Goal: Task Accomplishment & Management: Complete application form

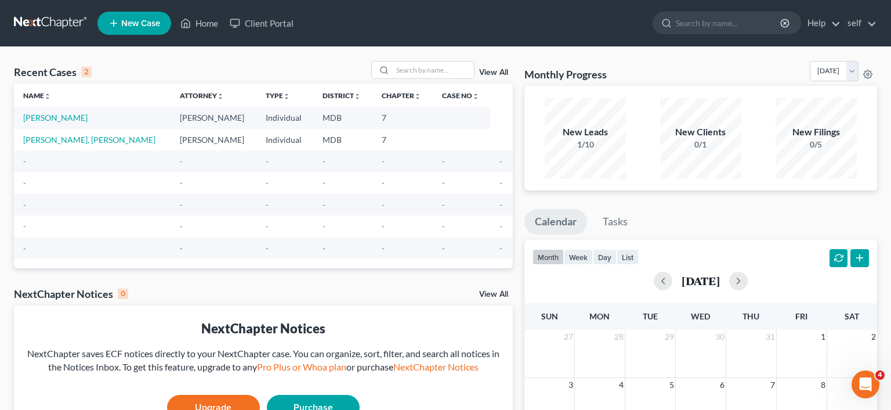
click at [64, 113] on td "[PERSON_NAME]" at bounding box center [92, 117] width 157 height 21
click at [60, 117] on link "[PERSON_NAME]" at bounding box center [55, 118] width 64 height 10
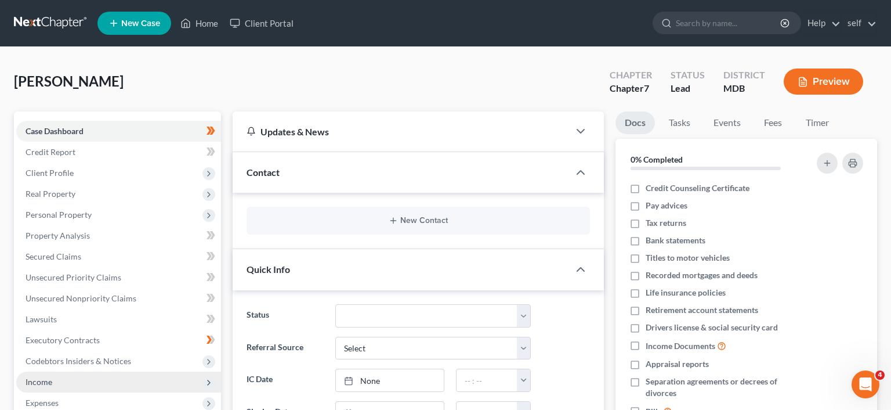
click at [162, 381] on span "Income" at bounding box center [118, 381] width 205 height 21
click at [213, 379] on icon at bounding box center [208, 382] width 9 height 9
click at [212, 398] on icon at bounding box center [208, 403] width 13 height 13
click at [212, 379] on icon at bounding box center [208, 382] width 9 height 9
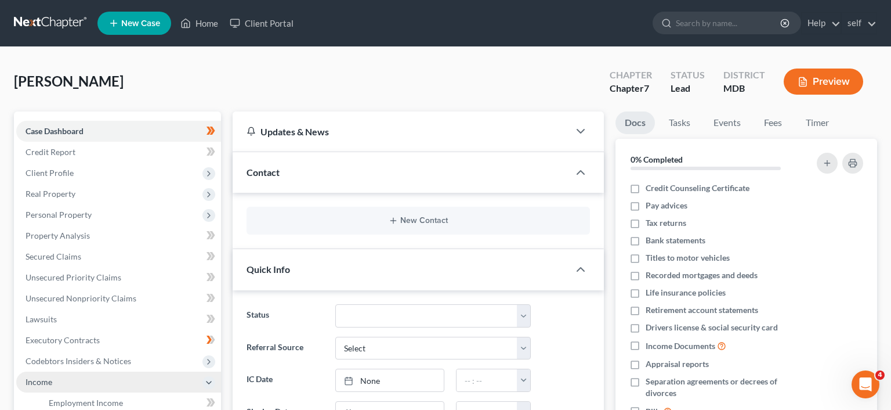
click at [212, 399] on icon at bounding box center [212, 402] width 5 height 8
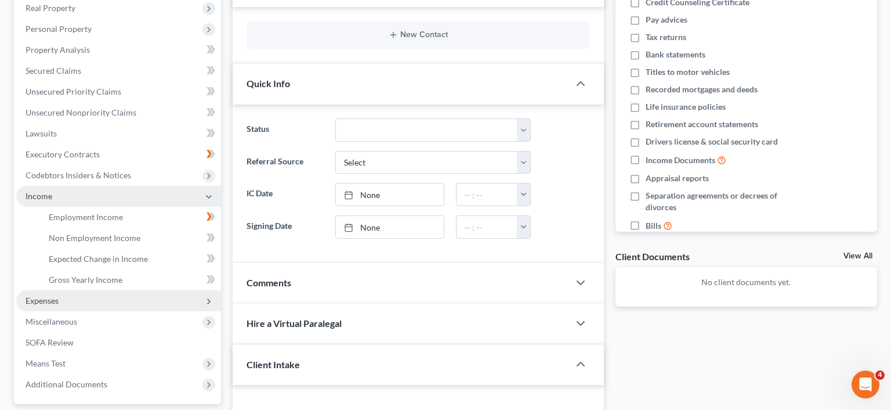
scroll to position [191, 0]
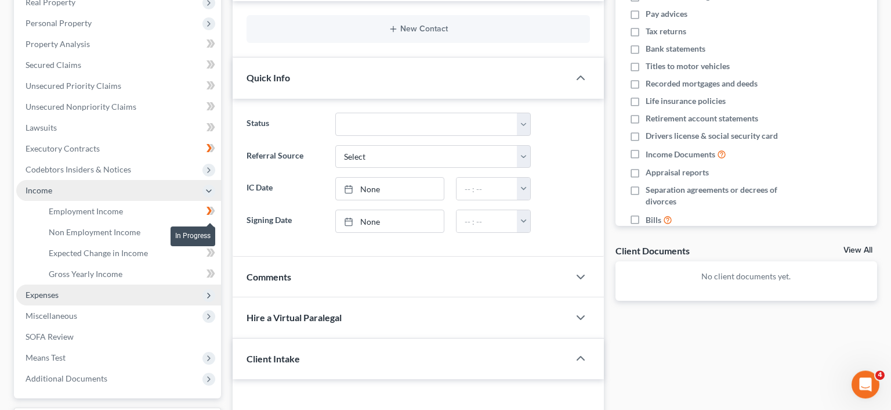
click at [211, 213] on icon at bounding box center [212, 211] width 5 height 8
click at [173, 201] on link "Employment Income" at bounding box center [130, 211] width 182 height 21
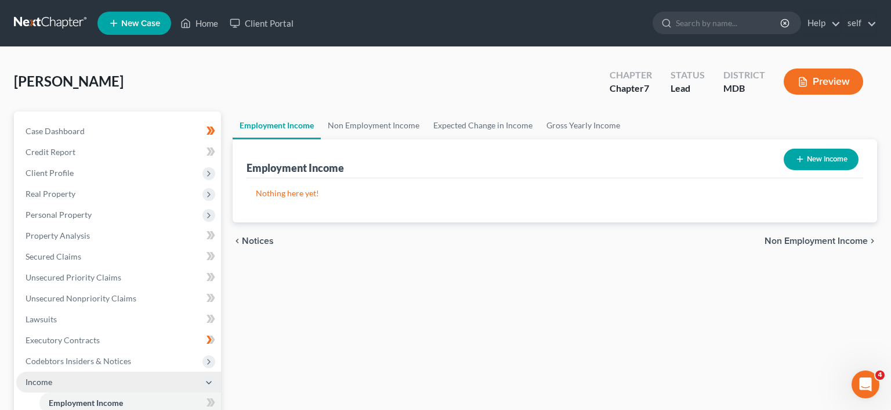
click at [811, 153] on button "New Income" at bounding box center [821, 159] width 75 height 21
select select "0"
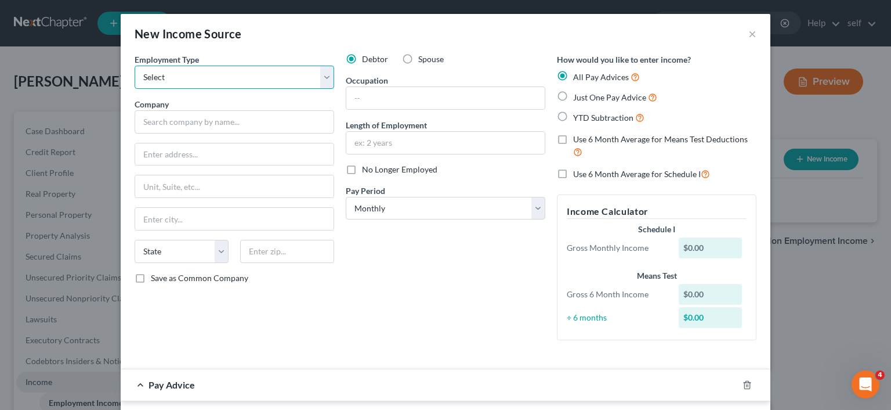
select select "0"
click option "Full or [DEMOGRAPHIC_DATA] Employment" at bounding box center [0, 0] width 0 height 0
click at [1, 372] on div "New Income Source × Employment Type * Select Full or [DEMOGRAPHIC_DATA] Employm…" at bounding box center [445, 205] width 891 height 410
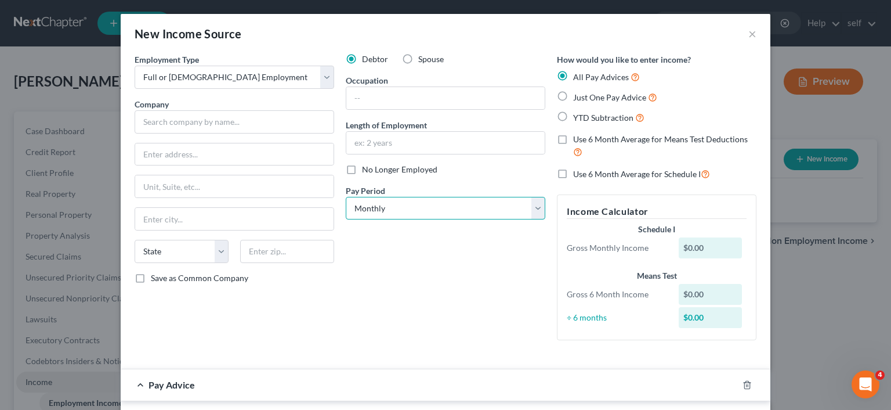
click at [346, 197] on select "Select Monthly Twice Monthly Every Other Week Weekly" at bounding box center [446, 208] width 200 height 23
select select "1"
click option "Twice Monthly" at bounding box center [0, 0] width 0 height 0
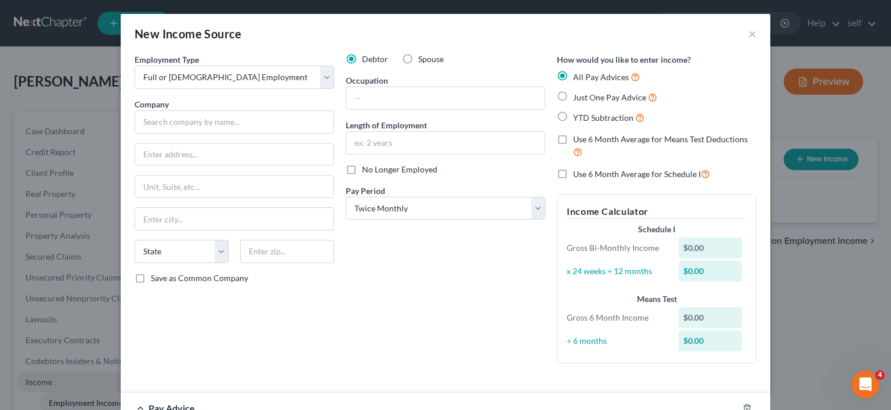
click at [716, 247] on div "$0.00" at bounding box center [711, 247] width 64 height 21
click at [702, 247] on div "$0.00" at bounding box center [711, 247] width 64 height 21
click at [573, 175] on label "Use 6 Month Average for Schedule I" at bounding box center [641, 173] width 137 height 13
click at [578, 175] on input "Use 6 Month Average for Schedule I" at bounding box center [582, 171] width 8 height 8
checkbox input "true"
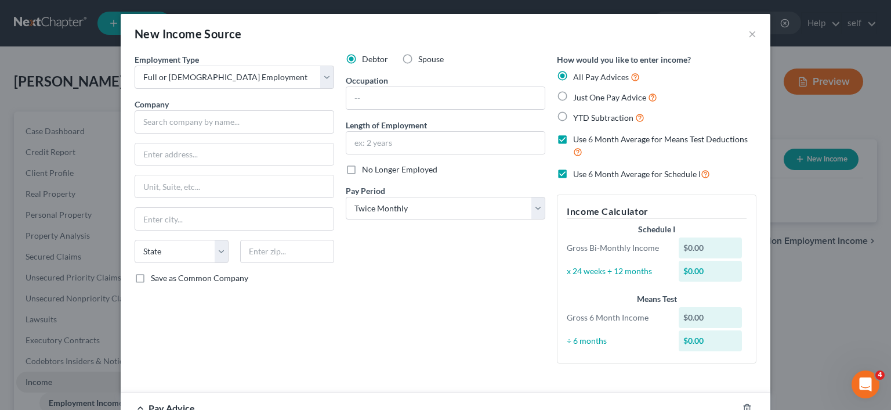
checkbox input "true"
click at [710, 248] on div "$0.00" at bounding box center [711, 247] width 64 height 21
click at [697, 247] on div "$0.00" at bounding box center [711, 247] width 64 height 21
click at [682, 246] on div "$0.00" at bounding box center [711, 247] width 64 height 21
click at [697, 247] on div "$0.00" at bounding box center [711, 247] width 64 height 21
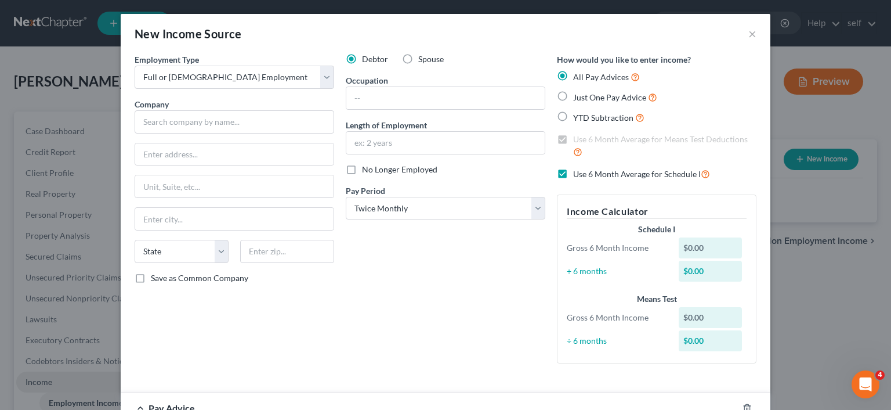
click at [700, 247] on div "$0.00" at bounding box center [711, 247] width 64 height 21
click at [573, 175] on label "Use 6 Month Average for Schedule I" at bounding box center [641, 173] width 137 height 13
click at [578, 175] on input "Use 6 Month Average for Schedule I" at bounding box center [582, 171] width 8 height 8
checkbox input "false"
click at [573, 137] on label "Use 6 Month Average for Means Test Deductions" at bounding box center [664, 145] width 183 height 25
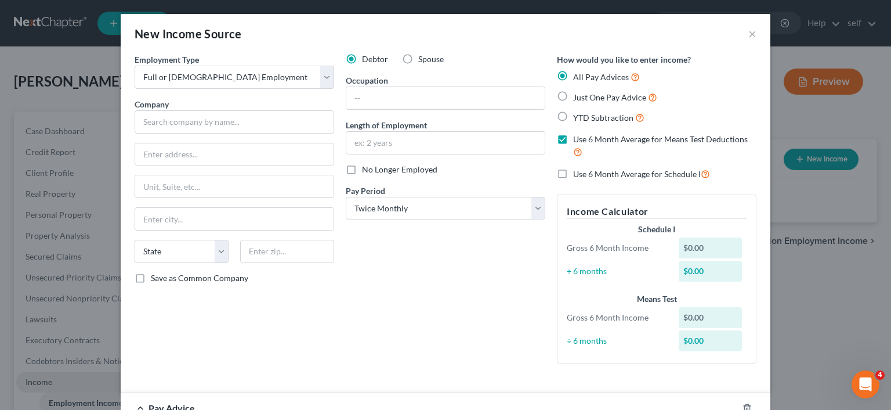
click at [578, 137] on input "Use 6 Month Average for Means Test Deductions" at bounding box center [582, 137] width 8 height 8
checkbox input "false"
click at [573, 100] on label "Just One Pay Advice" at bounding box center [615, 96] width 84 height 13
click at [578, 98] on input "Just One Pay Advice" at bounding box center [582, 94] width 8 height 8
radio input "true"
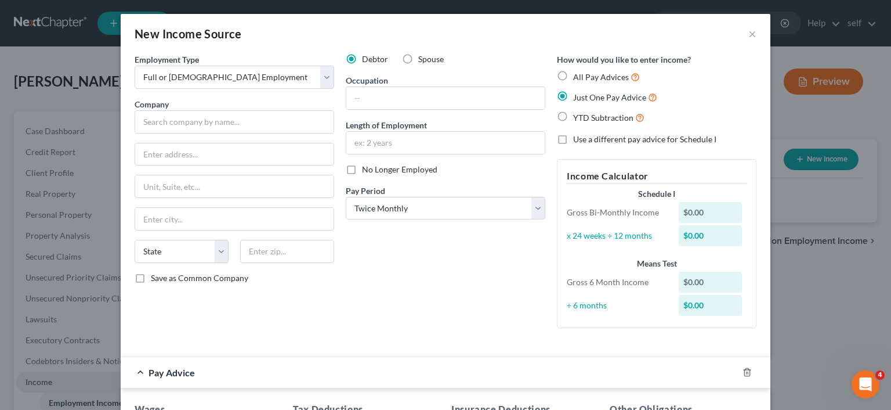
click at [701, 208] on div "$0.00" at bounding box center [711, 212] width 64 height 21
click at [707, 208] on div "$0.00" at bounding box center [711, 212] width 64 height 21
click at [689, 215] on div "$0.00" at bounding box center [711, 212] width 64 height 21
click at [573, 73] on label "All Pay Advices" at bounding box center [606, 76] width 67 height 13
click at [578, 73] on input "All Pay Advices" at bounding box center [582, 74] width 8 height 8
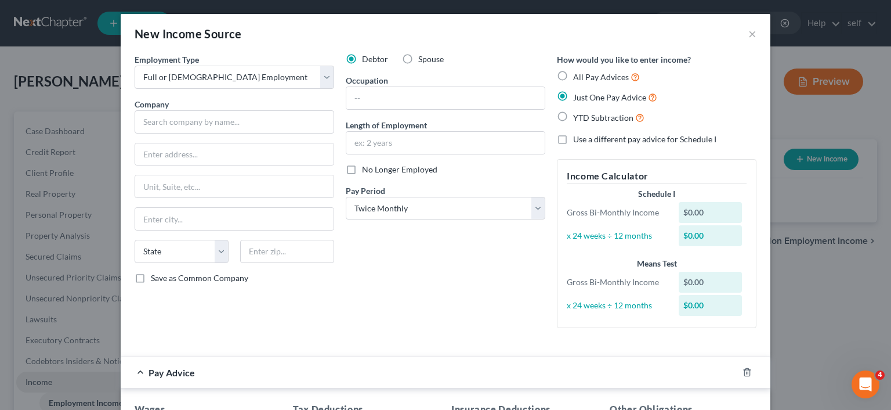
radio input "true"
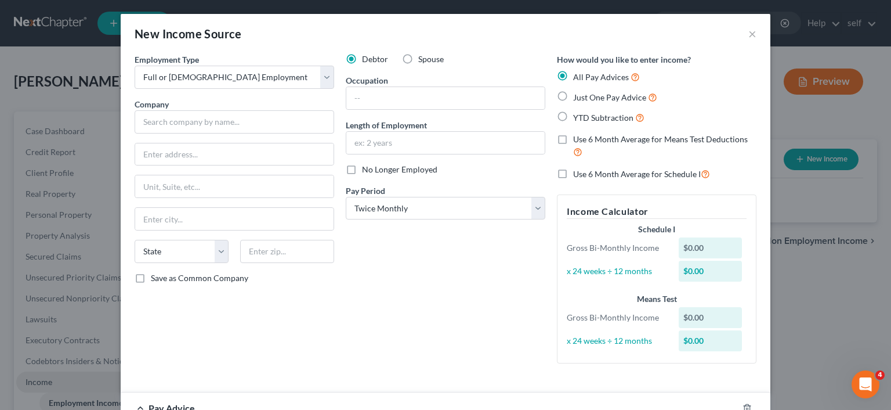
click at [573, 171] on label "Use 6 Month Average for Schedule I" at bounding box center [641, 173] width 137 height 13
click at [578, 171] on input "Use 6 Month Average for Schedule I" at bounding box center [582, 171] width 8 height 8
checkbox input "true"
click at [696, 245] on div "$0.00" at bounding box center [711, 247] width 64 height 21
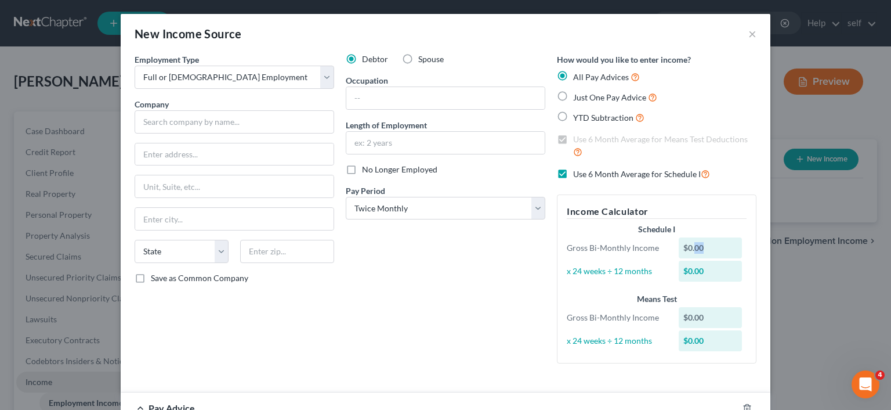
click at [696, 245] on div "$0.00" at bounding box center [711, 247] width 64 height 21
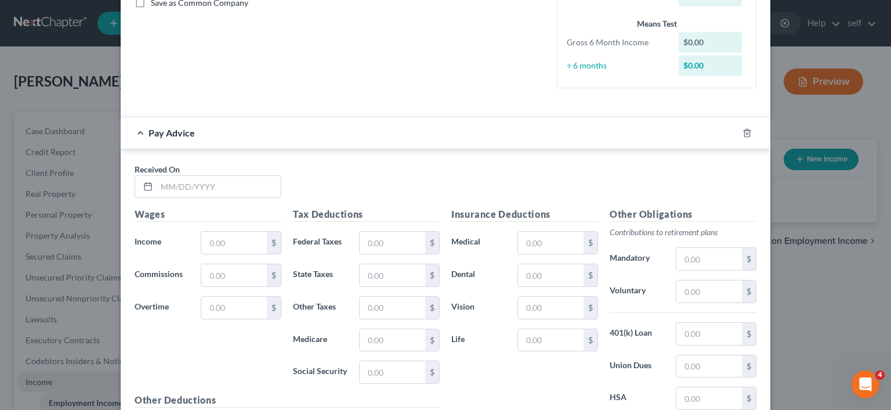
scroll to position [347, 0]
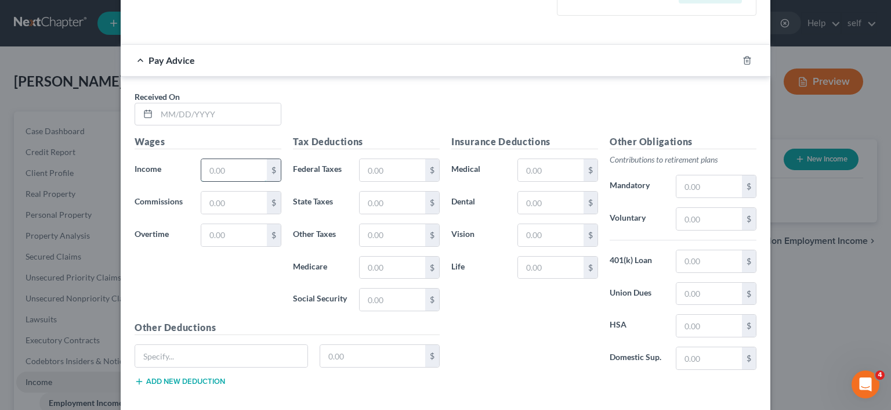
click at [238, 168] on input "text" at bounding box center [234, 170] width 66 height 22
paste input "1,896.83"
type input "1"
click at [0, 263] on div "New Income Source × Employment Type * Select Full or [DEMOGRAPHIC_DATA] Employm…" at bounding box center [445, 205] width 891 height 410
click at [231, 171] on input "text" at bounding box center [234, 170] width 66 height 22
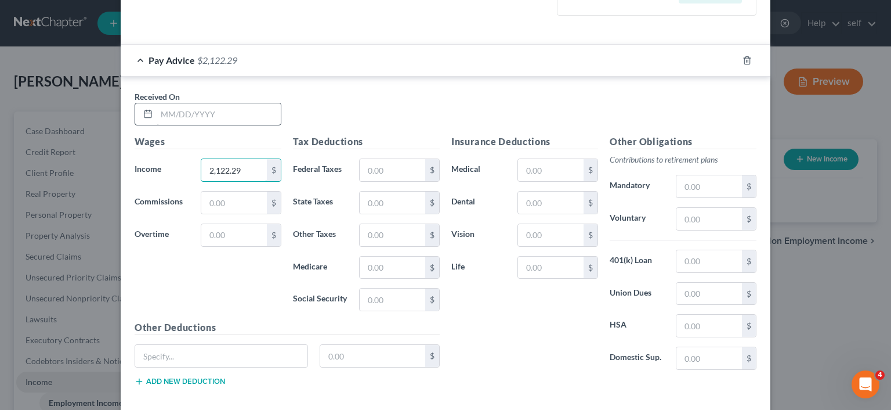
type input "2,122.29"
click at [189, 108] on input "text" at bounding box center [219, 114] width 124 height 22
click at [155, 111] on div at bounding box center [145, 114] width 21 height 22
click at [150, 111] on icon at bounding box center [147, 113] width 9 height 9
click at [173, 113] on input "text" at bounding box center [219, 114] width 124 height 22
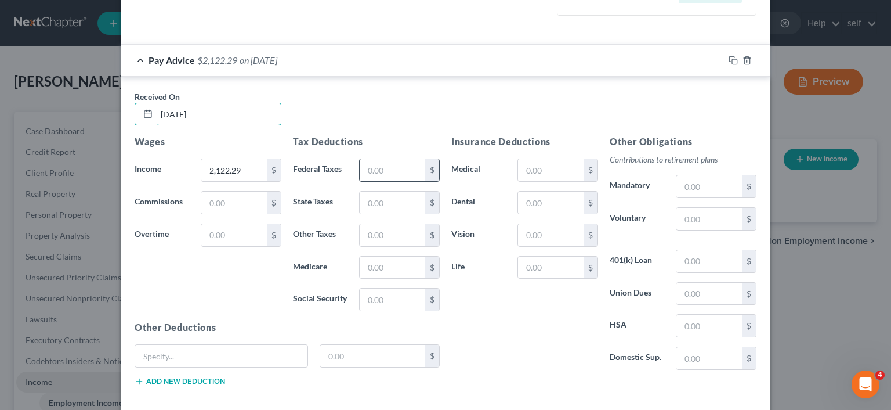
type input "[DATE]"
click at [397, 166] on input "text" at bounding box center [393, 170] width 66 height 22
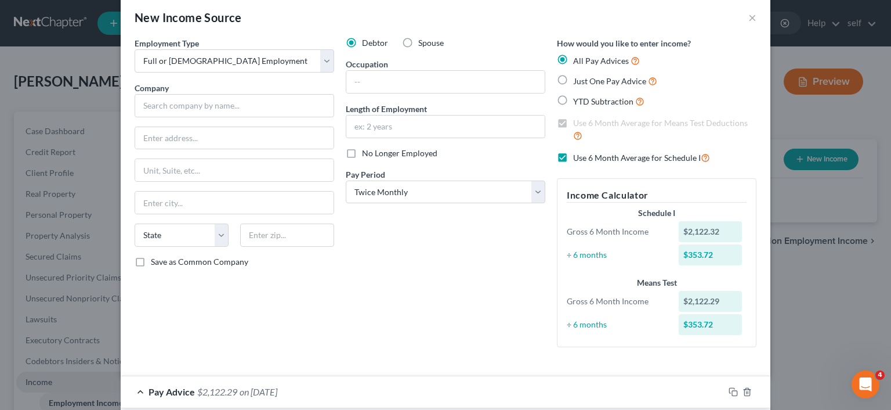
scroll to position [0, 0]
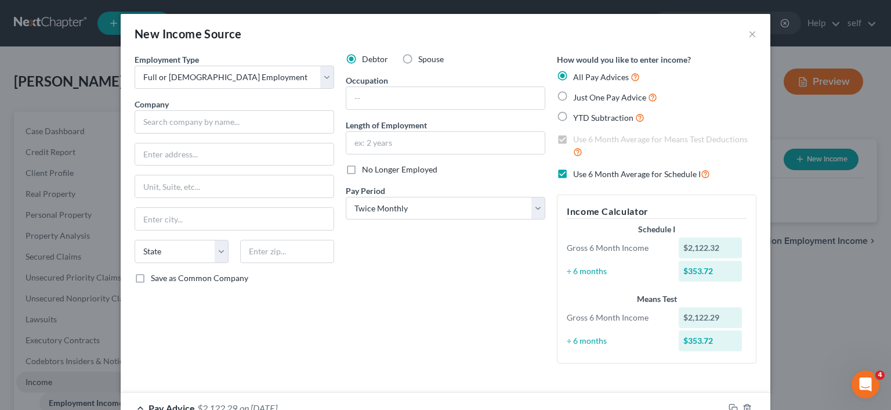
click at [573, 100] on label "Just One Pay Advice" at bounding box center [615, 96] width 84 height 13
click at [578, 98] on input "Just One Pay Advice" at bounding box center [582, 94] width 8 height 8
radio input "true"
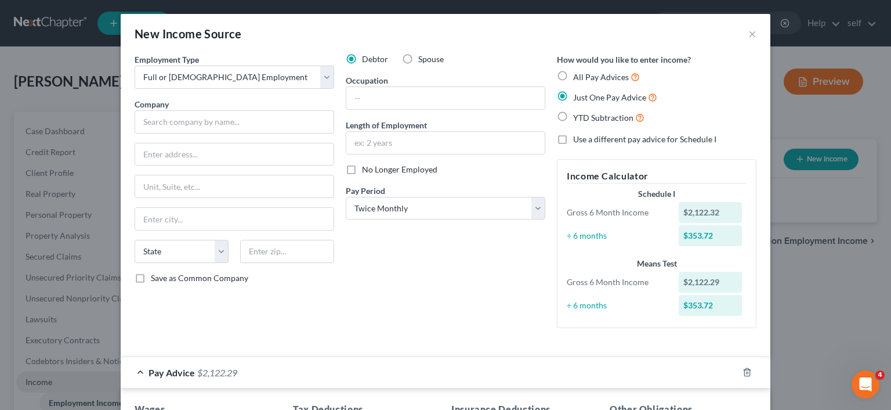
click at [573, 81] on label "All Pay Advices" at bounding box center [606, 76] width 67 height 13
click at [578, 78] on input "All Pay Advices" at bounding box center [582, 74] width 8 height 8
radio input "true"
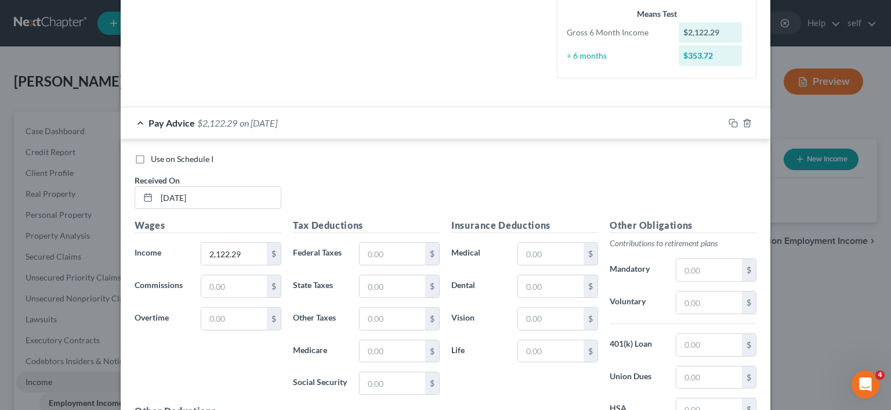
scroll to position [425, 0]
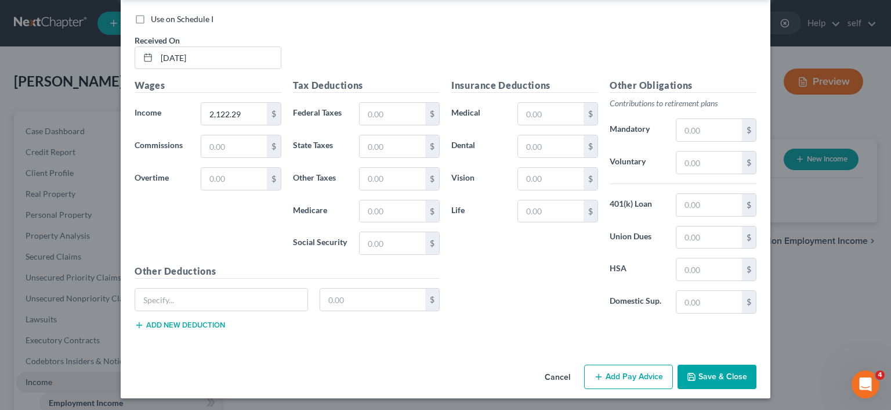
click at [794, 110] on div "New Income Source × Employment Type * Select Full or [DEMOGRAPHIC_DATA] Employm…" at bounding box center [445, 205] width 891 height 410
click at [395, 117] on input "text" at bounding box center [393, 114] width 66 height 22
click at [399, 144] on input "text" at bounding box center [393, 146] width 66 height 22
type input "137.11"
click at [407, 211] on input "text" at bounding box center [393, 211] width 66 height 22
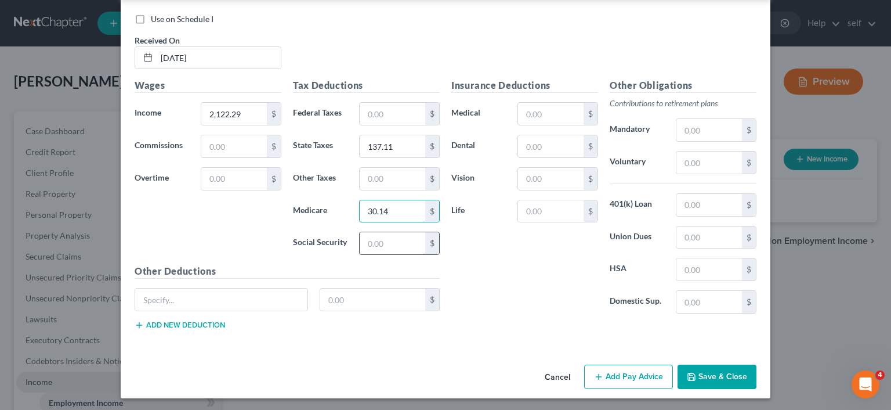
type input "30.14"
click at [391, 240] on input "text" at bounding box center [393, 243] width 66 height 22
type input "128.97"
click at [548, 143] on input "text" at bounding box center [551, 146] width 66 height 22
type input "38.03"
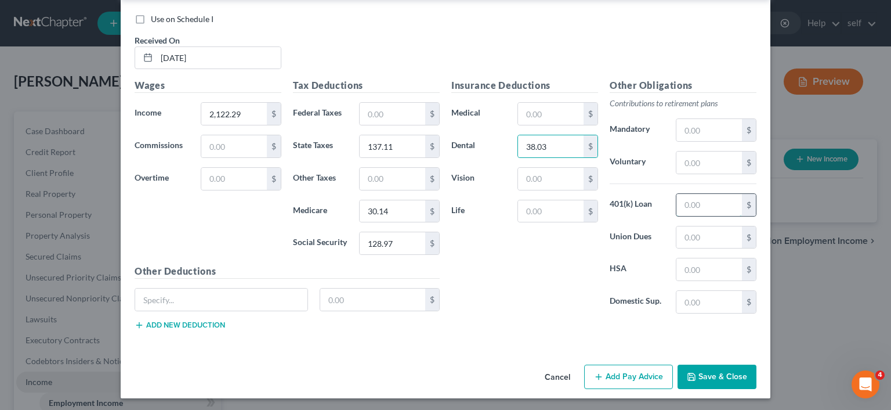
click at [696, 205] on input "text" at bounding box center [709, 205] width 66 height 22
type input "14.04"
click at [552, 115] on input "text" at bounding box center [551, 114] width 66 height 22
click at [554, 179] on input "text" at bounding box center [551, 179] width 66 height 22
type input "5.79"
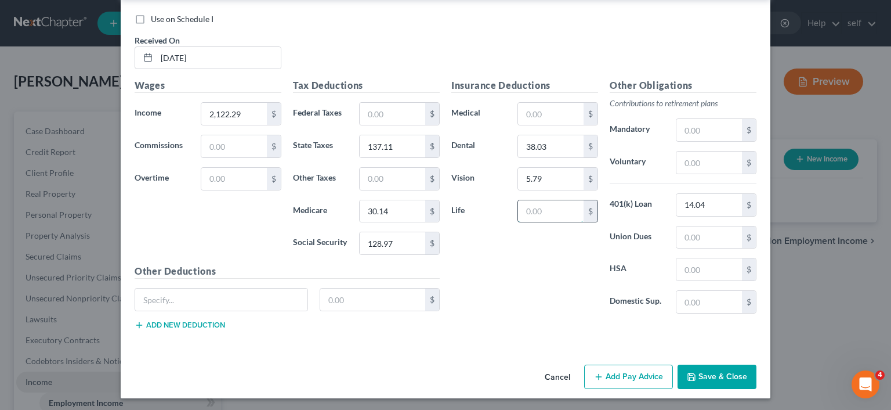
click at [557, 207] on input "text" at bounding box center [551, 211] width 66 height 22
type input "6.52"
click at [705, 371] on button "Save & Close" at bounding box center [717, 376] width 79 height 24
click at [151, 21] on label "Use on Schedule I" at bounding box center [182, 19] width 63 height 12
click at [155, 21] on input "Use on Schedule I" at bounding box center [159, 17] width 8 height 8
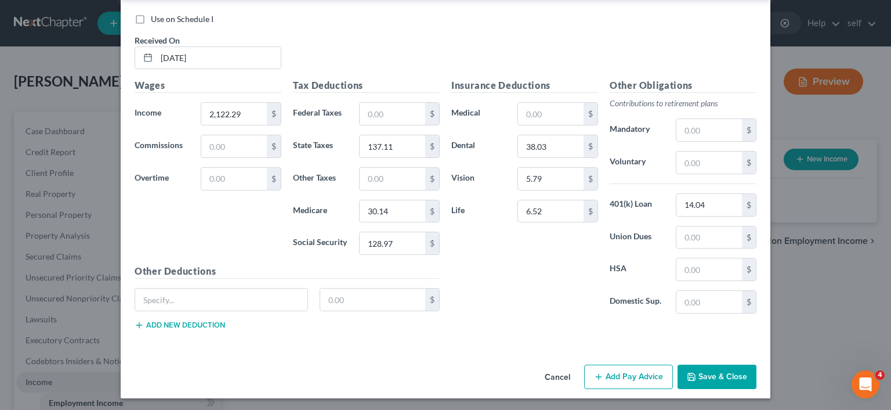
checkbox input "true"
click at [543, 113] on input "text" at bounding box center [551, 114] width 66 height 22
click at [403, 119] on input "text" at bounding box center [393, 114] width 66 height 22
type input "0.00"
click at [706, 375] on button "Save & Close" at bounding box center [717, 376] width 79 height 24
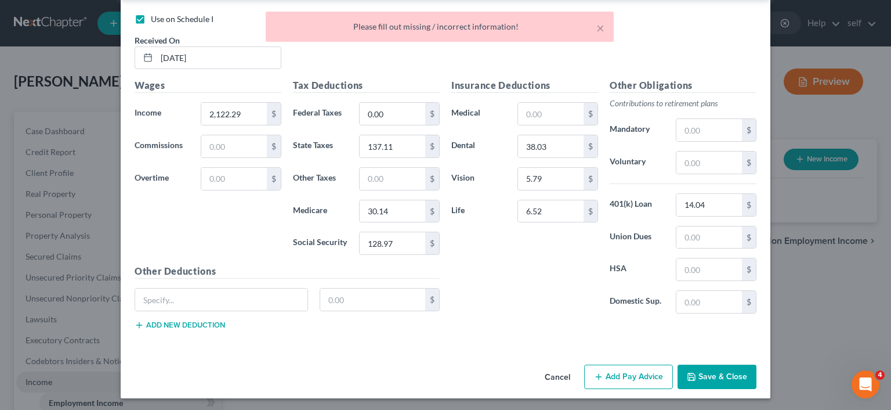
click at [706, 375] on button "Save & Close" at bounding box center [717, 376] width 79 height 24
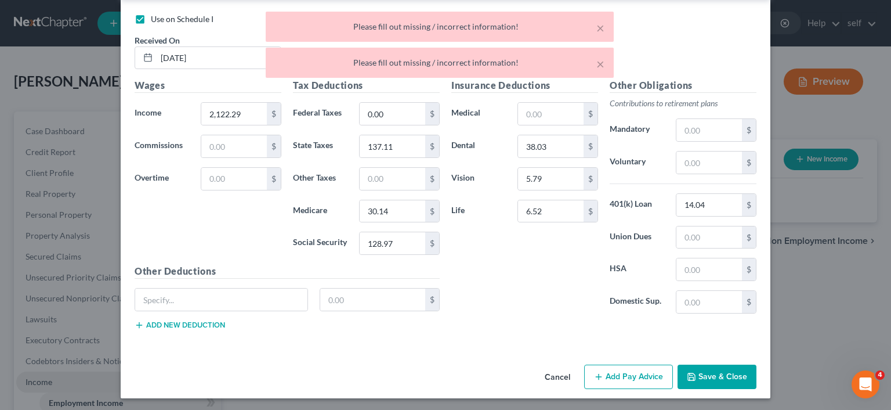
click at [706, 375] on button "Save & Close" at bounding box center [717, 376] width 79 height 24
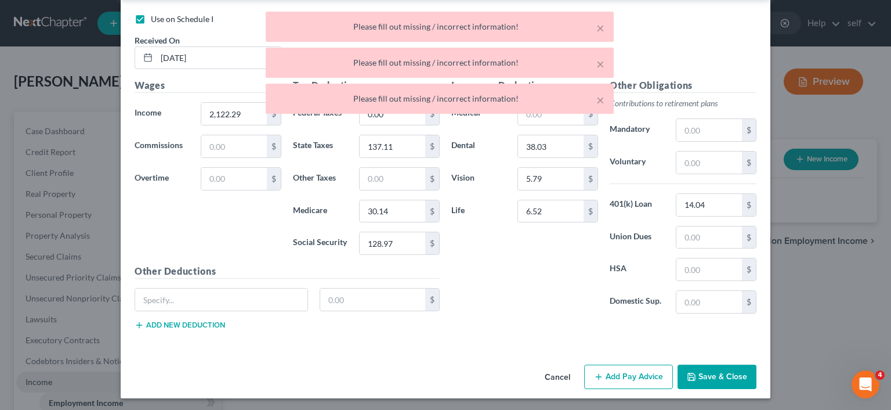
drag, startPoint x: 706, startPoint y: 375, endPoint x: 574, endPoint y: 267, distance: 170.7
drag, startPoint x: 574, startPoint y: 267, endPoint x: 602, endPoint y: 21, distance: 247.0
click at [602, 21] on div "Use on Schedule I Received On * [DATE] Wages Income * 2,122.29 $ Commissions $ …" at bounding box center [446, 175] width 622 height 325
click at [602, 21] on button "×" at bounding box center [600, 28] width 8 height 14
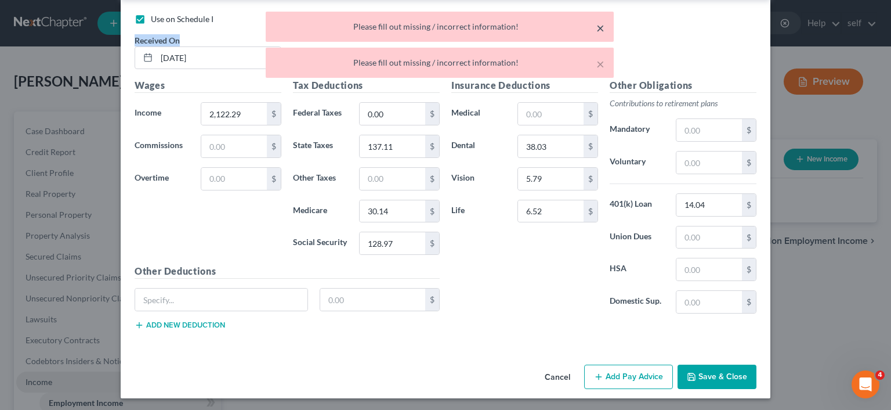
click at [602, 21] on button "×" at bounding box center [600, 28] width 8 height 14
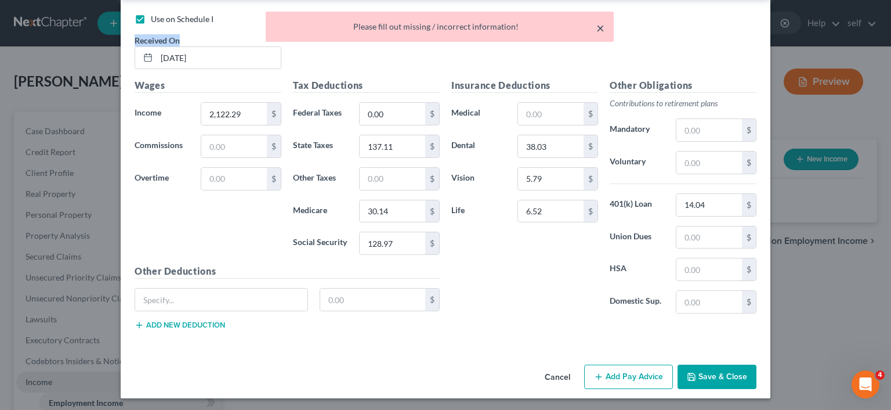
click at [602, 21] on button "×" at bounding box center [600, 28] width 8 height 14
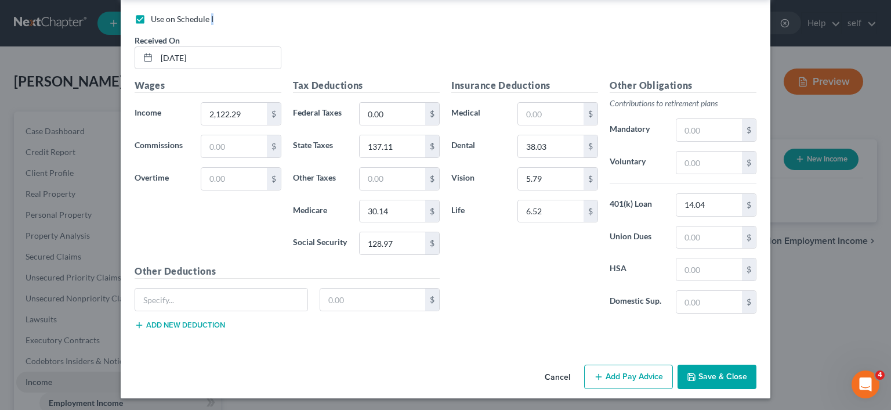
click at [602, 21] on div "Use on Schedule I" at bounding box center [446, 19] width 622 height 12
drag, startPoint x: 602, startPoint y: 21, endPoint x: 890, endPoint y: 218, distance: 349.1
click at [890, 218] on div "New Income Source × Employment Type * Select Full or [DEMOGRAPHIC_DATA] Employm…" at bounding box center [445, 205] width 891 height 410
click at [544, 277] on div "Insurance Deductions Medical $ Dental 38.03 $ Vision 5.79 $ Life 6.52 $" at bounding box center [525, 200] width 158 height 244
click at [229, 150] on input "text" at bounding box center [234, 146] width 66 height 22
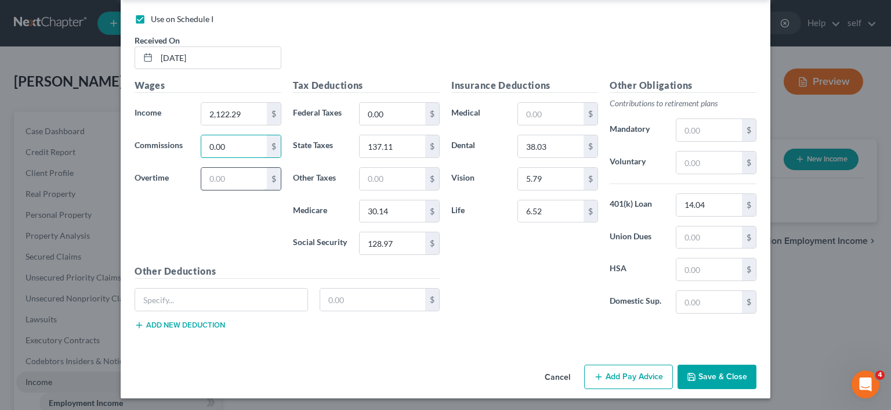
type input "0.00"
click at [233, 183] on input "text" at bounding box center [234, 179] width 66 height 22
type input "0.00"
click at [551, 110] on input "text" at bounding box center [551, 114] width 66 height 22
type input "0.00"
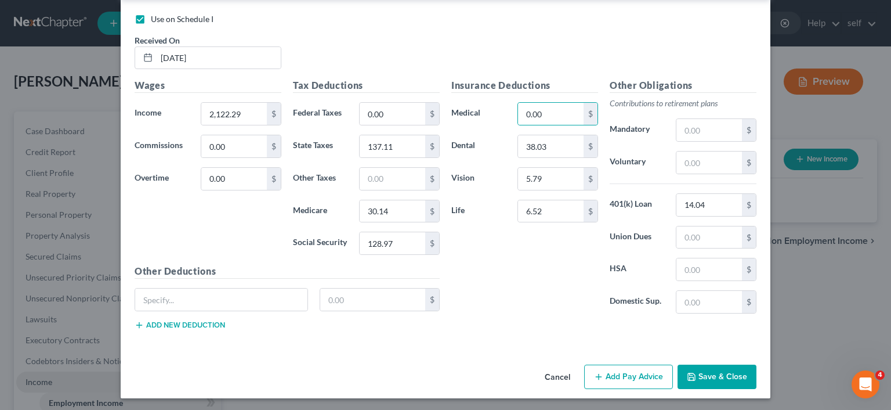
click at [710, 255] on div "Other Obligations Contributions to retirement plans Mandatory $ Voluntary $ 401…" at bounding box center [683, 200] width 158 height 244
click at [704, 374] on button "Save & Close" at bounding box center [717, 376] width 79 height 24
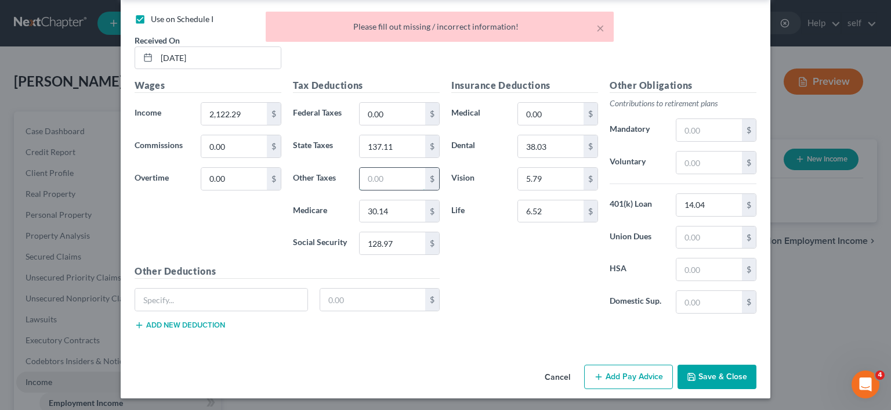
click at [382, 178] on input "text" at bounding box center [393, 179] width 66 height 22
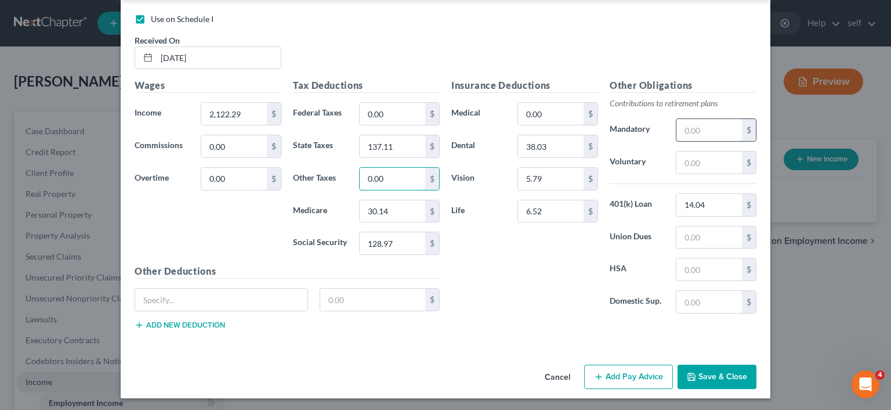
type input "0.00"
click at [702, 132] on input "text" at bounding box center [709, 130] width 66 height 22
type input "0.00"
click at [714, 164] on input "text" at bounding box center [709, 162] width 66 height 22
type input "0.00"
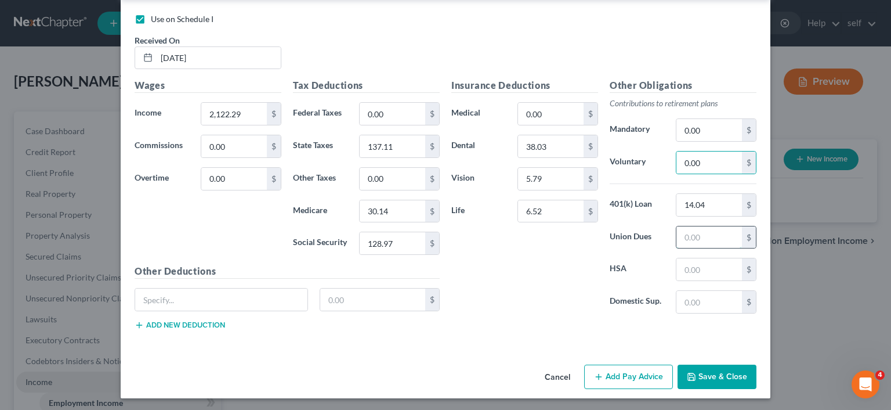
click at [715, 226] on input "text" at bounding box center [709, 237] width 66 height 22
type input "000"
click at [718, 270] on input "text" at bounding box center [709, 269] width 66 height 22
type input "0.00"
click at [715, 305] on input "text" at bounding box center [709, 302] width 66 height 22
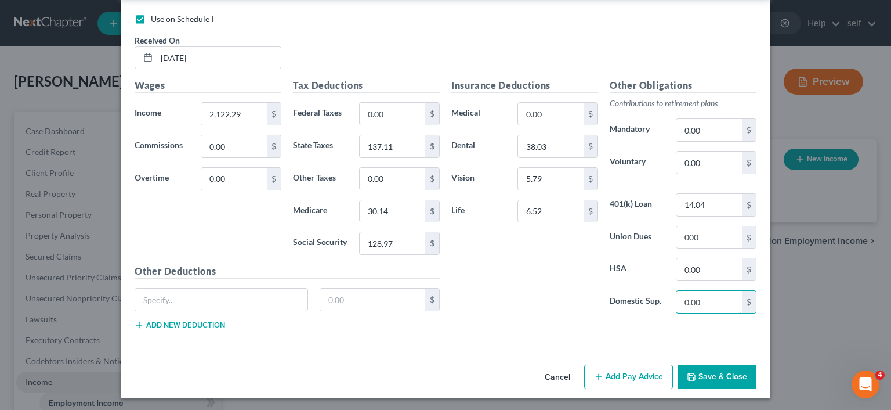
type input "0.00"
click at [705, 374] on button "Save & Close" at bounding box center [717, 376] width 79 height 24
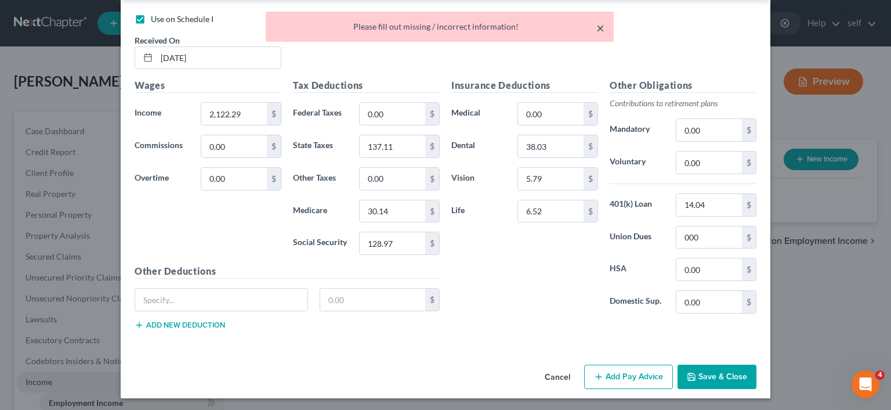
click at [602, 28] on button "×" at bounding box center [600, 28] width 8 height 14
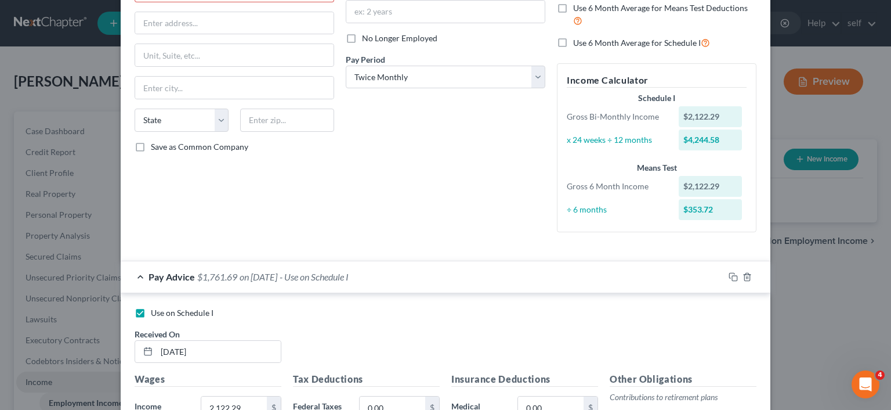
scroll to position [30, 0]
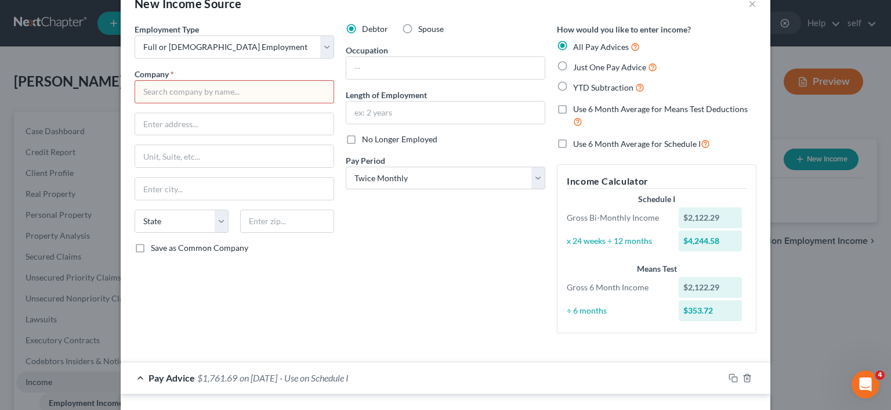
click at [284, 85] on input "text" at bounding box center [235, 91] width 200 height 23
type input "American [MEDICAL_DATA] Services"
click at [250, 122] on input "text" at bounding box center [234, 124] width 198 height 22
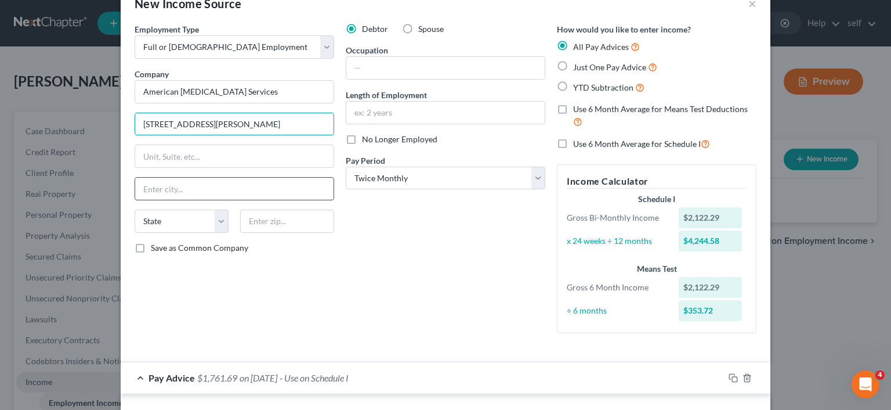
type input "[STREET_ADDRESS][PERSON_NAME]"
click at [245, 187] on input "text" at bounding box center [234, 189] width 198 height 22
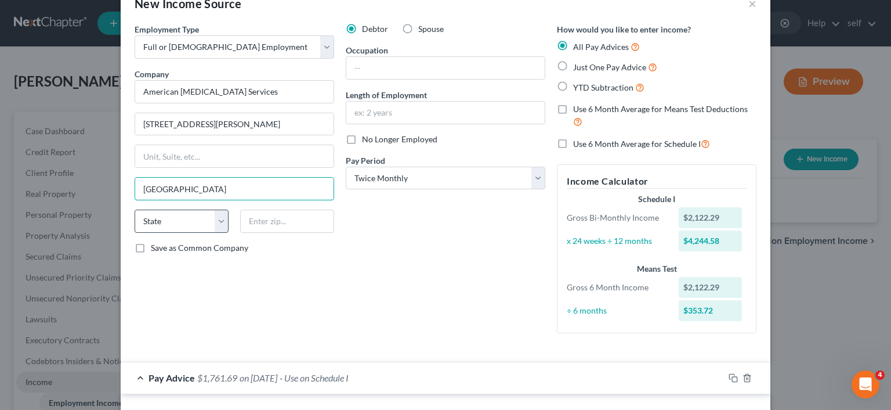
type input "[GEOGRAPHIC_DATA]"
click at [135, 209] on select "State [US_STATE] AK AR AZ CA CO CT DE DC [GEOGRAPHIC_DATA] [GEOGRAPHIC_DATA] GU…" at bounding box center [182, 220] width 94 height 23
click option "CO" at bounding box center [0, 0] width 0 height 0
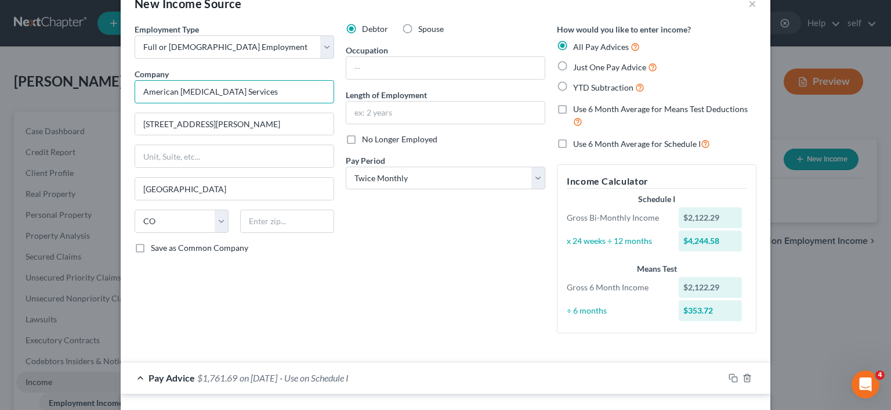
drag, startPoint x: 222, startPoint y: 226, endPoint x: 228, endPoint y: 231, distance: 7.9
click at [228, 103] on input "American [MEDICAL_DATA] Services" at bounding box center [235, 91] width 200 height 23
click at [228, 231] on div "State [US_STATE] AK AR AZ CA CO CT DE DC [GEOGRAPHIC_DATA] [GEOGRAPHIC_DATA] GU…" at bounding box center [182, 220] width 106 height 23
drag, startPoint x: 228, startPoint y: 231, endPoint x: 221, endPoint y: 224, distance: 9.4
click at [221, 224] on div "State [US_STATE] AK AR AZ CA CO CT DE DC [GEOGRAPHIC_DATA] [GEOGRAPHIC_DATA] GU…" at bounding box center [182, 220] width 106 height 23
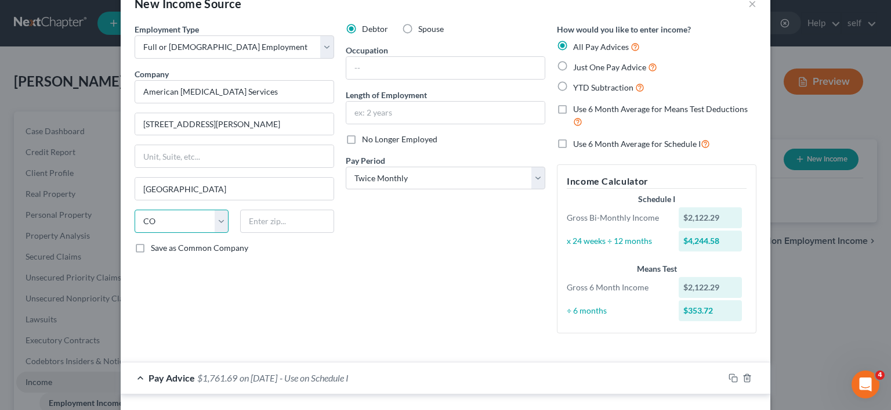
click at [135, 209] on select "State [US_STATE] AK AR AZ CA CO CT DE DC [GEOGRAPHIC_DATA] [GEOGRAPHIC_DATA] GU…" at bounding box center [182, 220] width 94 height 23
select select "4"
click option "CA" at bounding box center [0, 0] width 0 height 0
click at [296, 220] on input "text" at bounding box center [287, 220] width 94 height 23
type input "90025"
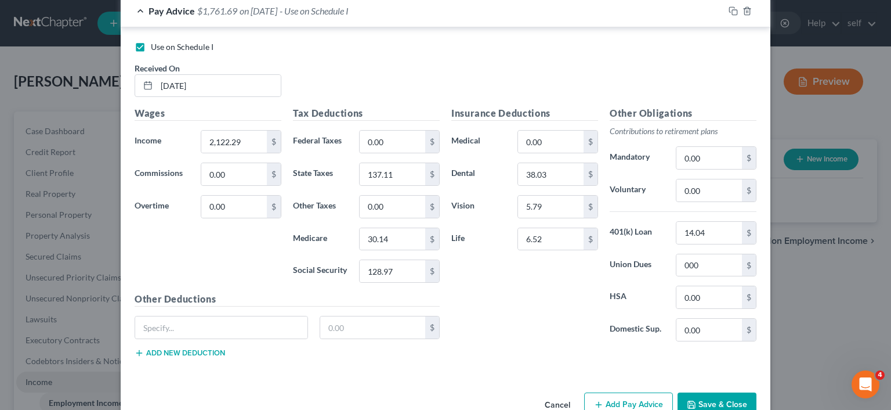
scroll to position [425, 0]
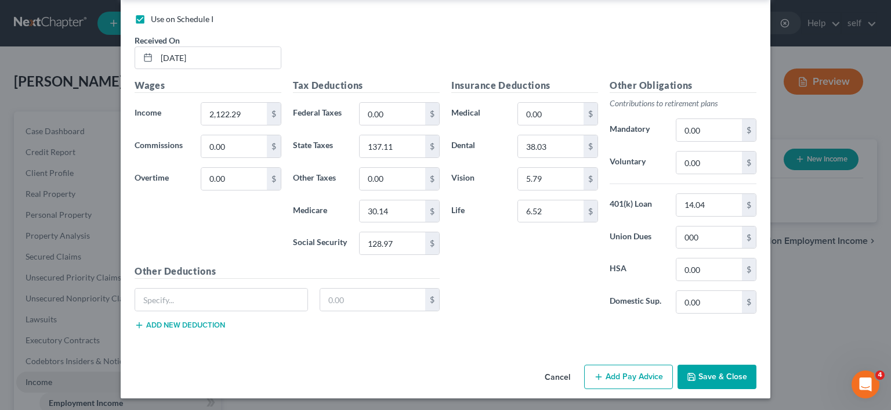
drag, startPoint x: 708, startPoint y: 377, endPoint x: 691, endPoint y: 370, distance: 18.7
click at [691, 370] on button "Save & Close" at bounding box center [717, 376] width 79 height 24
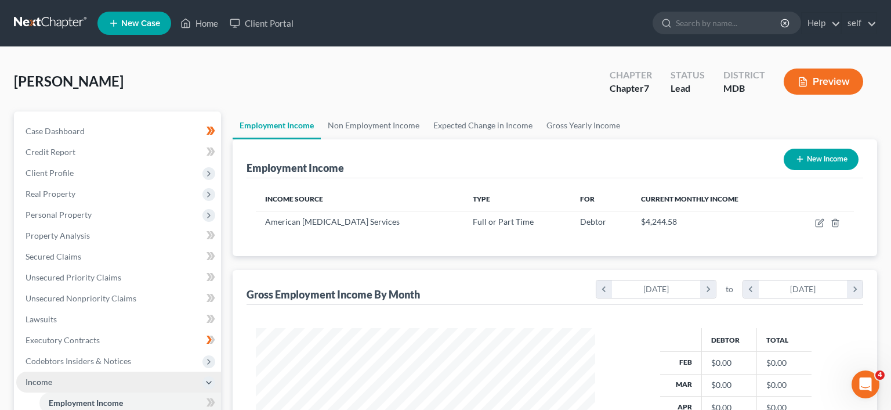
scroll to position [207, 362]
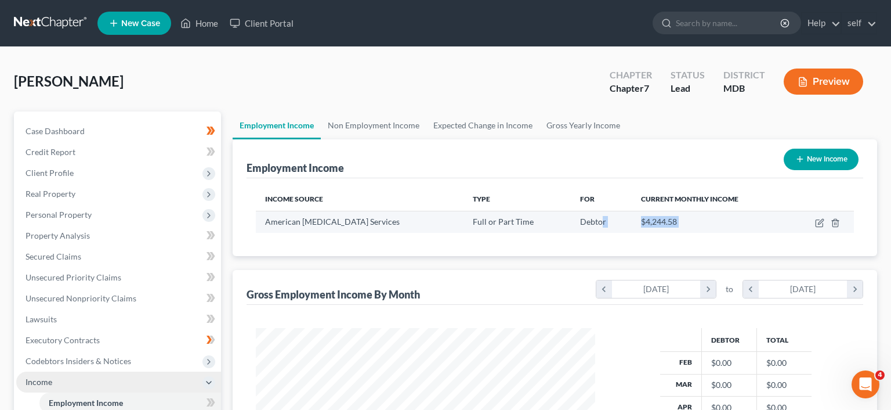
drag, startPoint x: 691, startPoint y: 370, endPoint x: 580, endPoint y: 219, distance: 188.0
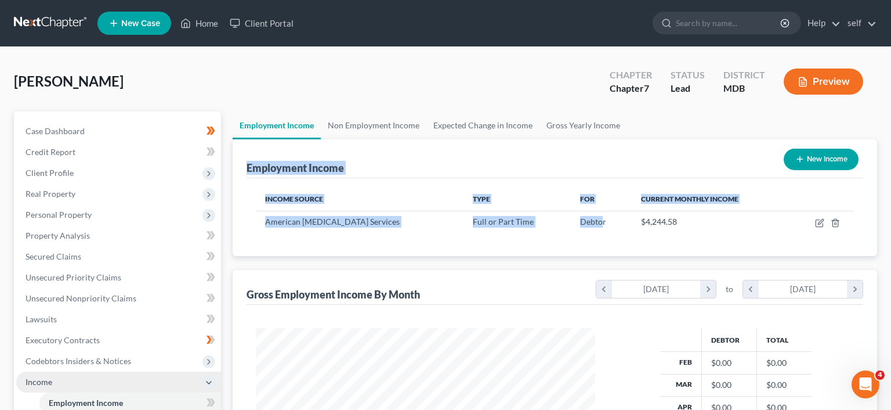
drag, startPoint x: 580, startPoint y: 219, endPoint x: 567, endPoint y: 145, distance: 74.8
click at [567, 145] on div "Employment Income New Income Income Source Type For Current Monthly Income Amer…" at bounding box center [555, 197] width 644 height 117
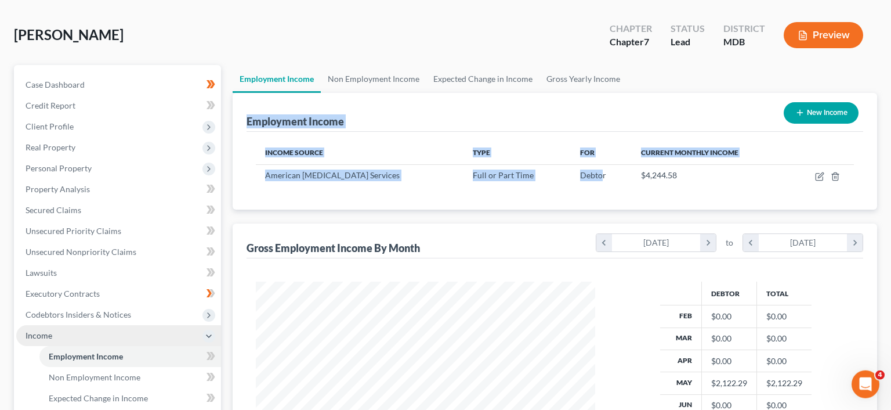
scroll to position [46, 0]
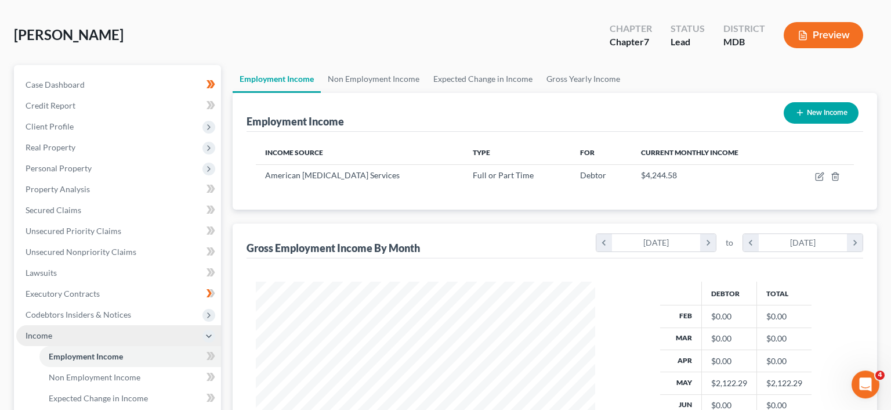
click at [667, 121] on div "Employment Income New Income" at bounding box center [555, 112] width 617 height 39
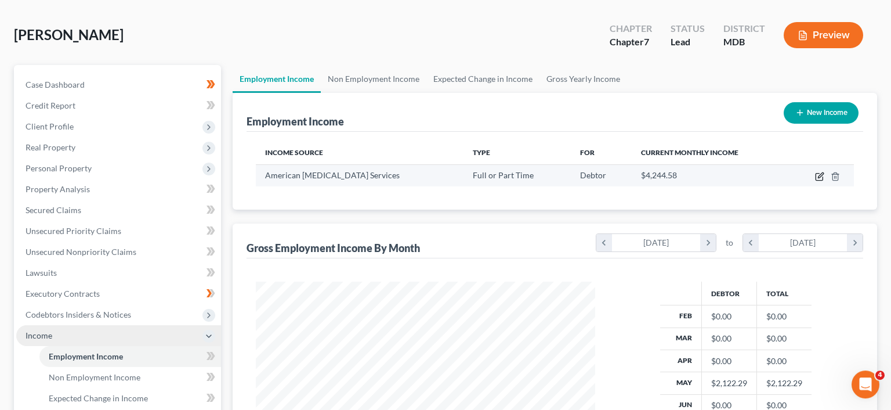
click at [816, 175] on icon "button" at bounding box center [819, 176] width 7 height 7
select select "0"
select select "4"
select select "1"
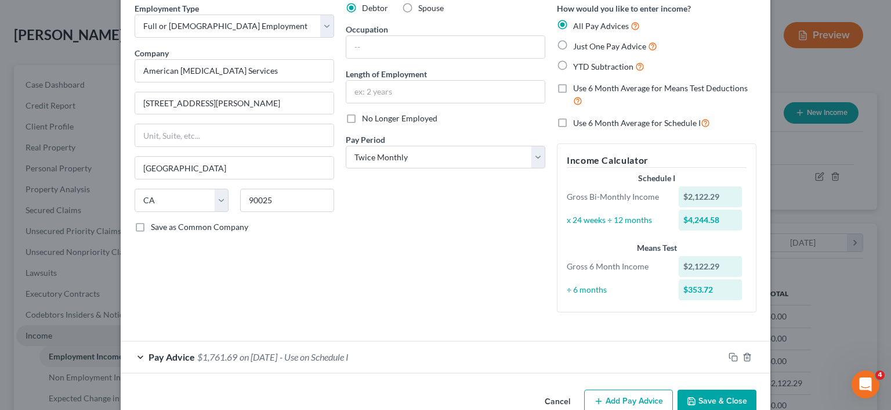
scroll to position [77, 0]
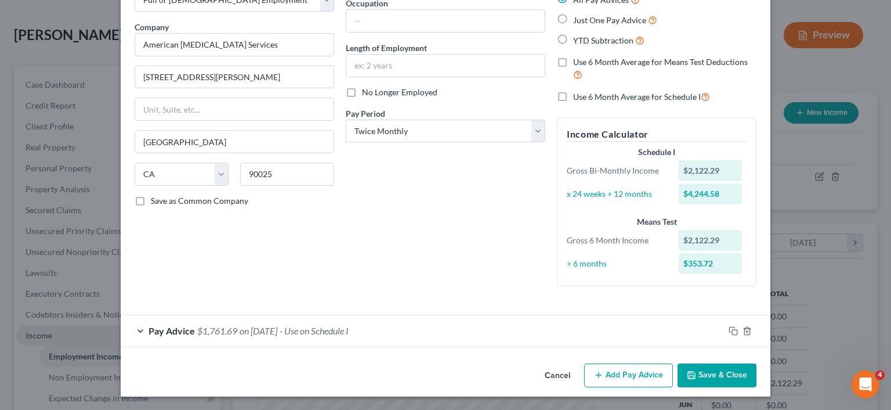
click at [615, 379] on button "Add Pay Advice" at bounding box center [628, 375] width 89 height 24
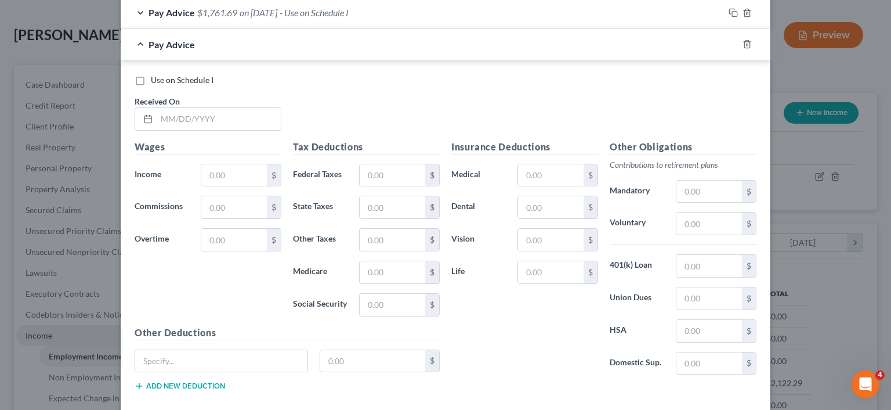
scroll to position [396, 0]
click at [151, 85] on label "Use on Schedule I" at bounding box center [182, 79] width 63 height 12
click at [155, 81] on input "Use on Schedule I" at bounding box center [159, 77] width 8 height 8
checkbox input "true"
click at [190, 117] on input "text" at bounding box center [219, 118] width 124 height 22
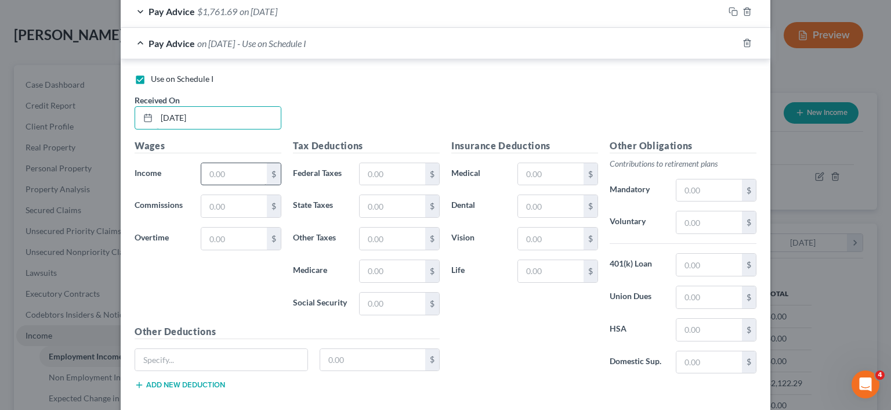
type input "[DATE]"
click at [222, 175] on input "text" at bounding box center [234, 174] width 66 height 22
type input "1,681."
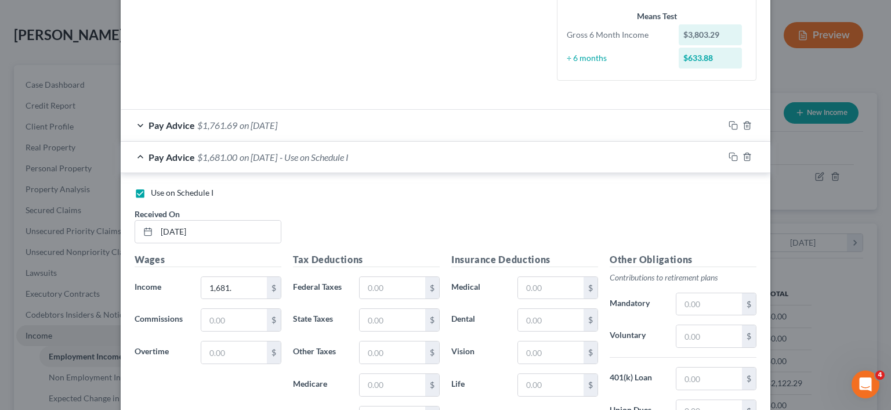
scroll to position [296, 0]
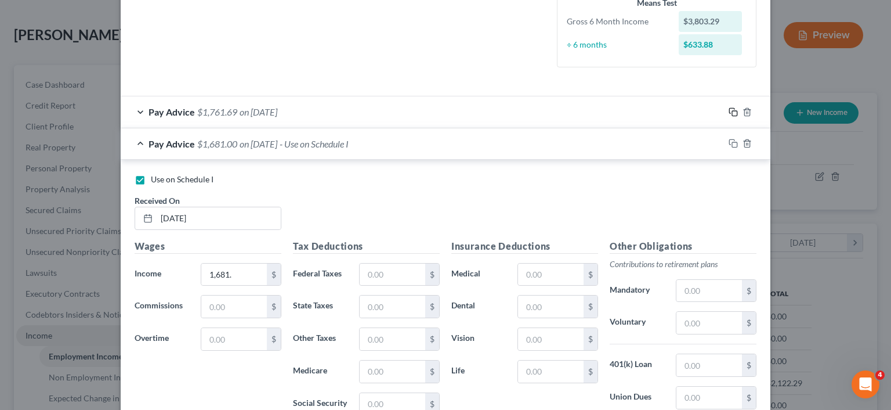
click at [732, 111] on rect "button" at bounding box center [734, 113] width 5 height 5
click at [181, 113] on span "Pay Advice" at bounding box center [172, 111] width 46 height 11
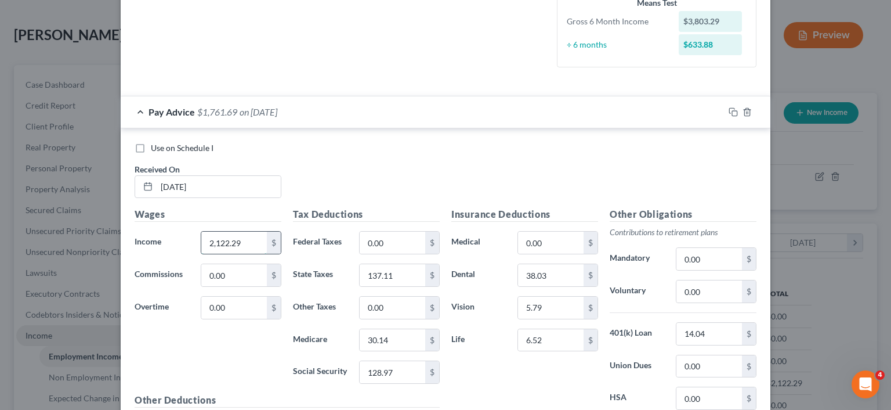
click at [252, 245] on input "2,122.29" at bounding box center [234, 242] width 66 height 22
click at [244, 241] on input "2,122.29" at bounding box center [234, 242] width 66 height 22
drag, startPoint x: 467, startPoint y: 191, endPoint x: 419, endPoint y: 204, distance: 49.8
click at [419, 204] on div "Use on Schedule I Received On * [DATE]" at bounding box center [445, 175] width 633 height 66
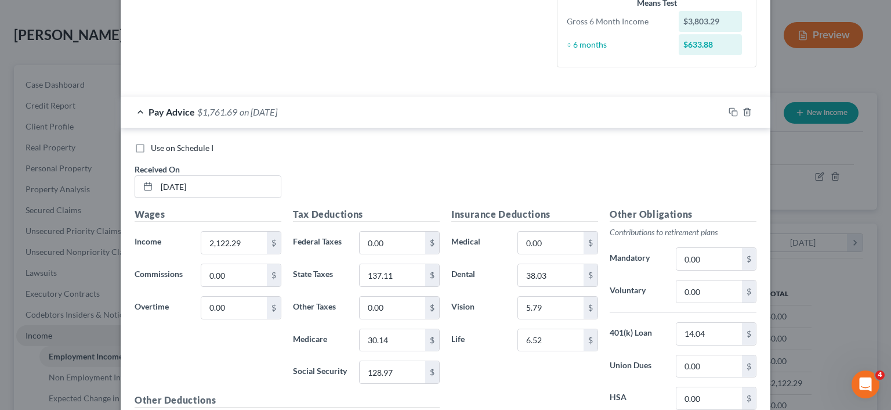
drag, startPoint x: 419, startPoint y: 204, endPoint x: 890, endPoint y: 119, distance: 479.3
click at [430, 200] on div "Use on Schedule I Received On * [DATE]" at bounding box center [445, 175] width 633 height 66
click at [890, 119] on div "Edit Income Source × Employment Type * Select Full or [DEMOGRAPHIC_DATA] Employ…" at bounding box center [445, 205] width 891 height 410
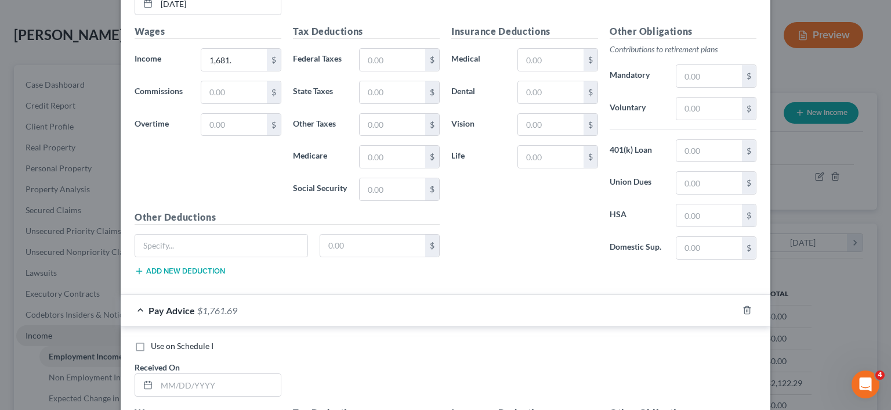
scroll to position [850, 0]
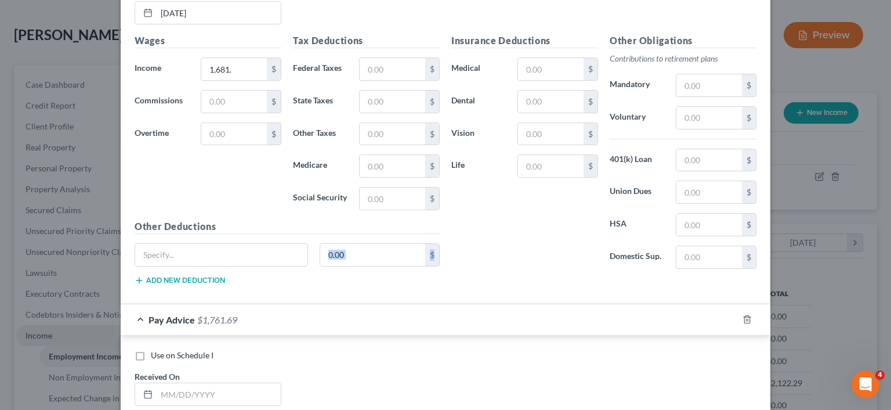
drag, startPoint x: 367, startPoint y: 234, endPoint x: 329, endPoint y: 273, distance: 53.7
click at [329, 273] on div "Other Deductions $ Add new deduction" at bounding box center [287, 256] width 317 height 75
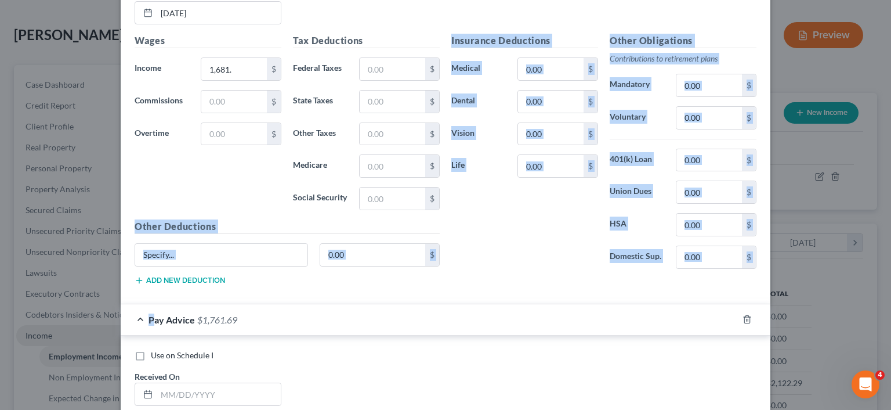
drag, startPoint x: 329, startPoint y: 273, endPoint x: 154, endPoint y: 314, distance: 180.0
click at [154, 314] on div "Pay Advice $1,761.69 on [DATE] Use on Schedule I Received On * [DATE] Wages Inc…" at bounding box center [446, 112] width 650 height 1143
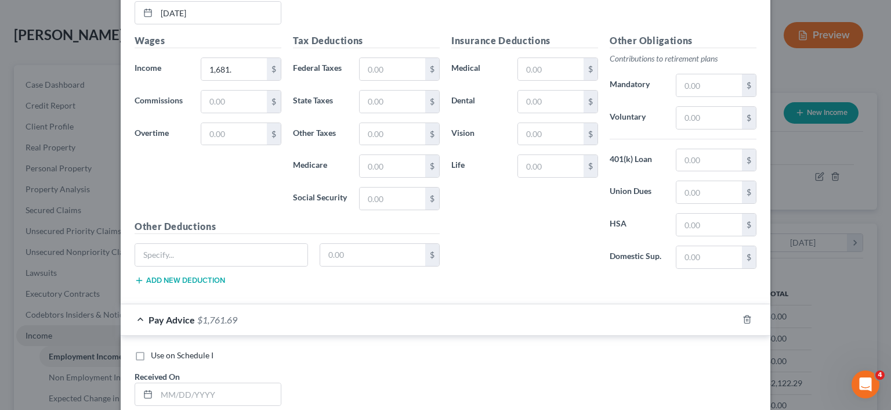
drag, startPoint x: 263, startPoint y: 295, endPoint x: 265, endPoint y: 289, distance: 6.2
click at [265, 289] on div "Use on Schedule I Received On * [DATE] Wages Income * 1,681. $ Commissions $ Ov…" at bounding box center [446, 128] width 650 height 349
click at [143, 317] on div "Pay Advice $1,761.69" at bounding box center [429, 319] width 617 height 31
click at [143, 316] on div "Pay Advice $1,761.69" at bounding box center [429, 319] width 617 height 31
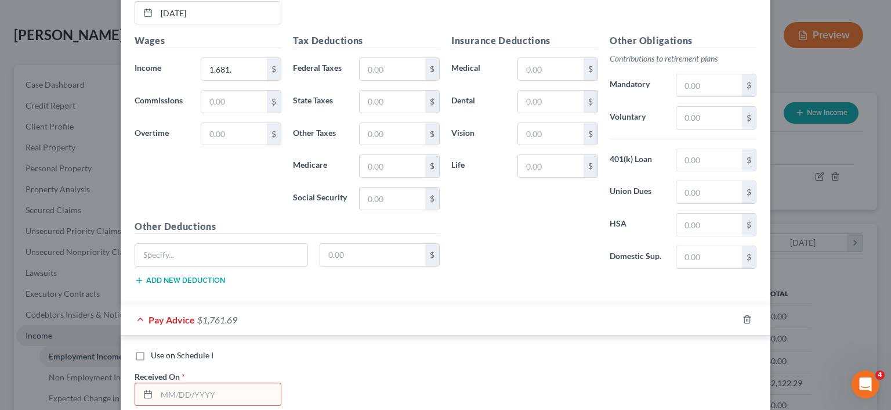
drag, startPoint x: 143, startPoint y: 316, endPoint x: 495, endPoint y: 339, distance: 353.4
drag, startPoint x: 495, startPoint y: 339, endPoint x: 890, endPoint y: 86, distance: 469.1
click at [890, 86] on div "Edit Income Source × Employment Type * Select Full or [DEMOGRAPHIC_DATA] Employ…" at bounding box center [445, 205] width 891 height 410
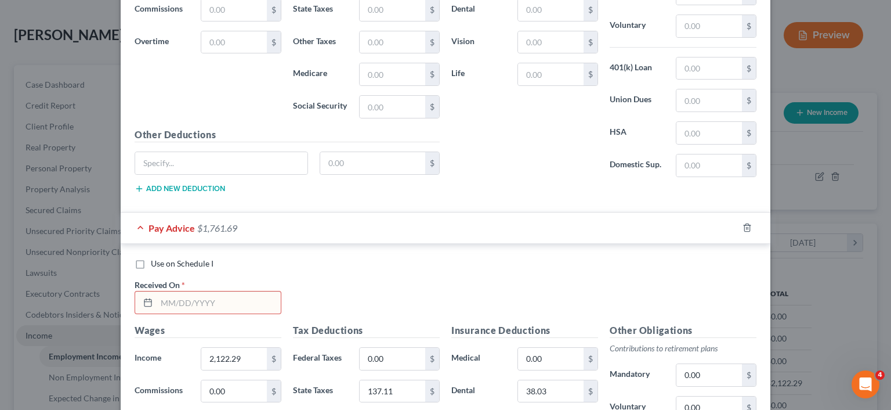
scroll to position [1182, 0]
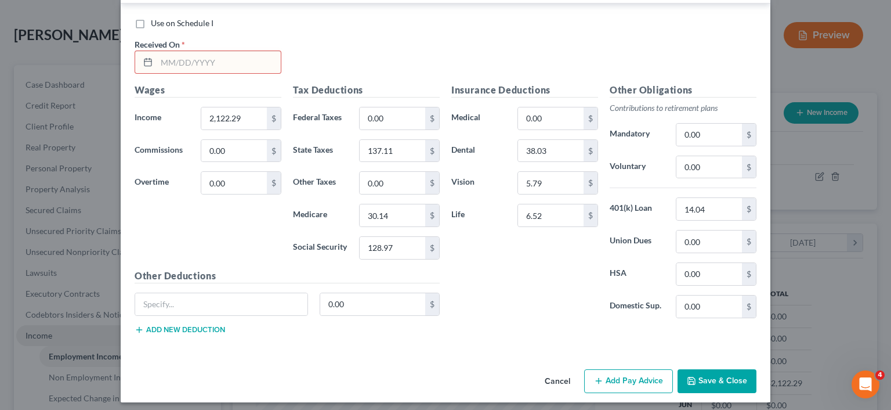
click at [519, 312] on div "Insurance Deductions Medical 0.00 $ Dental 38.03 $ Vision 5.79 $ Life 6.52 $" at bounding box center [525, 205] width 158 height 244
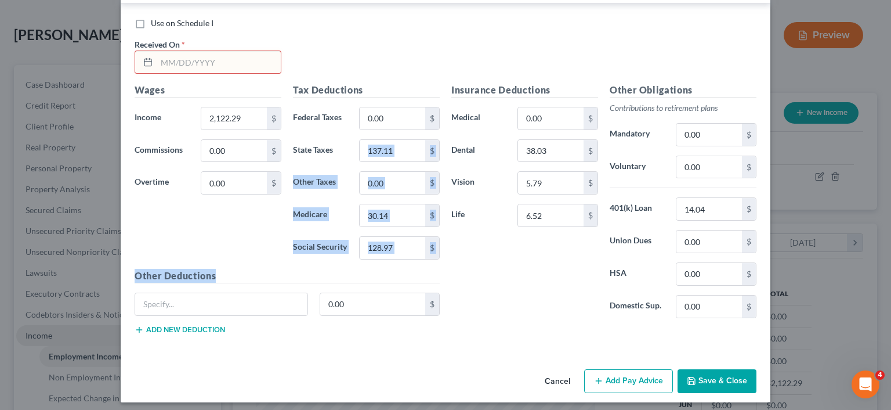
drag, startPoint x: 523, startPoint y: 309, endPoint x: 356, endPoint y: 129, distance: 245.1
click at [356, 129] on div "Wages Income * 2,122.29 $ Commissions 0.00 $ Overtime 0.00 $ Tax Deductions Fed…" at bounding box center [445, 213] width 633 height 260
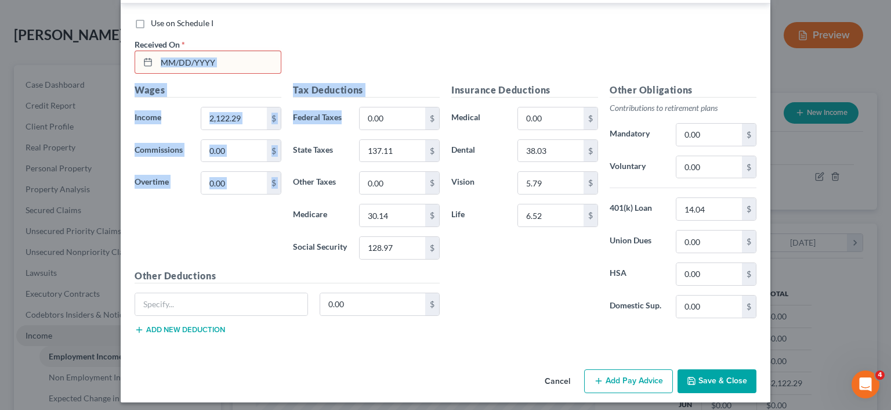
drag, startPoint x: 356, startPoint y: 129, endPoint x: 212, endPoint y: 50, distance: 164.3
click at [212, 50] on div "Use on Schedule I Received On * Wages Income * 2,122.29 $ Commissions 0.00 $ Ov…" at bounding box center [446, 179] width 622 height 325
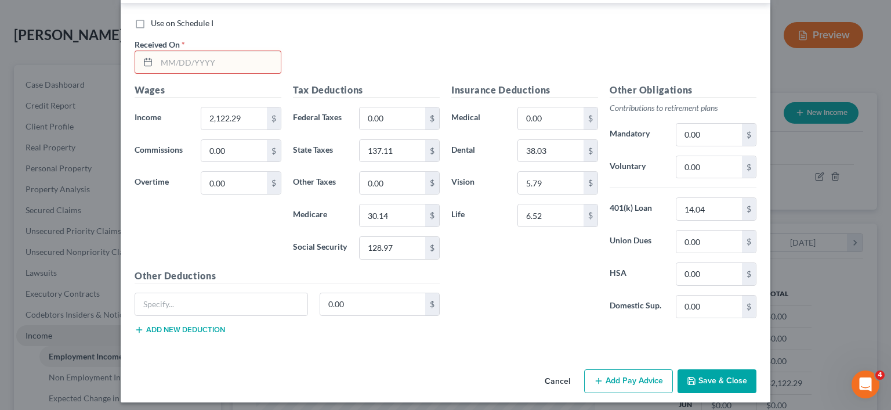
drag, startPoint x: 212, startPoint y: 50, endPoint x: 208, endPoint y: 57, distance: 7.6
click at [208, 57] on input "text" at bounding box center [219, 62] width 124 height 22
type input "[DATE]"
click at [151, 21] on label "Use on Schedule I" at bounding box center [182, 23] width 63 height 12
click at [155, 21] on input "Use on Schedule I" at bounding box center [159, 21] width 8 height 8
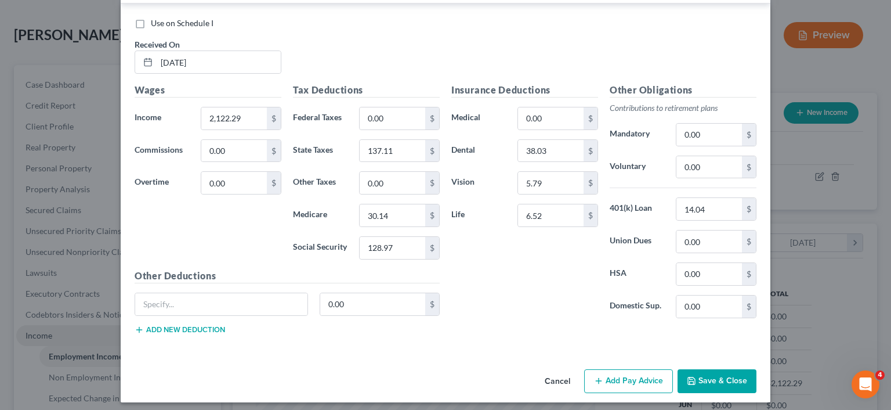
checkbox input "true"
checkbox input "false"
click at [690, 377] on icon "button" at bounding box center [691, 380] width 7 height 7
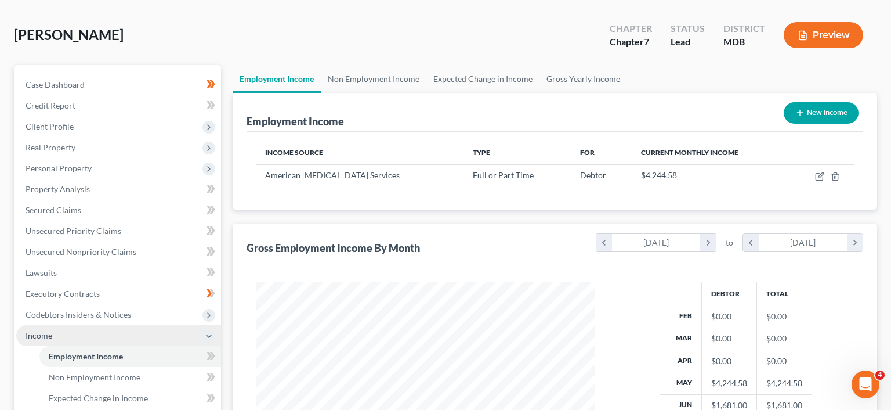
click at [690, 372] on th "May" at bounding box center [681, 383] width 42 height 22
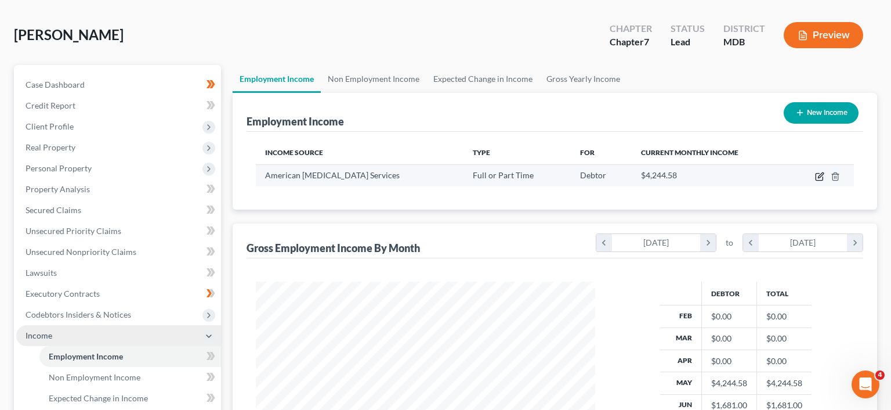
click at [820, 179] on icon "button" at bounding box center [819, 176] width 9 height 9
select select "0"
select select "4"
select select "1"
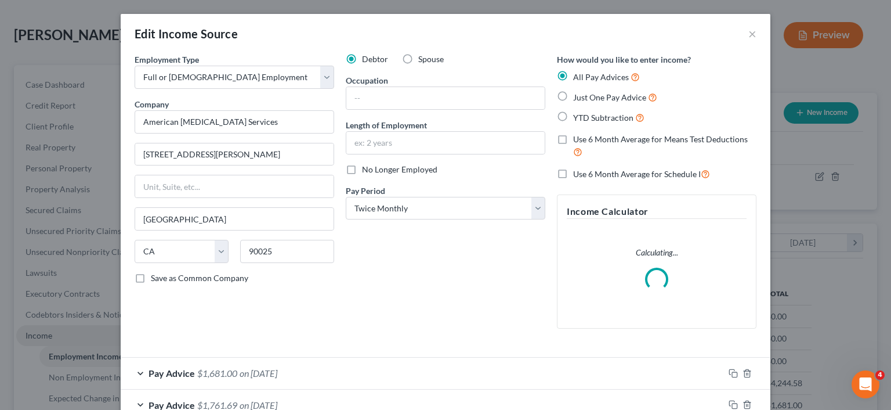
scroll to position [105, 0]
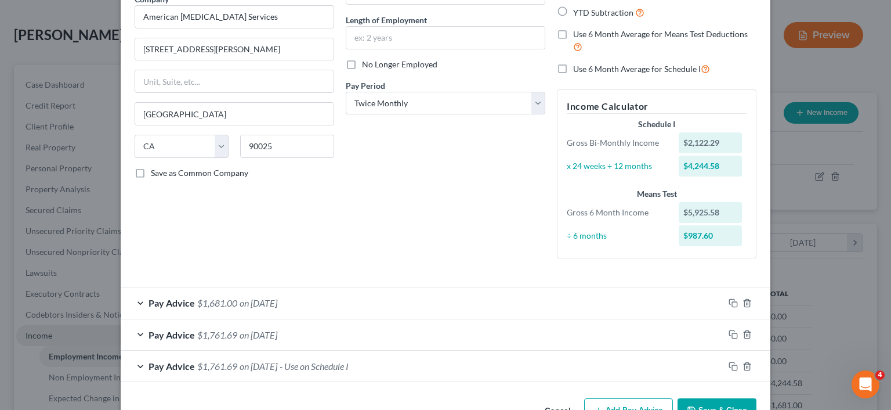
click at [148, 303] on div "Pay Advice $1,681.00 on [DATE]" at bounding box center [422, 302] width 603 height 31
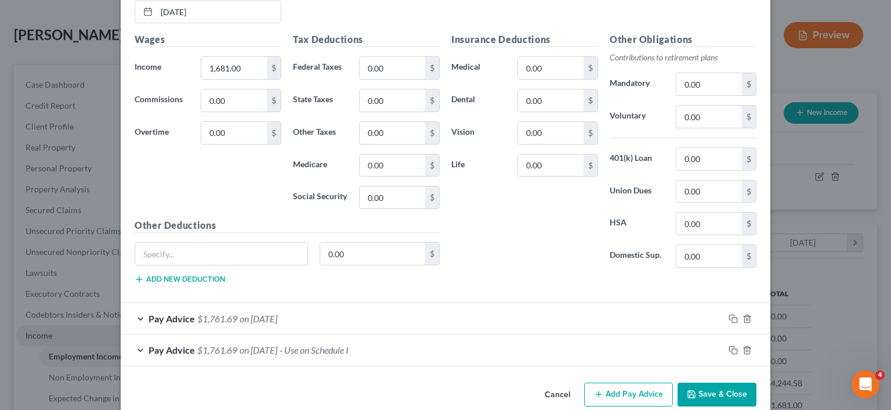
scroll to position [487, 0]
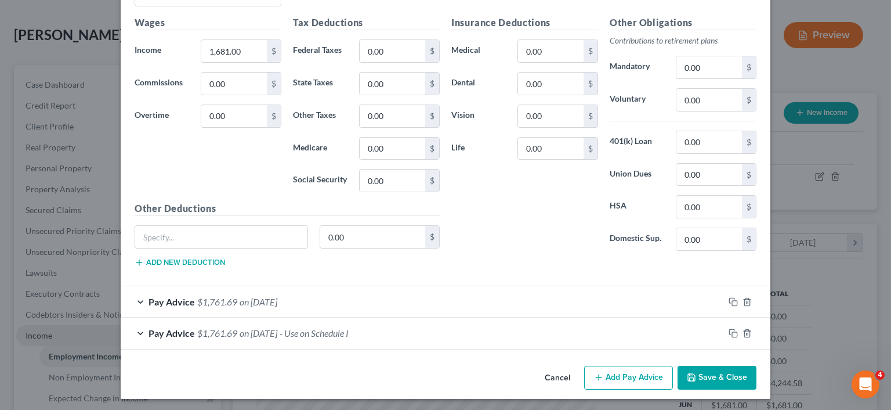
click at [151, 333] on span "Pay Advice" at bounding box center [172, 332] width 46 height 11
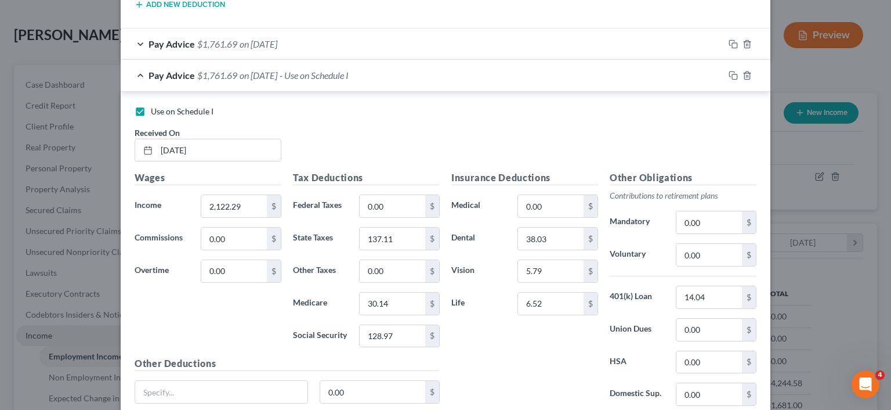
scroll to position [740, 0]
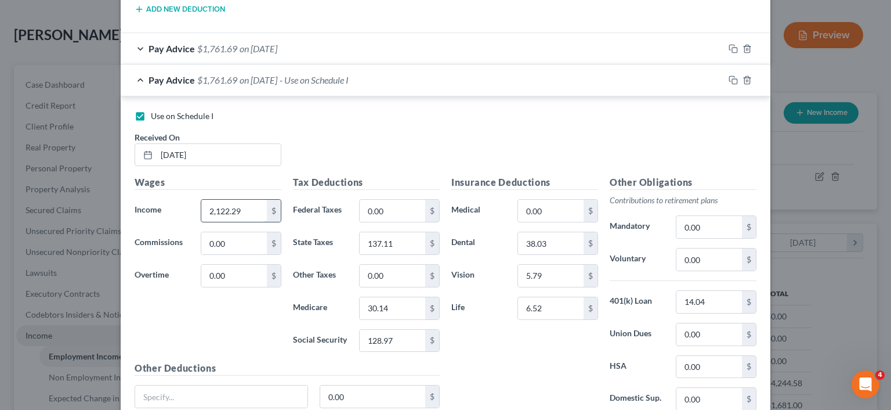
click at [252, 201] on input "2,122.29" at bounding box center [234, 211] width 66 height 22
type input "1"
type input "2,122.29"
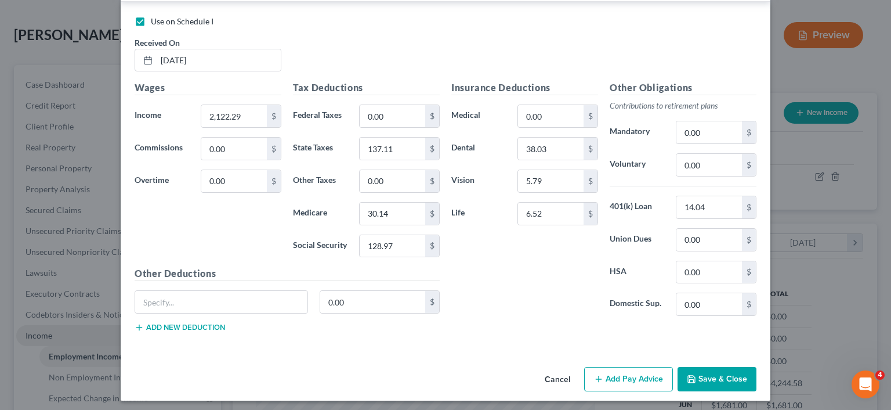
click at [780, 391] on div "Edit Income Source × Employment Type * Select Full or [DEMOGRAPHIC_DATA] Employ…" at bounding box center [445, 205] width 891 height 410
click at [758, 385] on div "Cancel Add Pay Advice Save & Close" at bounding box center [446, 381] width 650 height 38
drag, startPoint x: 757, startPoint y: 385, endPoint x: 713, endPoint y: 374, distance: 45.6
click at [713, 374] on div "Cancel Add Pay Advice Save & Close" at bounding box center [446, 381] width 650 height 38
drag, startPoint x: 713, startPoint y: 374, endPoint x: 697, endPoint y: 368, distance: 16.7
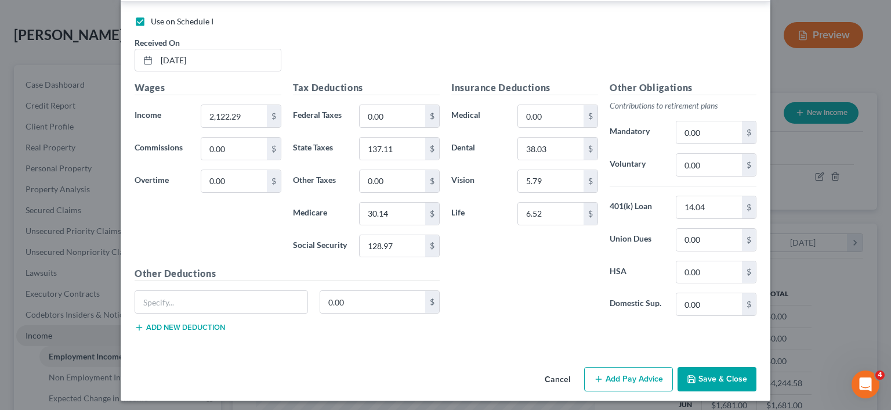
click at [697, 368] on button "Save & Close" at bounding box center [717, 379] width 79 height 24
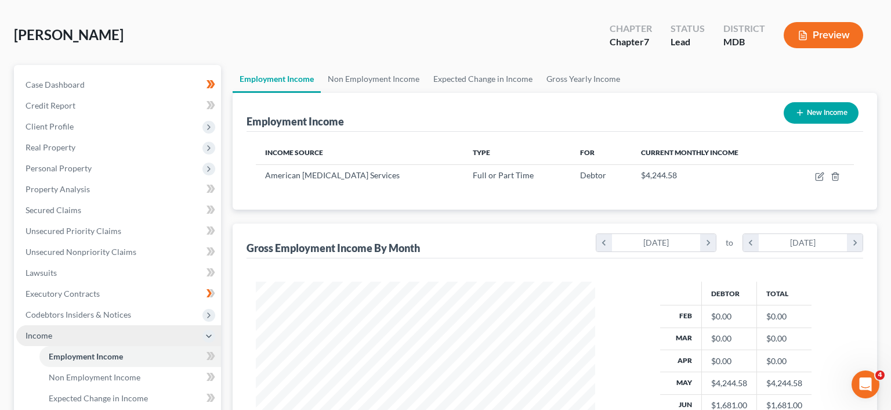
drag, startPoint x: 697, startPoint y: 368, endPoint x: 690, endPoint y: 214, distance: 153.9
click at [690, 281] on table "Debtor Total Feb $0.00 $0.00 Mar $0.00 $0.00 Apr $0.00 $0.00 May $4,244.58 $4,2…" at bounding box center [735, 380] width 151 height 198
drag, startPoint x: 690, startPoint y: 214, endPoint x: 814, endPoint y: 189, distance: 127.2
click at [814, 189] on div "Employment Income New Income Income Source Type For Current Monthly Income Amer…" at bounding box center [555, 305] width 644 height 425
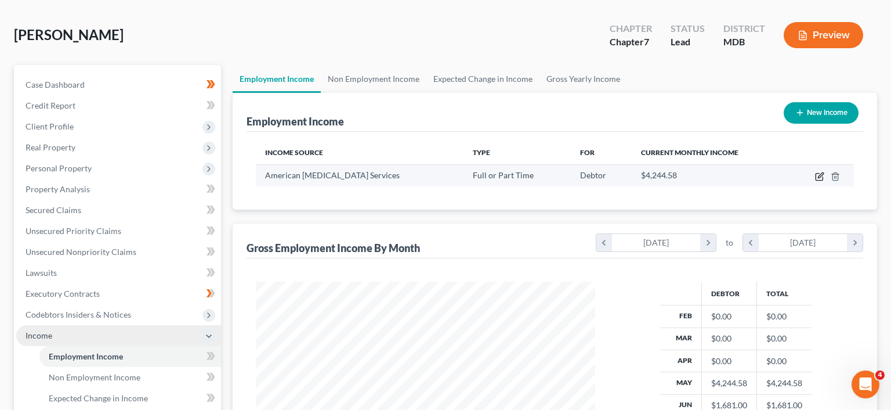
click at [819, 178] on icon "button" at bounding box center [820, 174] width 5 height 5
select select "0"
select select "4"
select select "1"
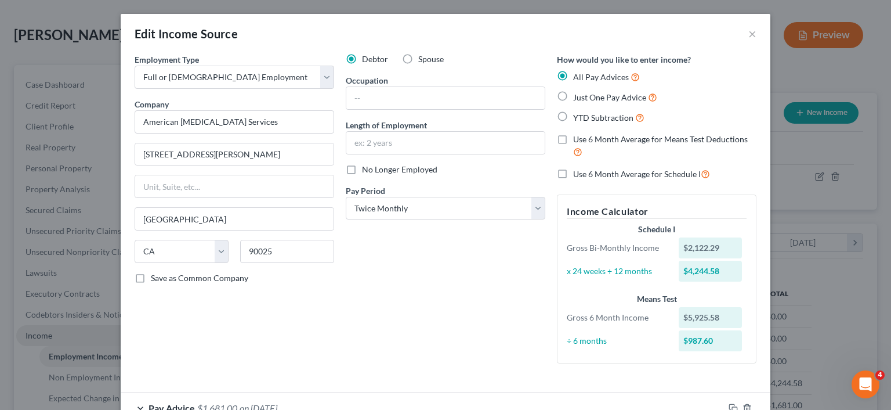
scroll to position [140, 0]
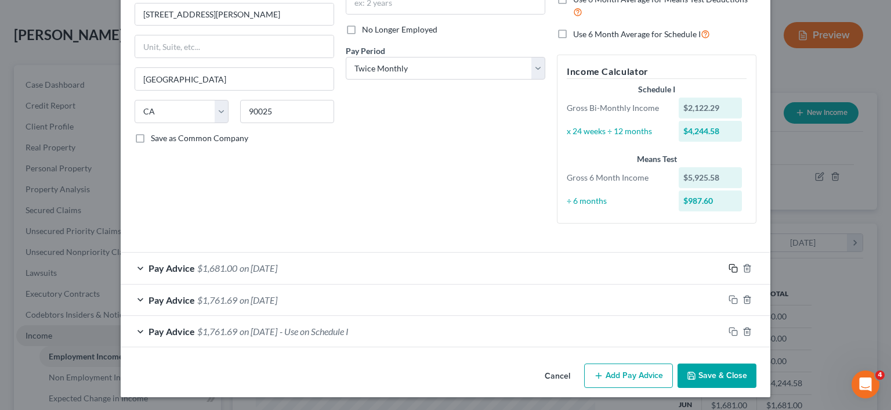
click at [732, 267] on rect "button" at bounding box center [734, 269] width 5 height 5
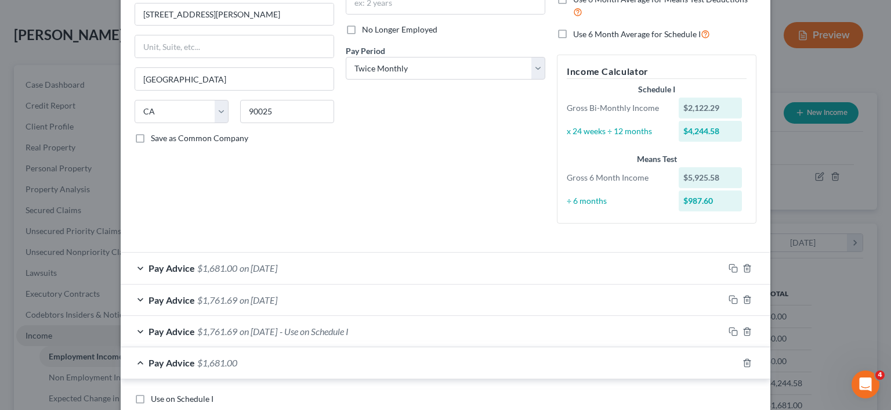
scroll to position [409, 0]
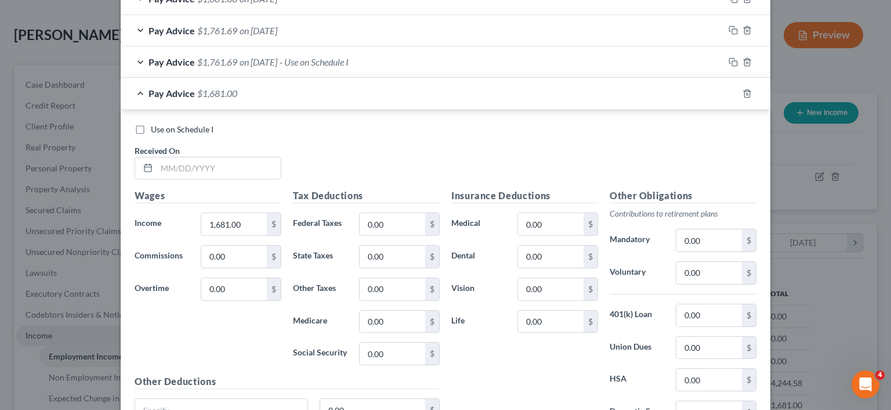
click at [151, 131] on label "Use on Schedule I" at bounding box center [182, 130] width 63 height 12
click at [155, 131] on input "Use on Schedule I" at bounding box center [159, 128] width 8 height 8
checkbox input "true"
click at [394, 345] on input "0.00" at bounding box center [393, 353] width 66 height 22
type input "101.55"
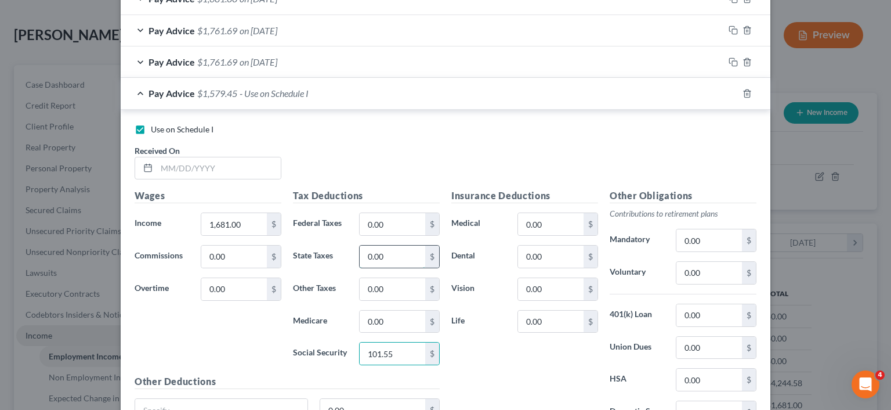
click at [398, 255] on input "0.00" at bounding box center [393, 256] width 66 height 22
type input "102.09"
click at [563, 256] on input "0.00" at bounding box center [551, 256] width 66 height 22
type input "38.03"
click at [557, 322] on input "0.00" at bounding box center [551, 321] width 66 height 22
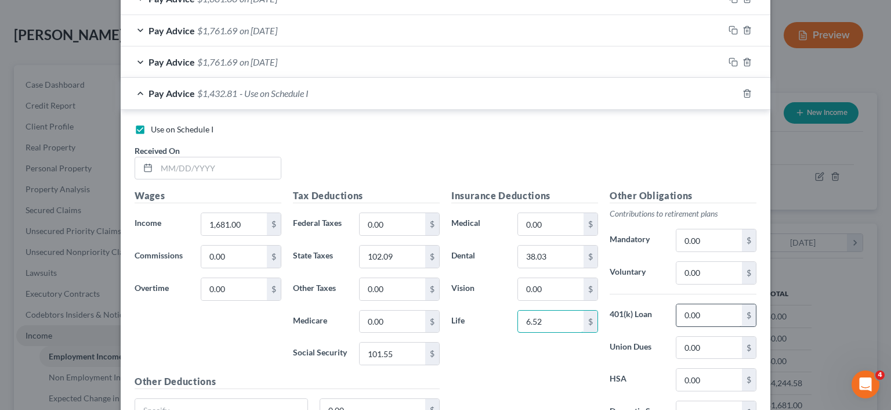
type input "6.52"
click at [711, 314] on input "0.00" at bounding box center [709, 315] width 66 height 22
type input "14.03"
click at [551, 289] on input "0.00" at bounding box center [551, 289] width 66 height 22
type input "5.79"
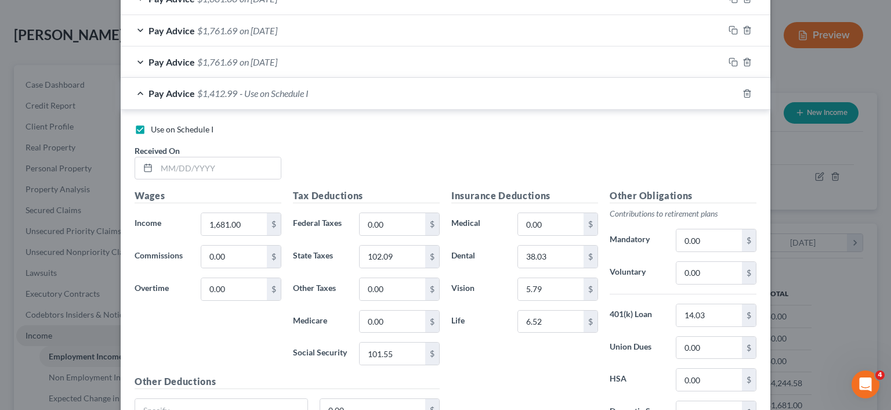
scroll to position [519, 0]
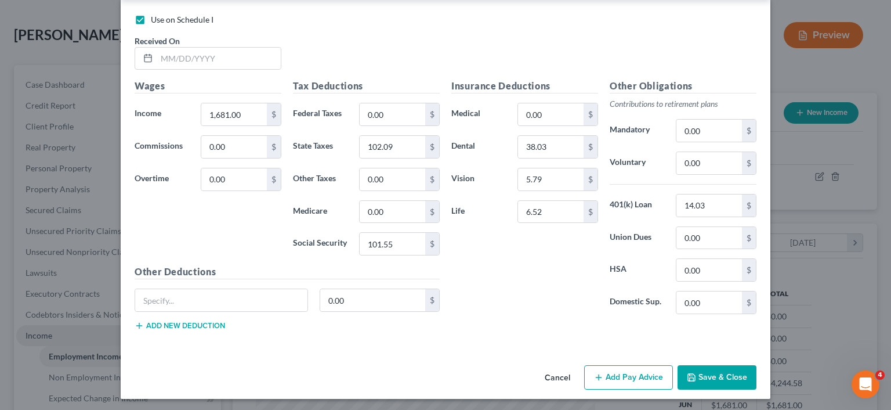
click at [705, 376] on button "Save & Close" at bounding box center [717, 377] width 79 height 24
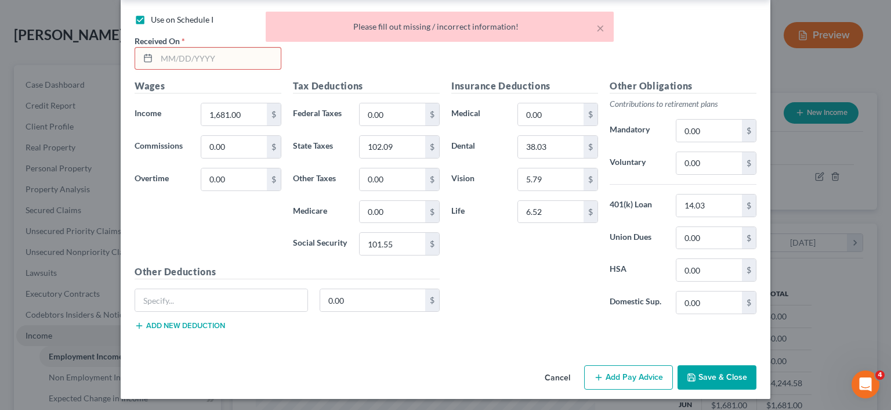
click at [213, 53] on input "text" at bounding box center [219, 59] width 124 height 22
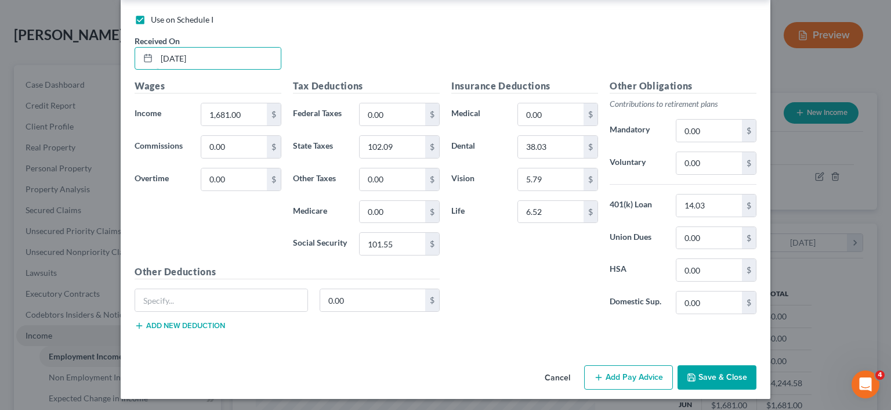
type input "[DATE]"
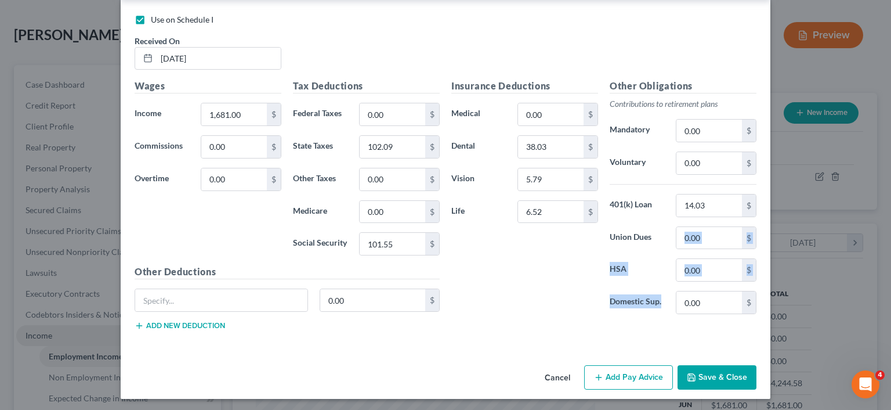
drag, startPoint x: 666, startPoint y: 289, endPoint x: 662, endPoint y: 309, distance: 20.1
click at [662, 309] on div "Other Obligations Contributions to retirement plans Mandatory 0.00 $ Voluntary …" at bounding box center [683, 201] width 158 height 244
click at [690, 374] on icon "button" at bounding box center [691, 376] width 9 height 9
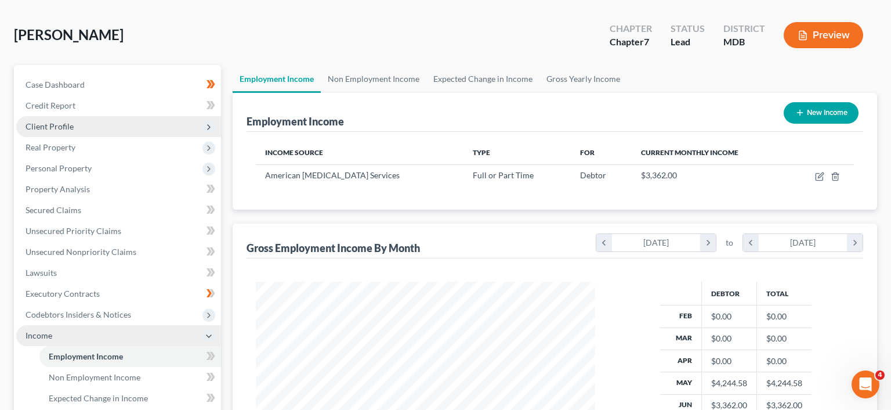
click at [154, 122] on span "Client Profile" at bounding box center [118, 126] width 205 height 21
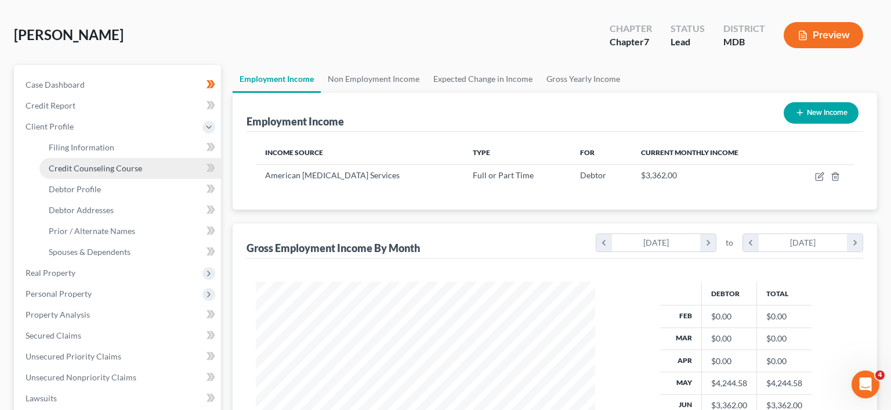
click at [159, 165] on link "Credit Counseling Course" at bounding box center [130, 168] width 182 height 21
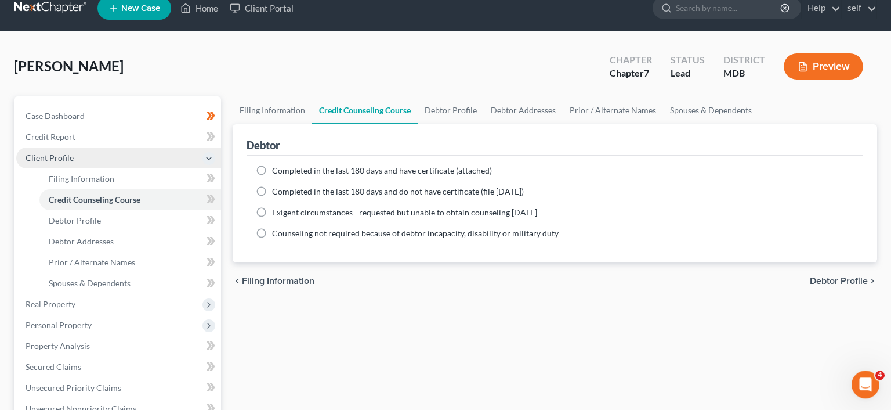
scroll to position [7, 0]
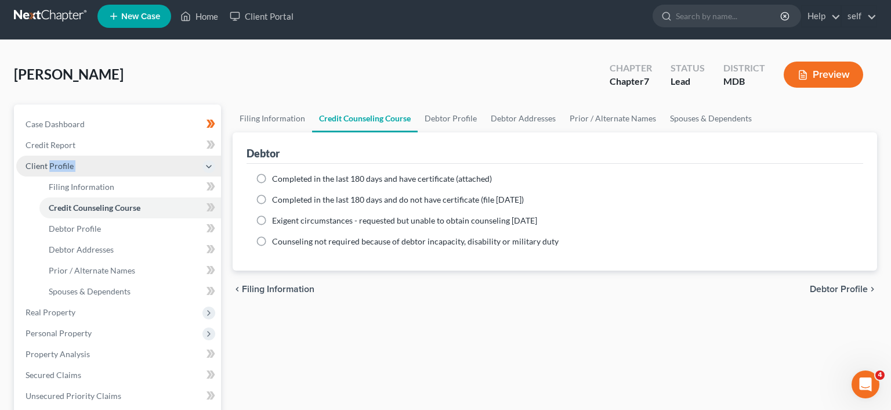
click at [159, 166] on span "Client Profile" at bounding box center [118, 165] width 205 height 21
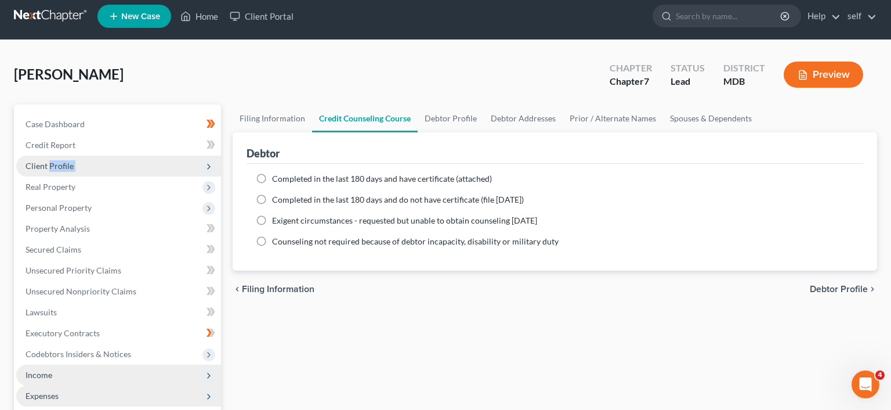
click at [159, 166] on span "Client Profile" at bounding box center [118, 165] width 205 height 21
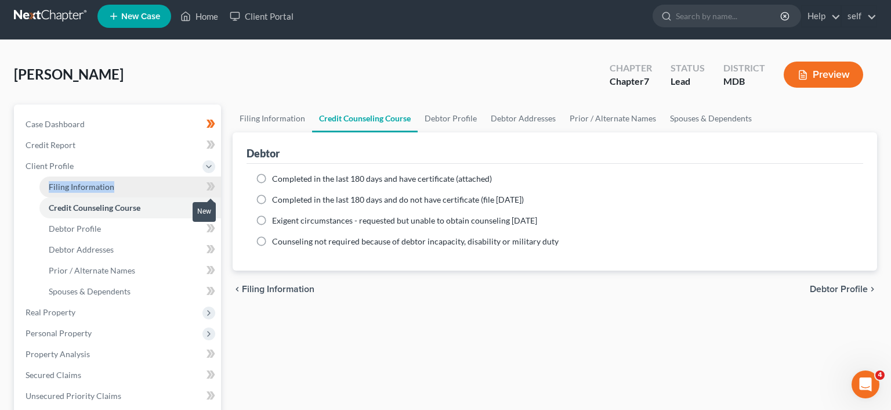
drag, startPoint x: 207, startPoint y: 193, endPoint x: 168, endPoint y: 190, distance: 38.4
click at [168, 190] on li "Filing Information" at bounding box center [130, 186] width 182 height 21
drag, startPoint x: 310, startPoint y: 298, endPoint x: 385, endPoint y: 338, distance: 84.9
click at [321, 303] on div "chevron_left Filing Information Debtor Profile chevron_right" at bounding box center [555, 288] width 644 height 37
drag, startPoint x: 385, startPoint y: 338, endPoint x: 370, endPoint y: 341, distance: 14.8
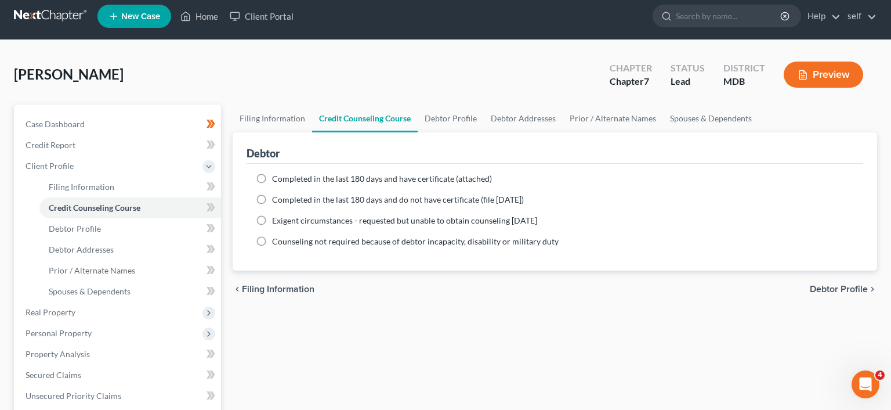
click at [370, 341] on div "Filing Information Credit Counseling Course Debtor Profile Debtor Addresses Pri…" at bounding box center [555, 397] width 656 height 586
drag, startPoint x: 370, startPoint y: 341, endPoint x: 207, endPoint y: 270, distance: 178.2
click at [207, 270] on div "Petition Navigation Case Dashboard Payments Invoices Payments Payments Credit R…" at bounding box center [445, 397] width 875 height 586
click at [192, 277] on link "Prior / Alternate Names" at bounding box center [130, 270] width 182 height 21
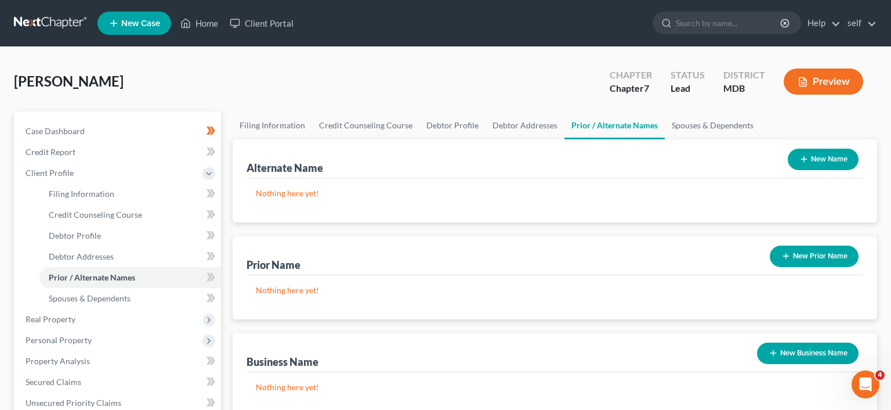
click at [211, 275] on icon at bounding box center [211, 277] width 9 height 15
drag, startPoint x: 384, startPoint y: 249, endPoint x: 393, endPoint y: 229, distance: 22.1
click at [221, 233] on ul "Filing Information Credit Counseling Course Debtor Profile Debtor Addresses" at bounding box center [118, 245] width 205 height 125
click at [393, 229] on div "Alternate Name New Name Nothing here yet! Prior Name New Prior Name Nothing her…" at bounding box center [555, 326] width 644 height 374
drag, startPoint x: 393, startPoint y: 229, endPoint x: 419, endPoint y: 152, distance: 81.1
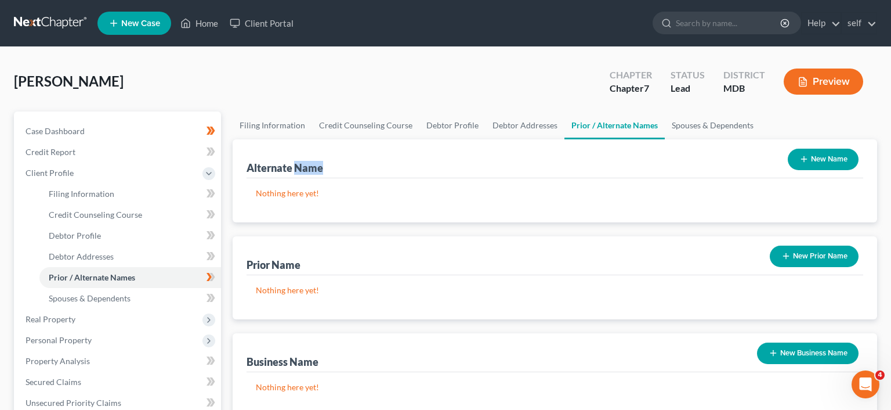
click at [419, 152] on div "Alternate Name New Name Nothing here yet! Prior Name New Prior Name Nothing her…" at bounding box center [555, 326] width 644 height 374
drag, startPoint x: 419, startPoint y: 152, endPoint x: 531, endPoint y: 161, distance: 112.3
click at [531, 161] on div "Alternate Name New Name" at bounding box center [555, 158] width 617 height 39
drag, startPoint x: 531, startPoint y: 161, endPoint x: 415, endPoint y: 61, distance: 153.5
click at [415, 61] on div "[PERSON_NAME] Upgraded Chapter Chapter 7 Status Lead District MDB Preview Petit…" at bounding box center [445, 384] width 891 height 674
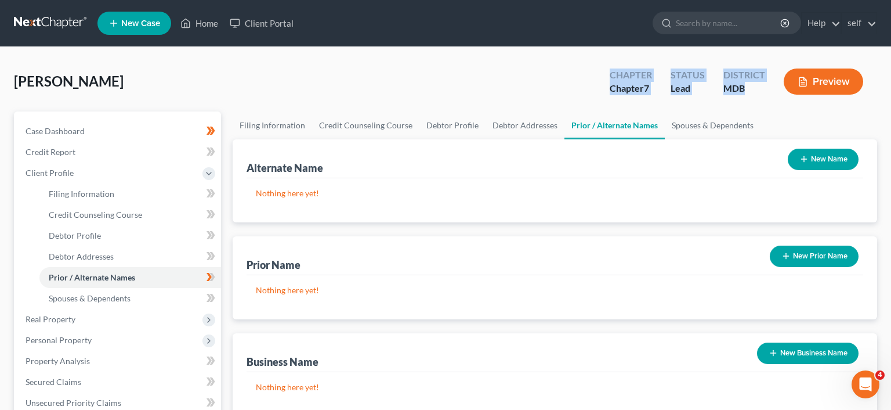
drag, startPoint x: 415, startPoint y: 61, endPoint x: 223, endPoint y: 84, distance: 193.3
click at [223, 84] on div "[PERSON_NAME] Upgraded Chapter Chapter 7 Status Lead District MDB Preview Petit…" at bounding box center [445, 384] width 891 height 674
click at [800, 155] on icon "button" at bounding box center [803, 158] width 9 height 9
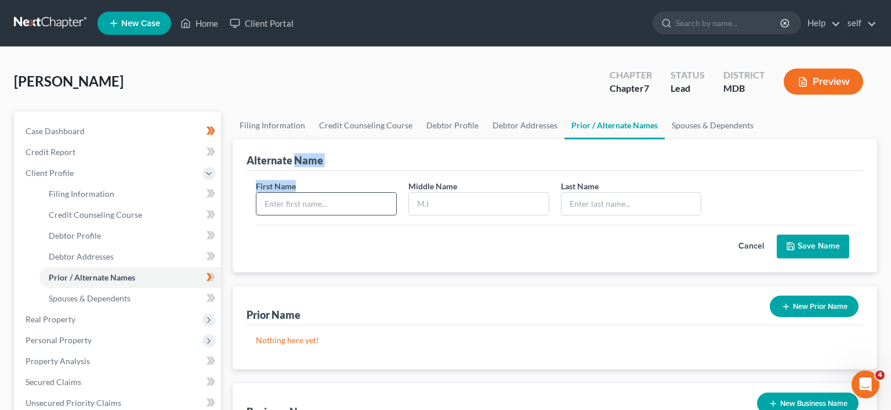
drag, startPoint x: 800, startPoint y: 155, endPoint x: 368, endPoint y: 202, distance: 434.1
click at [368, 202] on div "Alternate Name First Name Middle Name Last Name * Cancel Save Name" at bounding box center [555, 205] width 644 height 133
click at [368, 202] on input "text" at bounding box center [326, 204] width 140 height 22
click at [367, 202] on input "text" at bounding box center [326, 204] width 140 height 22
type input "[PERSON_NAME]"
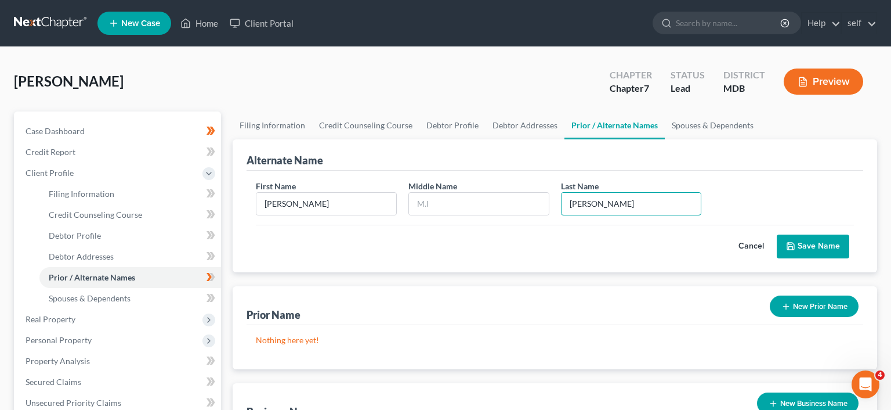
type input "[PERSON_NAME]"
click at [803, 253] on button "Save Name" at bounding box center [813, 246] width 73 height 24
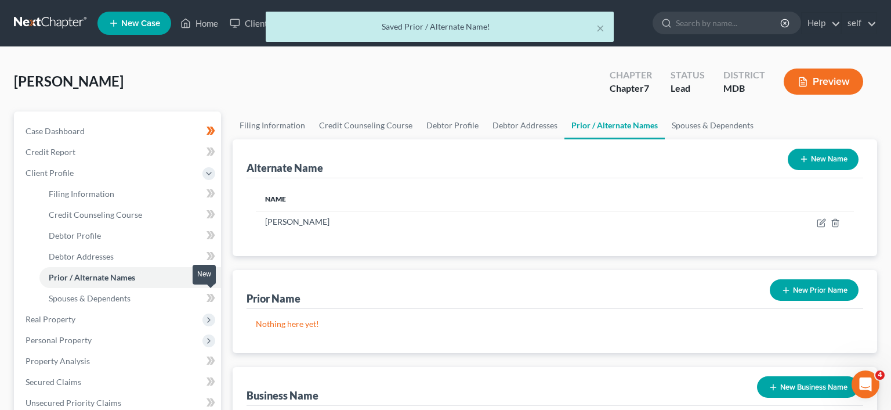
click at [205, 291] on span at bounding box center [211, 299] width 20 height 17
drag, startPoint x: 205, startPoint y: 291, endPoint x: 212, endPoint y: 287, distance: 8.9
click at [212, 287] on ul "Filing Information Credit Counseling Course Debtor Profile Debtor Addresses" at bounding box center [118, 245] width 205 height 125
click at [212, 287] on link "Prior / Alternate Names" at bounding box center [130, 277] width 182 height 21
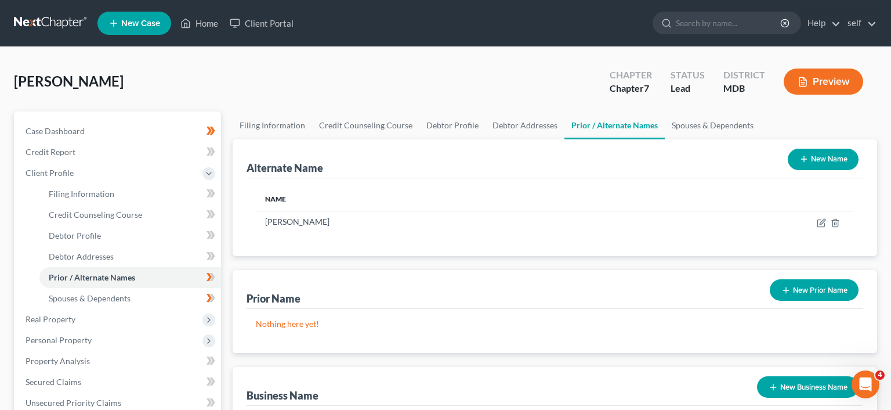
drag, startPoint x: 335, startPoint y: 89, endPoint x: 314, endPoint y: 85, distance: 22.0
click at [314, 85] on div "[PERSON_NAME] Upgraded Chapter Chapter 7 Status Lead District MDB Preview" at bounding box center [445, 86] width 863 height 50
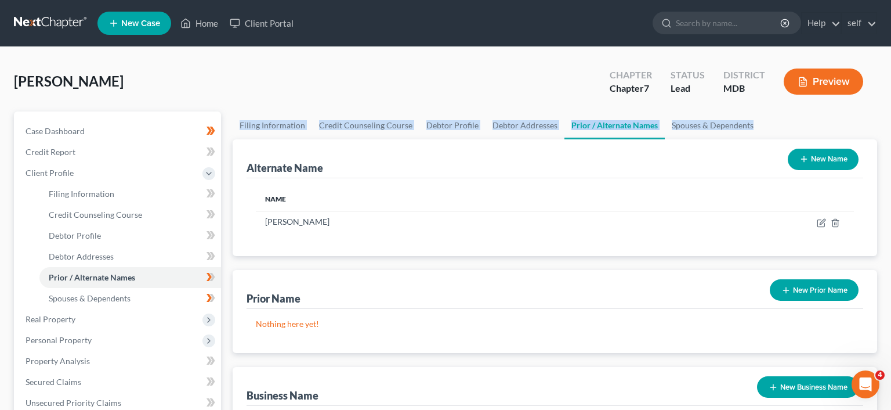
drag, startPoint x: 314, startPoint y: 85, endPoint x: 890, endPoint y: 113, distance: 577.3
click at [890, 113] on html "Home New Case Client Portal self [EMAIL_ADDRESS][DOMAIN_NAME] My Account Settin…" at bounding box center [445, 371] width 891 height 742
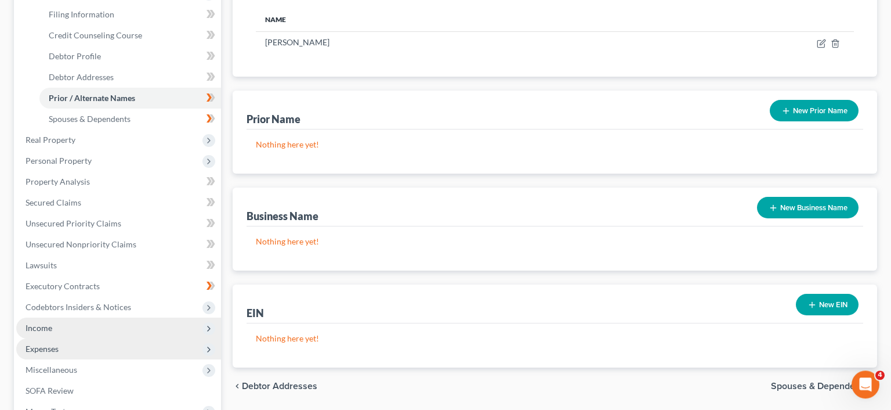
scroll to position [331, 0]
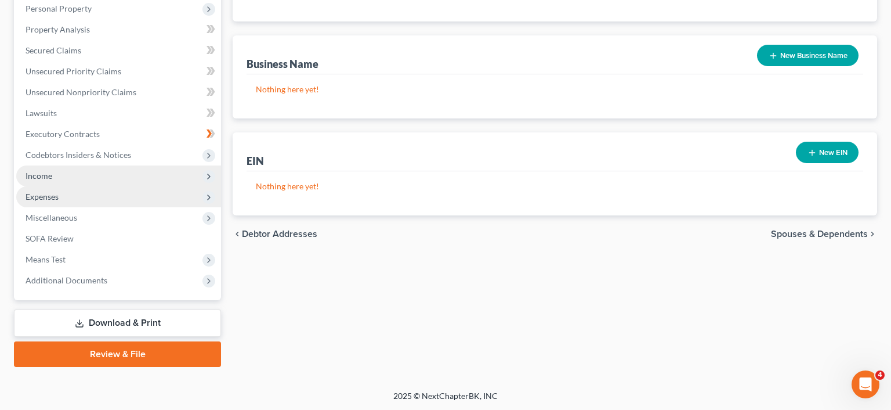
click at [469, 356] on div "Filing Information Credit Counseling Course Debtor Profile Debtor Addresses Pri…" at bounding box center [555, 73] width 656 height 586
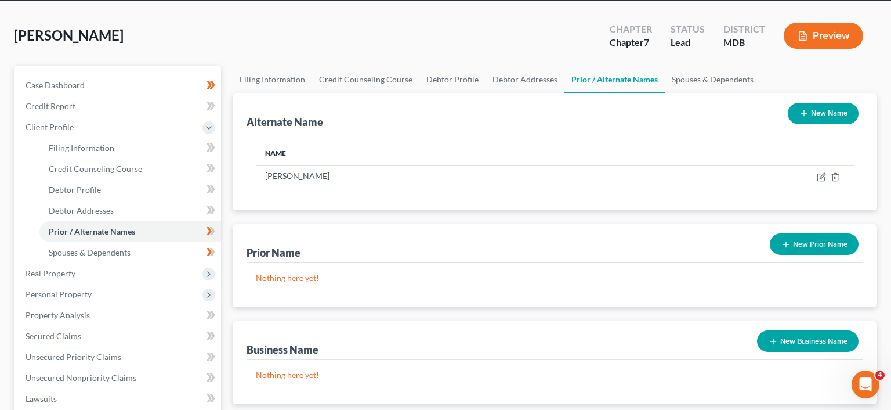
scroll to position [41, 0]
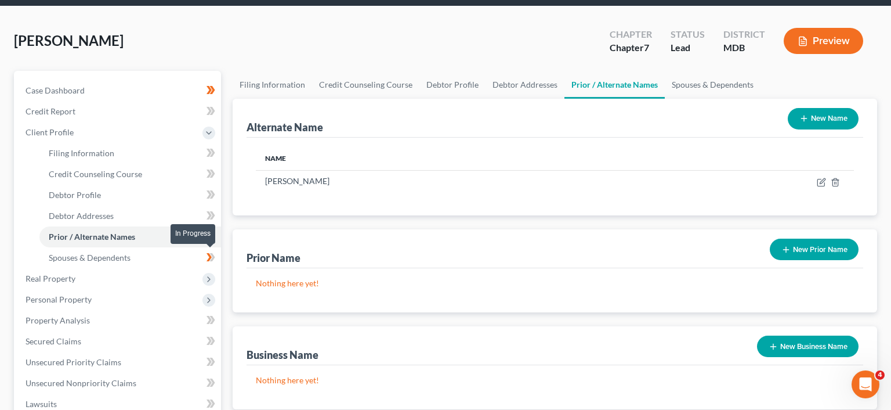
click at [212, 260] on icon at bounding box center [212, 257] width 5 height 8
click at [212, 256] on icon at bounding box center [209, 257] width 5 height 8
click at [711, 77] on link "Spouses & Dependents" at bounding box center [713, 85] width 96 height 28
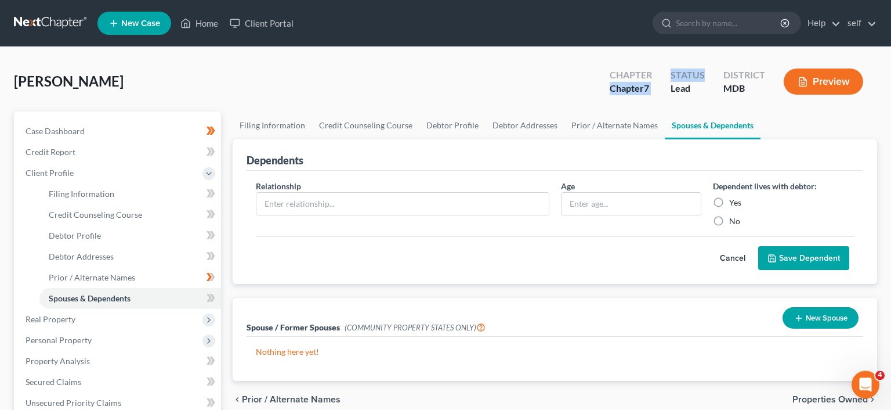
drag, startPoint x: 711, startPoint y: 77, endPoint x: 385, endPoint y: 86, distance: 326.1
click at [385, 86] on div "[PERSON_NAME] Upgraded Chapter Chapter 7 Status Lead District MDB Preview" at bounding box center [445, 86] width 863 height 50
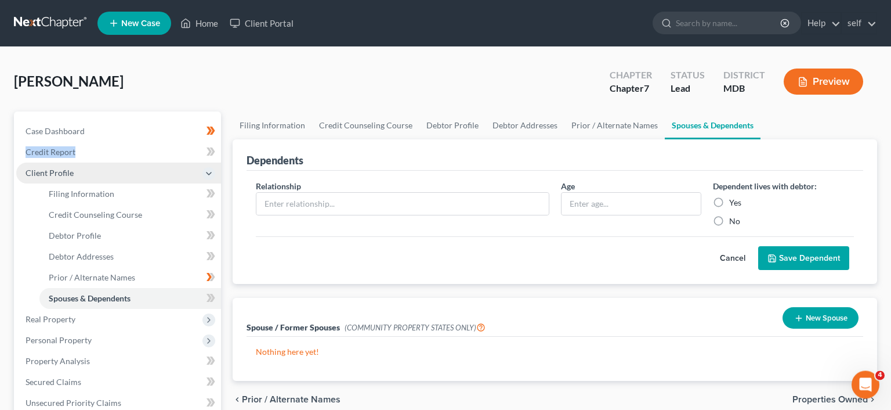
drag, startPoint x: 385, startPoint y: 86, endPoint x: 197, endPoint y: 169, distance: 205.7
click at [197, 169] on div "[PERSON_NAME] Upgraded Chapter Chapter 7 Status Lead District MDB Preview Petit…" at bounding box center [445, 384] width 863 height 646
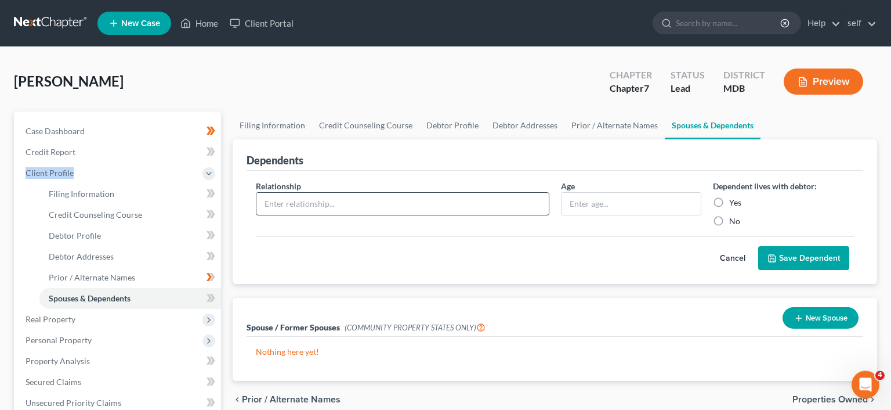
drag, startPoint x: 197, startPoint y: 169, endPoint x: 321, endPoint y: 201, distance: 128.2
click at [321, 201] on div "Petition Navigation Case Dashboard Payments Invoices Payments Payments Credit R…" at bounding box center [445, 404] width 875 height 586
drag, startPoint x: 321, startPoint y: 201, endPoint x: 291, endPoint y: 70, distance: 135.2
click at [291, 193] on input "text" at bounding box center [402, 204] width 292 height 22
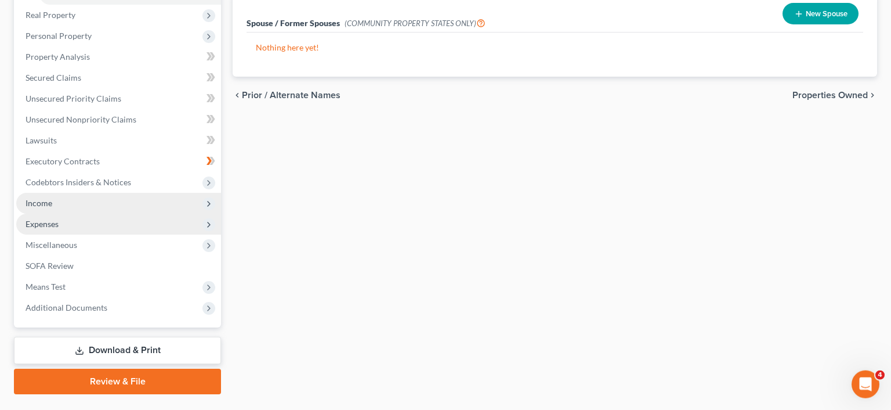
scroll to position [320, 0]
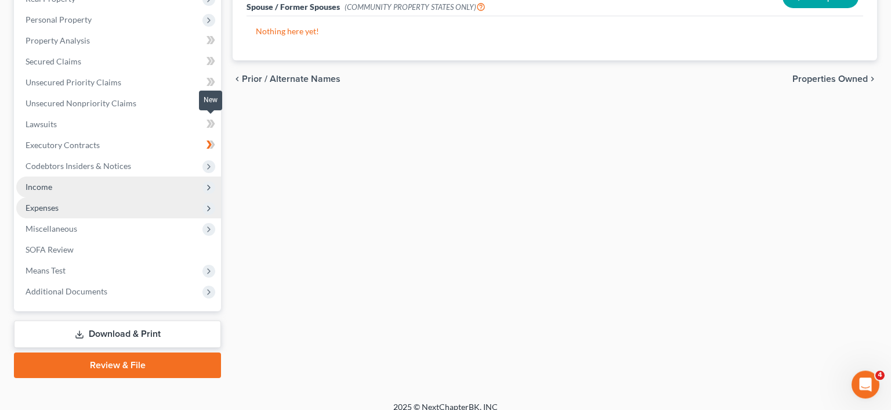
click at [213, 118] on icon at bounding box center [211, 124] width 9 height 15
click at [213, 119] on icon at bounding box center [211, 124] width 9 height 15
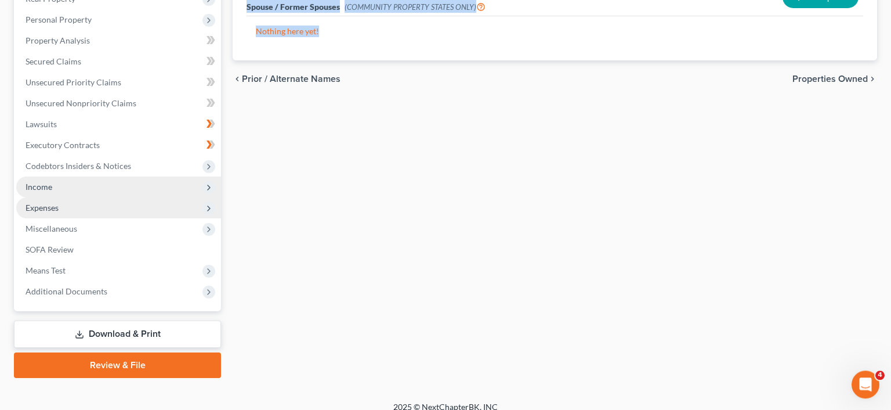
drag, startPoint x: 213, startPoint y: 119, endPoint x: 350, endPoint y: 158, distance: 143.0
click at [350, 158] on div "Petition Navigation Case Dashboard Payments Invoices Payments Payments Credit R…" at bounding box center [445, 84] width 875 height 586
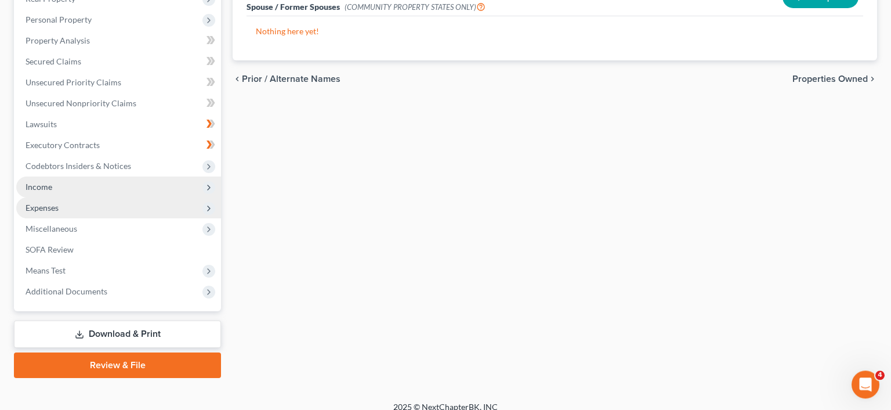
drag, startPoint x: 350, startPoint y: 158, endPoint x: 339, endPoint y: 174, distance: 19.5
click at [339, 174] on div "Filing Information Credit Counseling Course Debtor Profile Debtor Addresses Pri…" at bounding box center [555, 84] width 656 height 586
drag, startPoint x: 339, startPoint y: 174, endPoint x: 412, endPoint y: 148, distance: 77.6
click at [412, 148] on div "Filing Information Credit Counseling Course Debtor Profile Debtor Addresses Pri…" at bounding box center [555, 84] width 656 height 586
drag, startPoint x: 412, startPoint y: 148, endPoint x: 622, endPoint y: 278, distance: 247.7
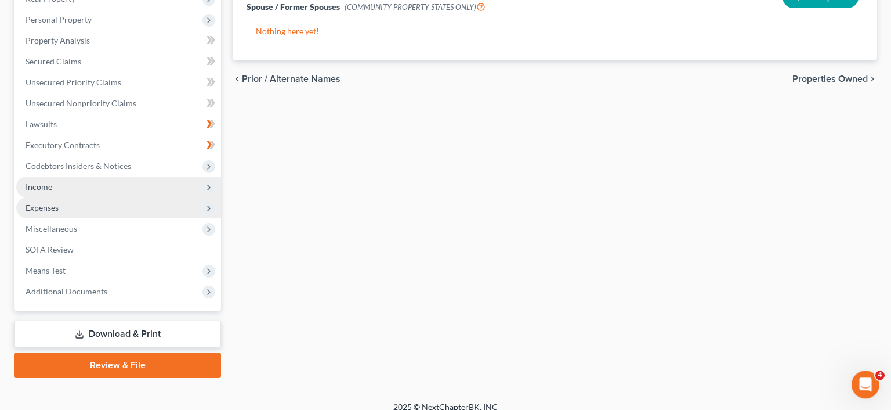
click at [622, 278] on div "Filing Information Credit Counseling Course Debtor Profile Debtor Addresses Pri…" at bounding box center [555, 84] width 656 height 586
drag, startPoint x: 622, startPoint y: 278, endPoint x: 889, endPoint y: 120, distance: 310.3
click at [889, 120] on html "Home New Case Client Portal self [EMAIL_ADDRESS][DOMAIN_NAME] My Account Settin…" at bounding box center [445, 51] width 891 height 742
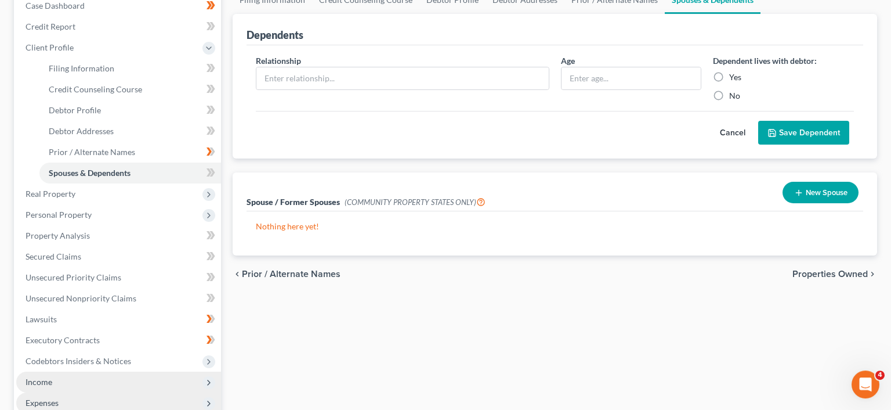
scroll to position [135, 0]
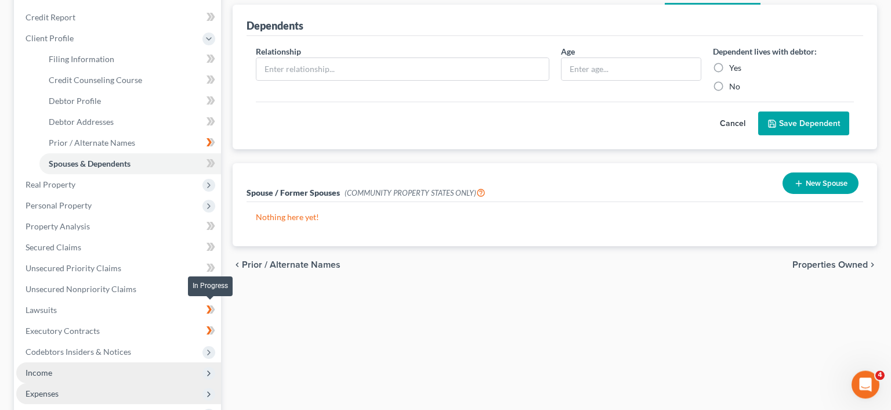
click at [212, 306] on icon at bounding box center [212, 309] width 5 height 8
click at [210, 309] on icon at bounding box center [209, 309] width 5 height 8
click at [122, 311] on link "Lawsuits" at bounding box center [118, 309] width 205 height 21
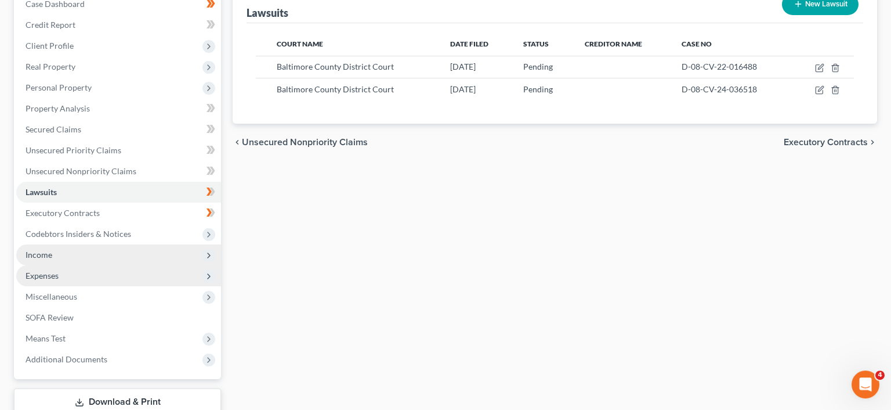
scroll to position [132, 0]
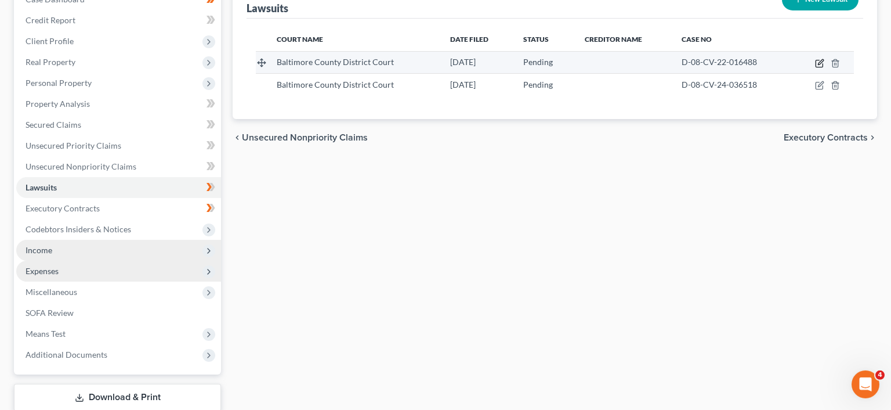
click at [822, 62] on icon "button" at bounding box center [820, 61] width 5 height 5
select select "21"
select select "0"
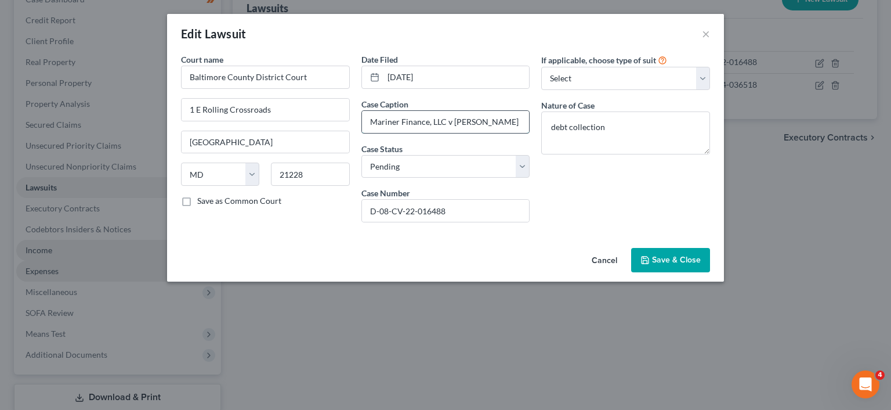
drag, startPoint x: 368, startPoint y: 122, endPoint x: 443, endPoint y: 122, distance: 74.3
click at [443, 122] on input "Mariner Finance, LLC v [PERSON_NAME]" at bounding box center [446, 122] width 168 height 22
drag, startPoint x: 632, startPoint y: 219, endPoint x: 613, endPoint y: 208, distance: 22.6
click at [613, 208] on div "If applicable, choose type of suit Select Repossession Garnishment Foreclosure …" at bounding box center [625, 142] width 180 height 178
drag, startPoint x: 613, startPoint y: 208, endPoint x: 607, endPoint y: 204, distance: 6.6
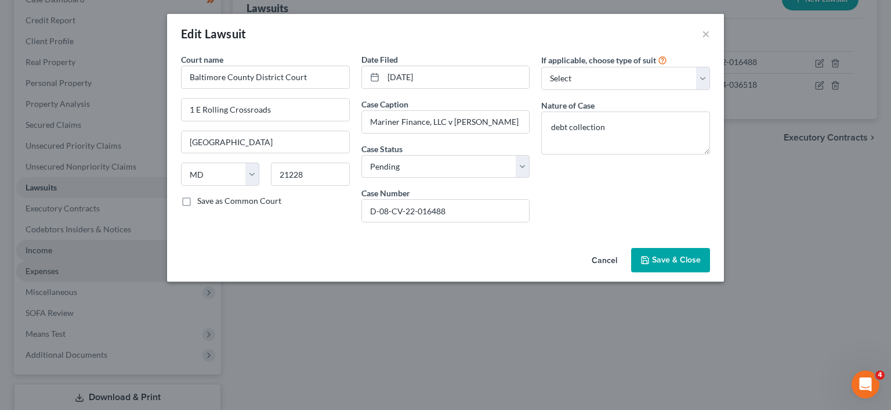
click at [607, 204] on div "If applicable, choose type of suit Select Repossession Garnishment Foreclosure …" at bounding box center [625, 142] width 180 height 178
click at [647, 263] on icon "button" at bounding box center [645, 259] width 7 height 7
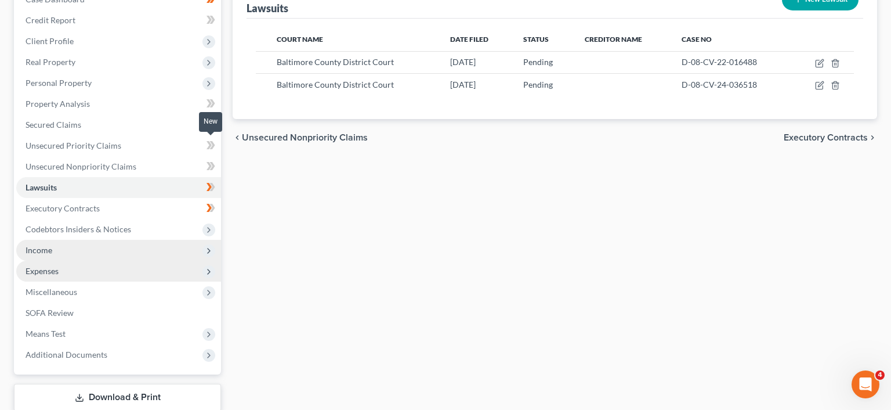
click at [209, 147] on icon at bounding box center [209, 145] width 5 height 8
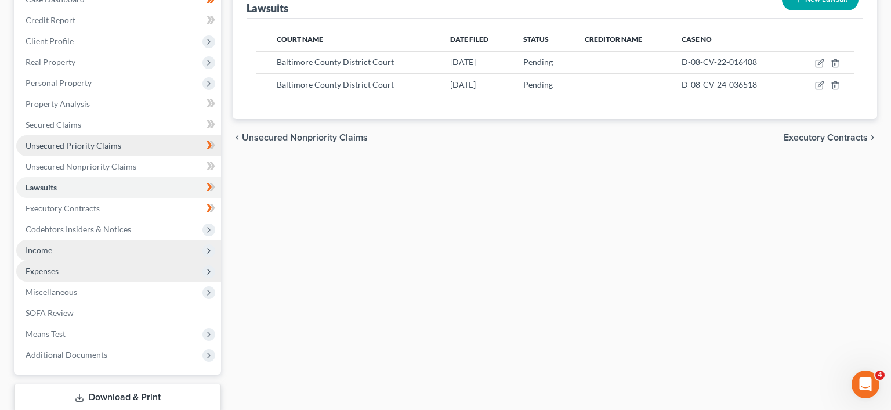
click at [134, 138] on link "Unsecured Priority Claims" at bounding box center [118, 145] width 205 height 21
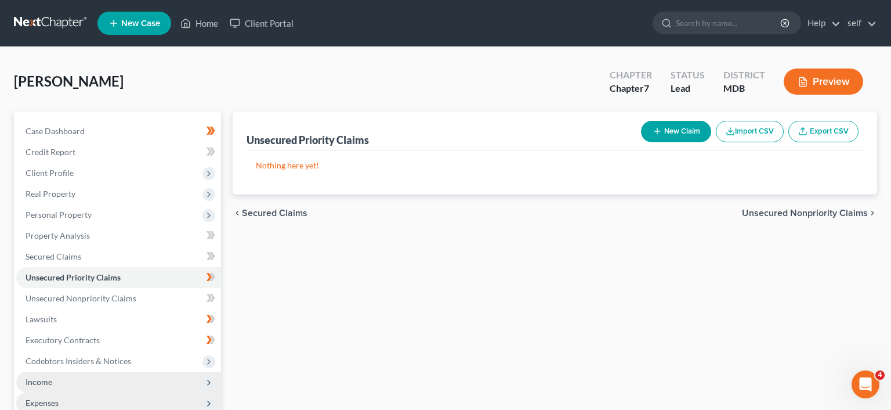
click at [667, 131] on button "New Claim" at bounding box center [676, 131] width 70 height 21
select select "0"
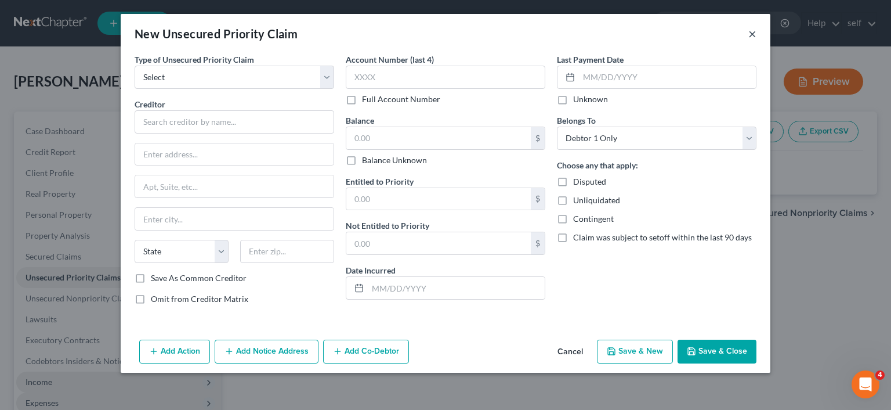
click at [754, 36] on button "×" at bounding box center [752, 34] width 8 height 14
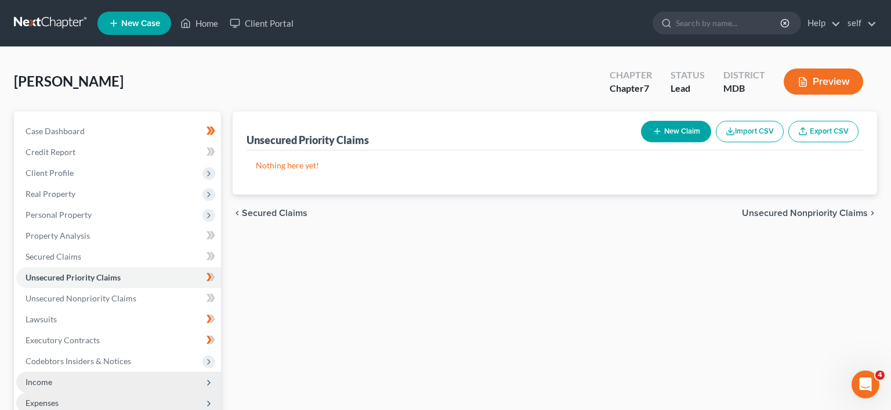
click at [662, 131] on button "New Claim" at bounding box center [676, 131] width 70 height 21
select select "0"
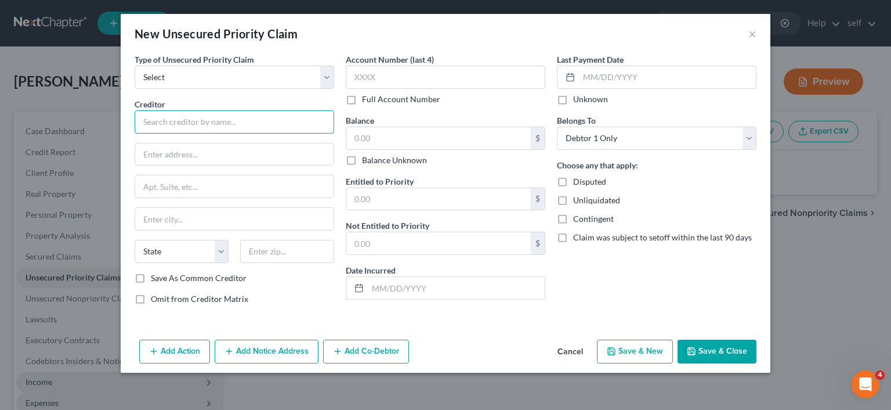
click at [267, 120] on input "text" at bounding box center [235, 121] width 200 height 23
type input "American Credi Acceptance"
click at [443, 140] on input "text" at bounding box center [438, 138] width 184 height 22
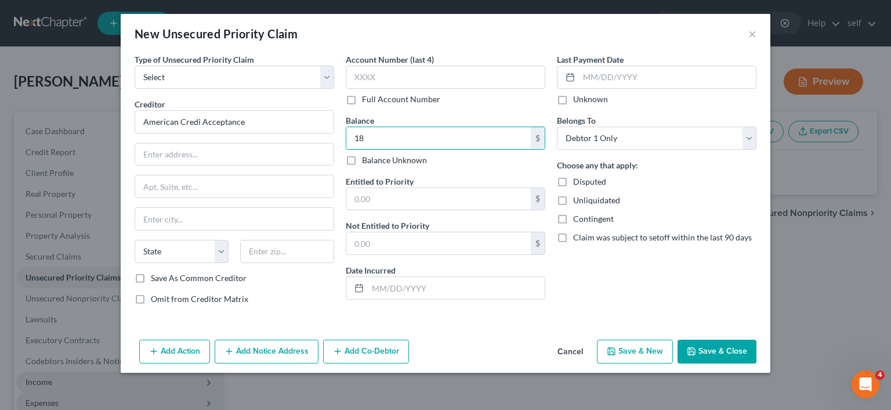
type input "18"
click at [135, 66] on select "Select Taxes & Other Government Units Domestic Support Obligations Extensions o…" at bounding box center [235, 77] width 200 height 23
click at [757, 37] on div "New Unsecured Priority Claim ×" at bounding box center [446, 33] width 650 height 39
click at [750, 37] on button "×" at bounding box center [752, 34] width 8 height 14
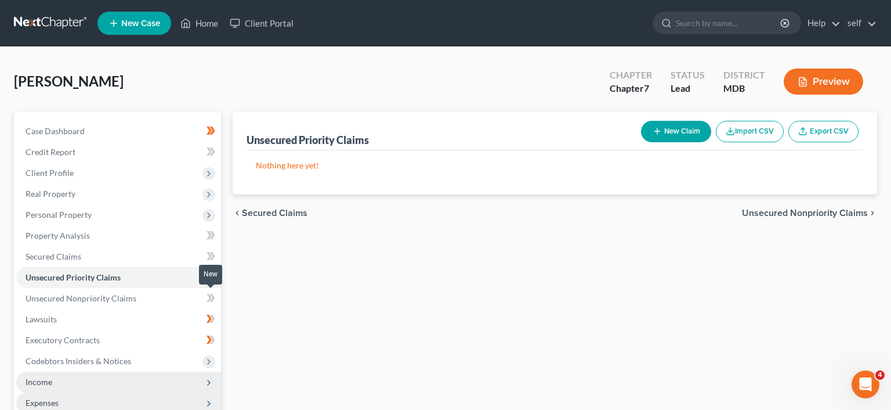
click at [208, 299] on icon at bounding box center [209, 298] width 5 height 8
click at [662, 131] on button "New Claim" at bounding box center [676, 131] width 70 height 21
select select "0"
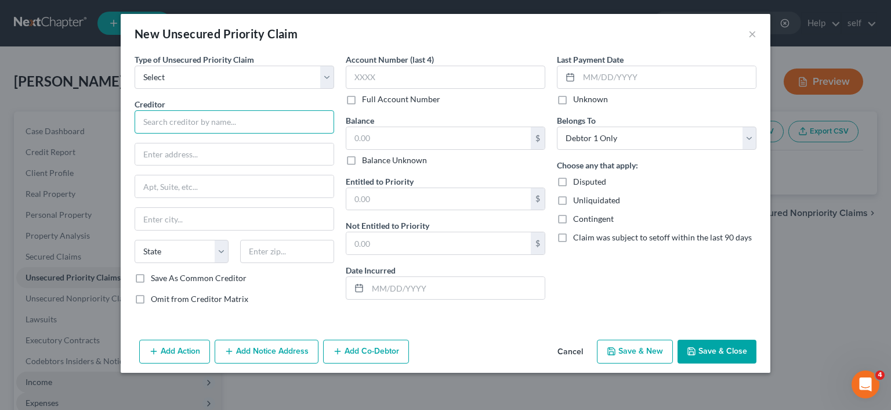
click at [259, 119] on input "text" at bounding box center [235, 121] width 200 height 23
type input "American Credit Acceptance"
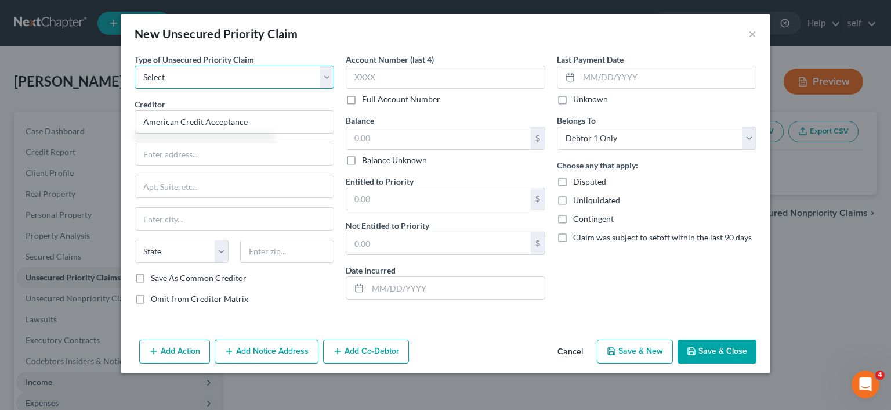
click at [135, 66] on select "Select Taxes & Other Government Units Domestic Support Obligations Extensions o…" at bounding box center [235, 77] width 200 height 23
click at [573, 357] on button "Cancel" at bounding box center [570, 352] width 44 height 23
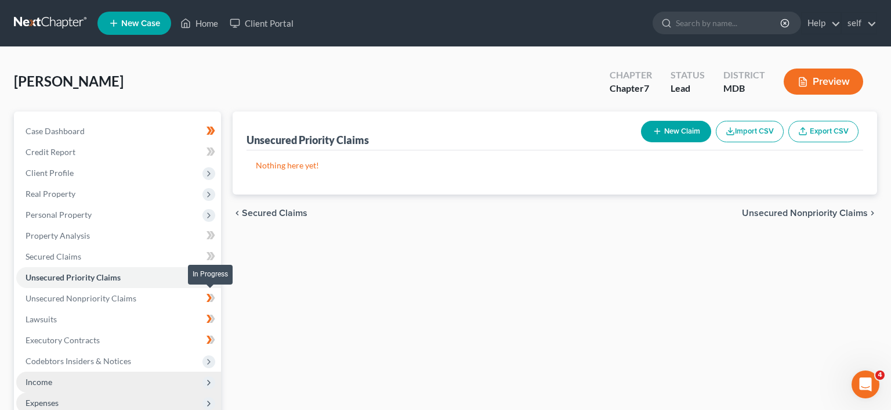
click at [204, 300] on span at bounding box center [211, 299] width 20 height 17
click at [122, 296] on span "Unsecured Nonpriority Claims" at bounding box center [81, 298] width 111 height 10
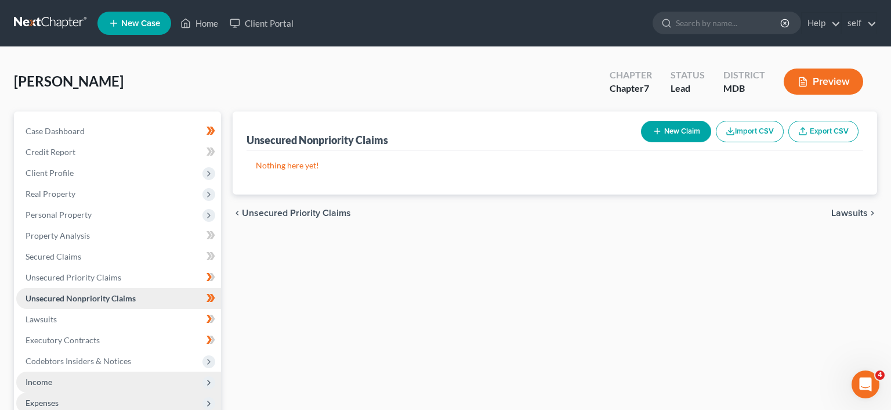
click at [122, 296] on span "Unsecured Nonpriority Claims" at bounding box center [81, 298] width 110 height 10
click at [673, 126] on button "New Claim" at bounding box center [676, 131] width 70 height 21
select select "0"
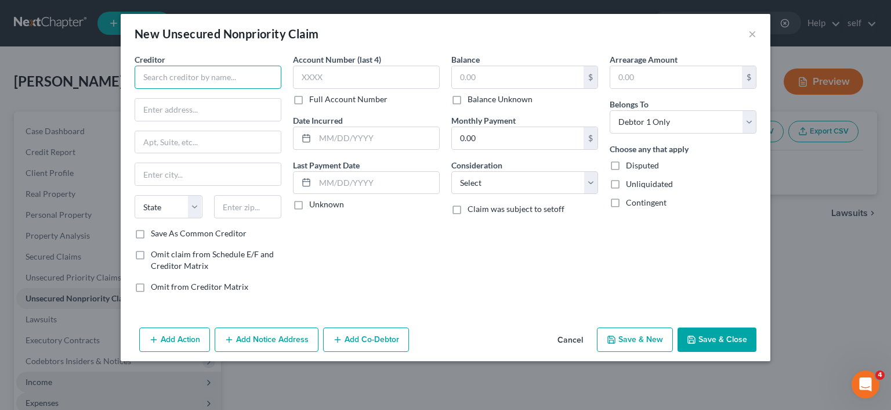
click at [247, 80] on input "text" at bounding box center [208, 77] width 147 height 23
type input "American Credit Acceptance"
click at [151, 233] on label "Save As Common Creditor" at bounding box center [199, 233] width 96 height 12
click at [155, 233] on input "Save As Common Creditor" at bounding box center [159, 231] width 8 height 8
checkbox input "true"
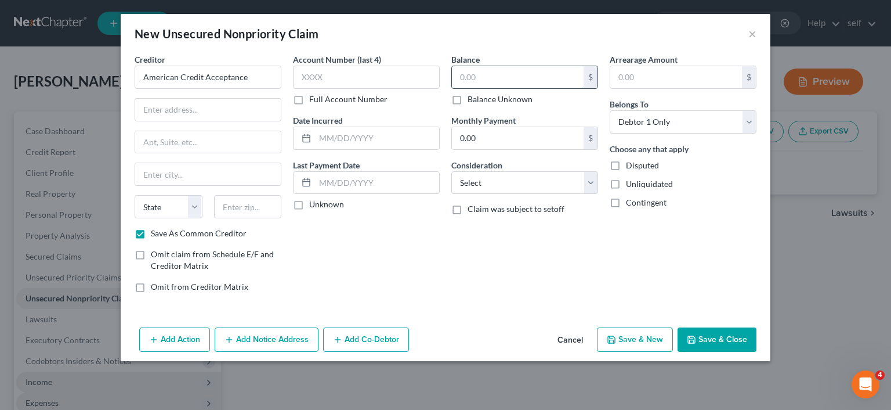
click at [488, 82] on input "text" at bounding box center [518, 77] width 132 height 22
type input "18,552.00"
click at [224, 109] on input "text" at bounding box center [208, 110] width 146 height 22
type input "[STREET_ADDRESS]"
click at [215, 177] on input "text" at bounding box center [208, 174] width 146 height 22
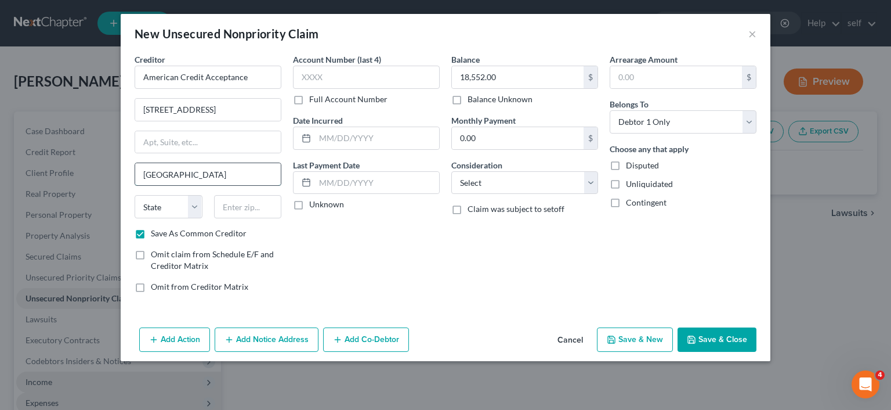
click at [164, 175] on input "[GEOGRAPHIC_DATA]" at bounding box center [208, 174] width 146 height 22
type input "[GEOGRAPHIC_DATA]"
click at [251, 203] on input "text" at bounding box center [248, 206] width 68 height 23
type input "29302"
click at [135, 195] on select "State [US_STATE] AK AR AZ CA CO CT DE DC [GEOGRAPHIC_DATA] [GEOGRAPHIC_DATA] GU…" at bounding box center [169, 206] width 68 height 23
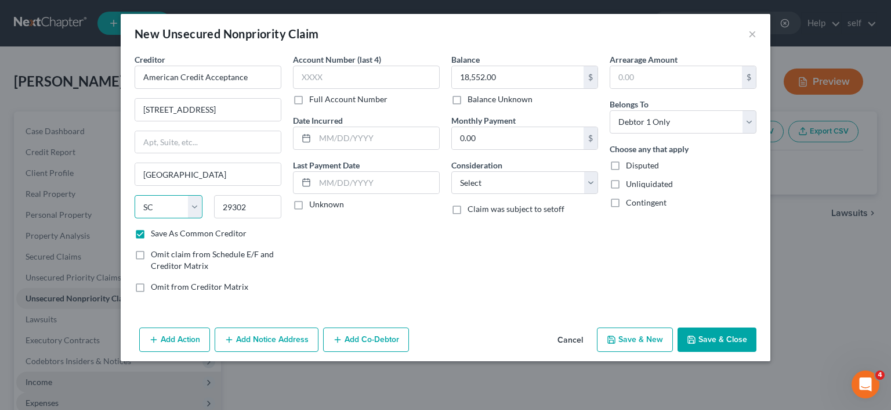
select select "42"
click option "SC" at bounding box center [0, 0] width 0 height 0
click at [354, 137] on input "text" at bounding box center [377, 138] width 124 height 22
type input "[DATE]"
click at [376, 80] on input "text" at bounding box center [366, 77] width 147 height 23
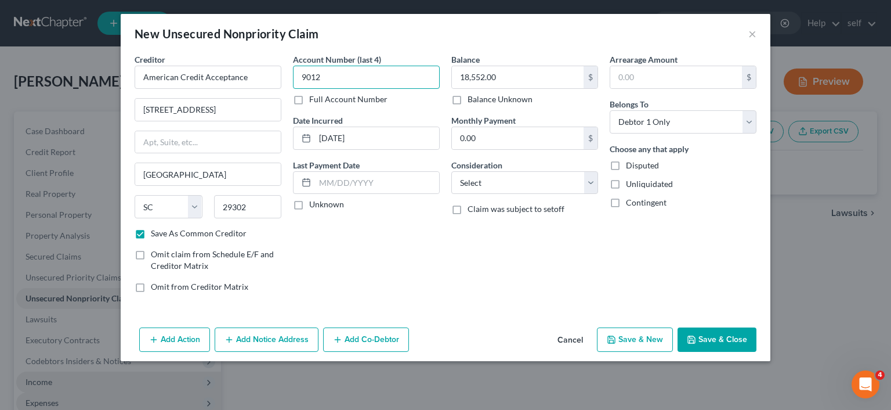
type input "9012"
click at [632, 338] on button "Save & New" at bounding box center [635, 339] width 76 height 24
checkbox input "false"
select select "0"
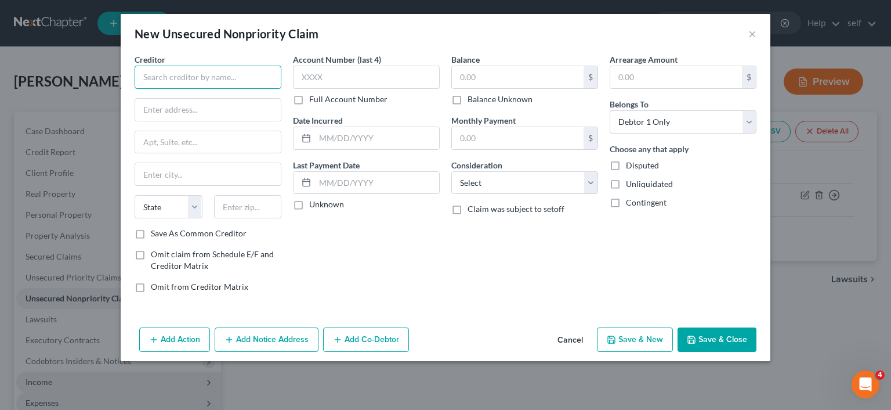
click at [247, 79] on input "text" at bounding box center [208, 77] width 147 height 23
type input "Capital One"
click at [498, 73] on input "text" at bounding box center [518, 77] width 132 height 22
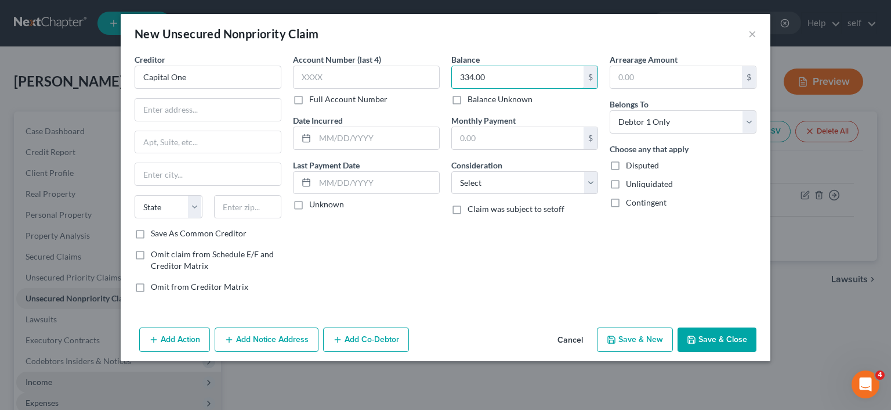
type input "334.00"
click at [382, 79] on input "text" at bounding box center [366, 77] width 147 height 23
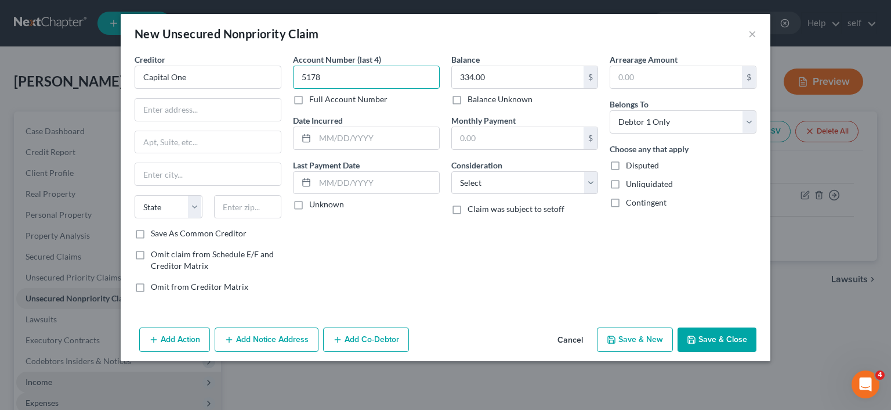
type input "5178"
click at [238, 111] on input "text" at bounding box center [208, 110] width 146 height 22
paste input "PO Box 31293"
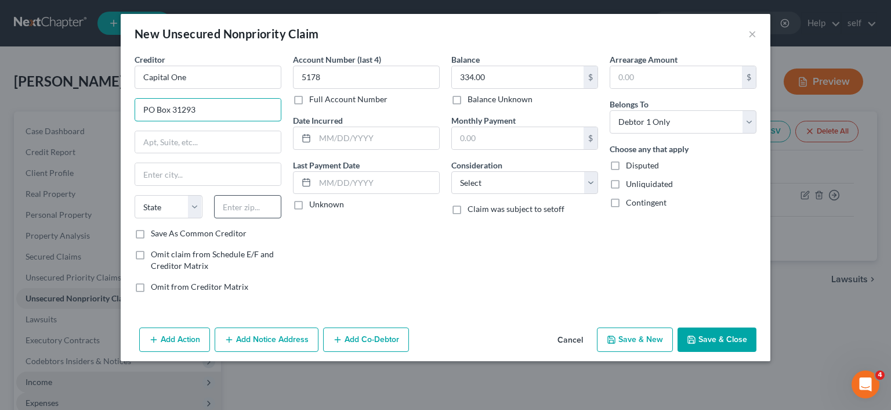
type input "PO Box 31293"
click at [246, 195] on input "text" at bounding box center [248, 206] width 68 height 23
type input "84131"
type input "[GEOGRAPHIC_DATA]"
select select "46"
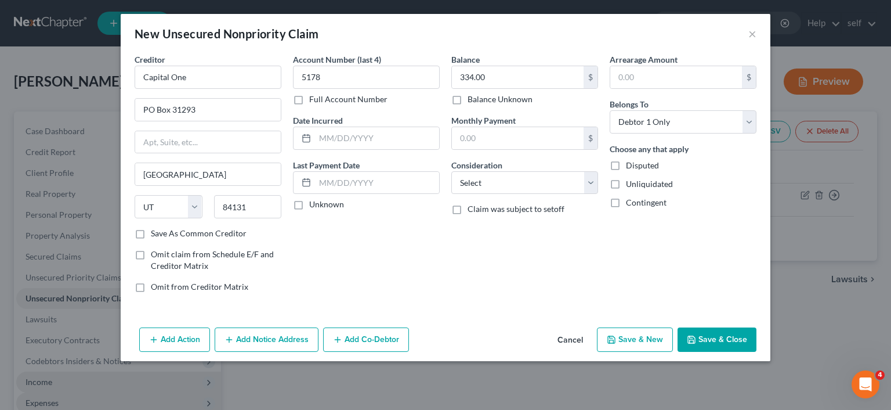
click at [230, 185] on div "Creditor * Capital One PO Box 31293 [GEOGRAPHIC_DATA] [US_STATE][GEOGRAPHIC_DAT…" at bounding box center [208, 140] width 147 height 174
click at [224, 178] on input "[GEOGRAPHIC_DATA]" at bounding box center [208, 174] width 146 height 22
click at [151, 236] on label "Save As Common Creditor" at bounding box center [199, 233] width 96 height 12
click at [155, 235] on input "Save As Common Creditor" at bounding box center [159, 231] width 8 height 8
checkbox input "true"
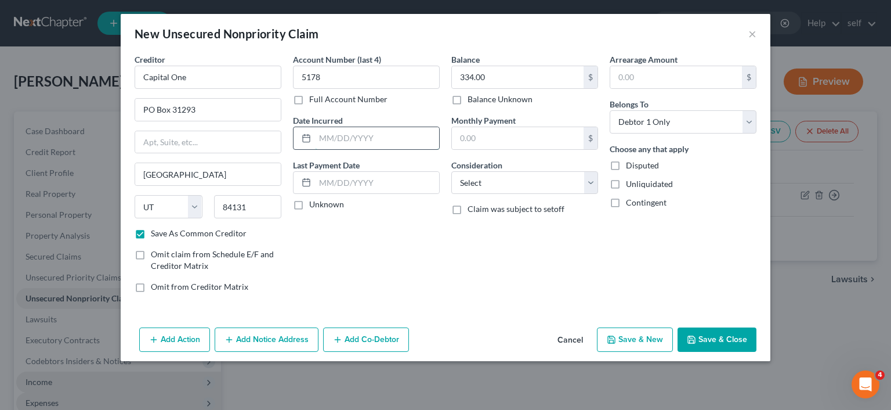
click at [372, 136] on input "text" at bounding box center [377, 138] width 124 height 22
type input "[DATE]"
click at [634, 336] on button "Save & New" at bounding box center [635, 339] width 76 height 24
select select "0"
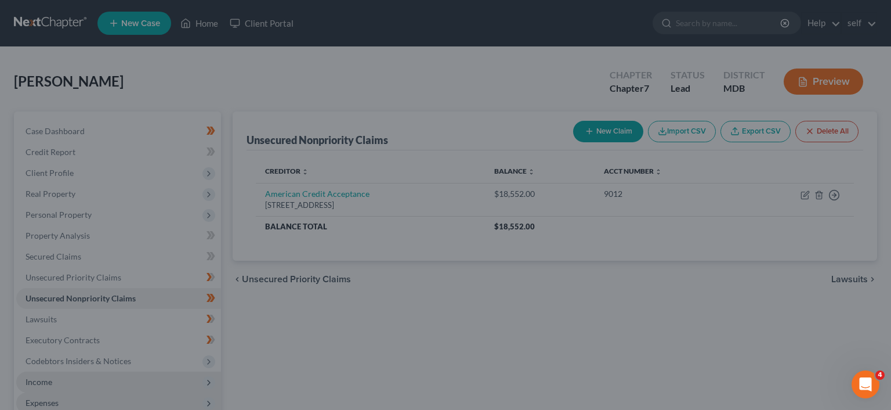
checkbox input "false"
type input "0.00"
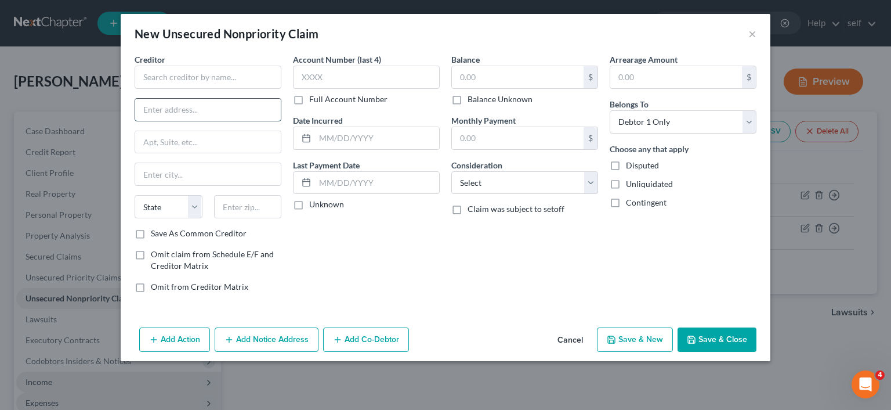
click at [227, 113] on input "text" at bounding box center [208, 110] width 146 height 22
paste input "PO box 98875"
type input "PO box 98875"
click at [249, 82] on input "text" at bounding box center [208, 77] width 147 height 23
type input "Credit One Bank"
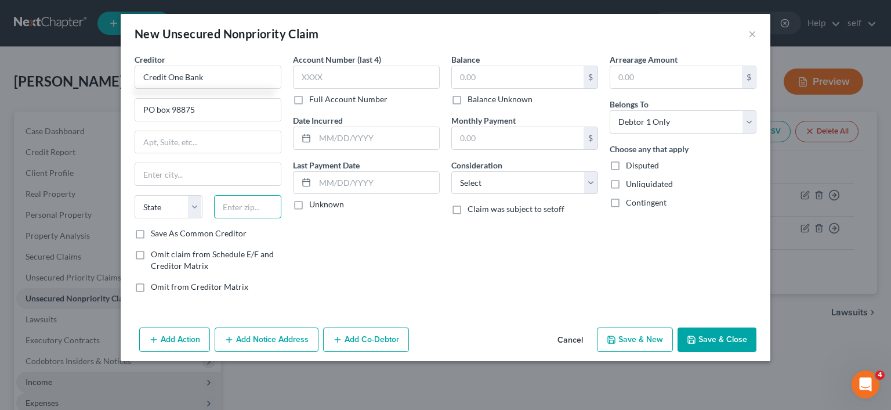
click at [247, 206] on input "text" at bounding box center [248, 206] width 68 height 23
type input "89131"
type input "[GEOGRAPHIC_DATA]"
select select "31"
click at [151, 231] on label "Save As Common Creditor" at bounding box center [199, 233] width 96 height 12
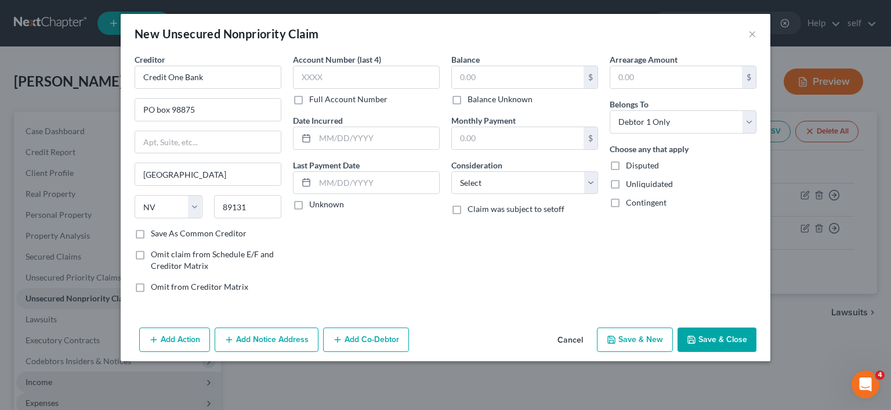
click at [155, 231] on input "Save As Common Creditor" at bounding box center [159, 231] width 8 height 8
checkbox input "true"
click at [399, 134] on input "text" at bounding box center [377, 138] width 124 height 22
type input "[DATE]"
click at [660, 69] on input "text" at bounding box center [676, 77] width 132 height 22
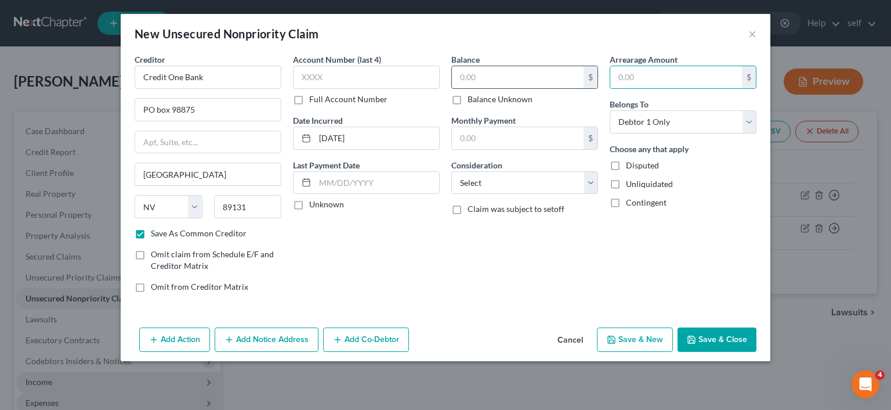
click at [484, 78] on input "text" at bounding box center [518, 77] width 132 height 22
type input "801.00"
click at [743, 168] on div "Disputed" at bounding box center [683, 166] width 147 height 12
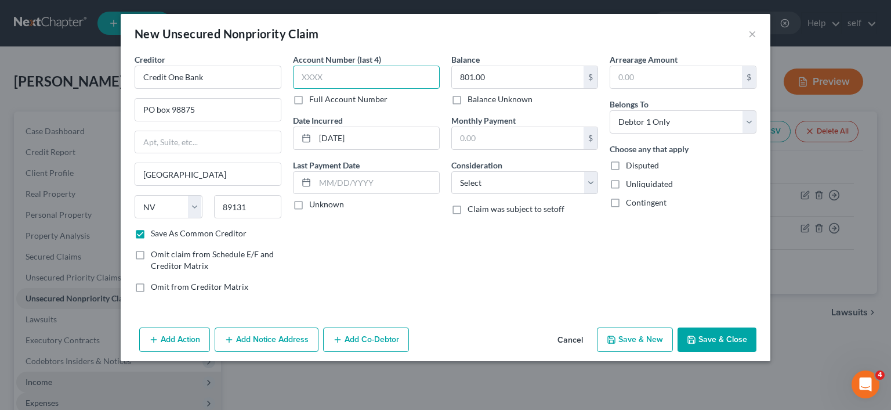
click at [371, 78] on input "text" at bounding box center [366, 77] width 147 height 23
type input "4447"
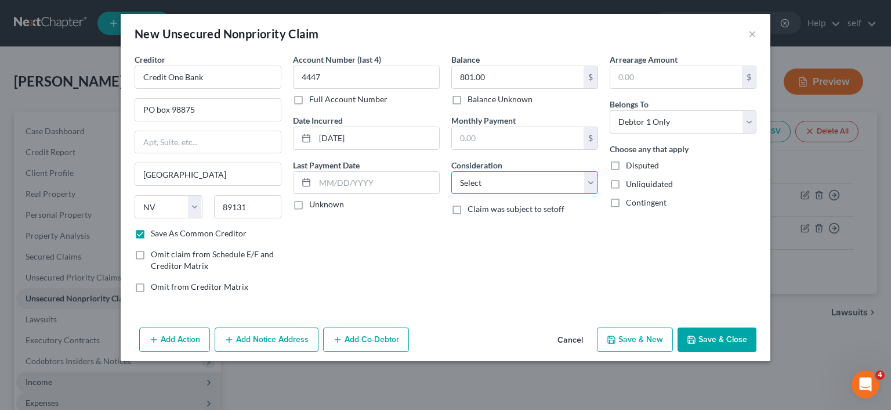
click at [451, 171] on select "Select Cable / Satellite Services Collection Agency Credit Card Debt Debt Couns…" at bounding box center [524, 182] width 147 height 23
select select "2"
click option "Credit Card Debt" at bounding box center [0, 0] width 0 height 0
click at [695, 340] on icon "button" at bounding box center [691, 339] width 9 height 9
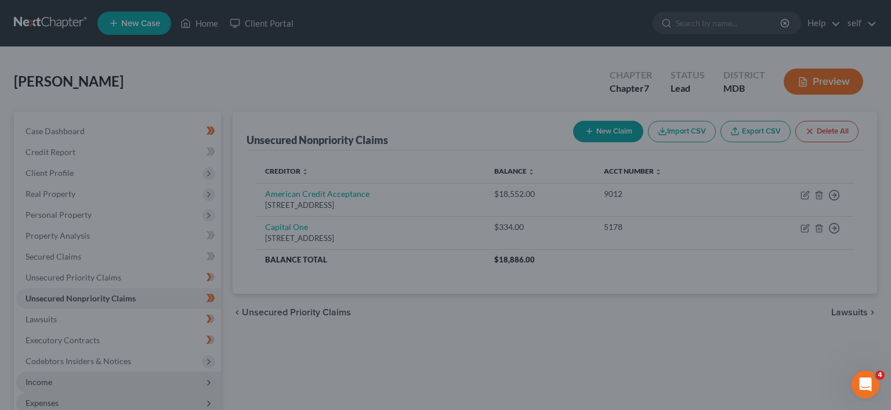
checkbox input "false"
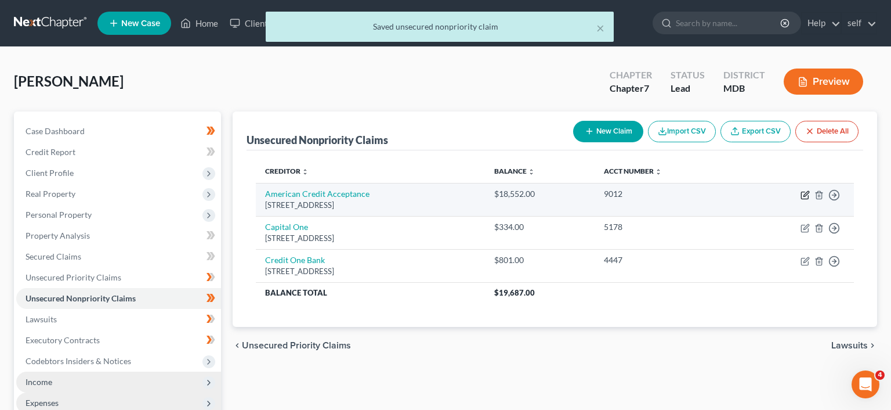
click at [806, 195] on icon "button" at bounding box center [805, 194] width 9 height 9
select select "42"
select select "0"
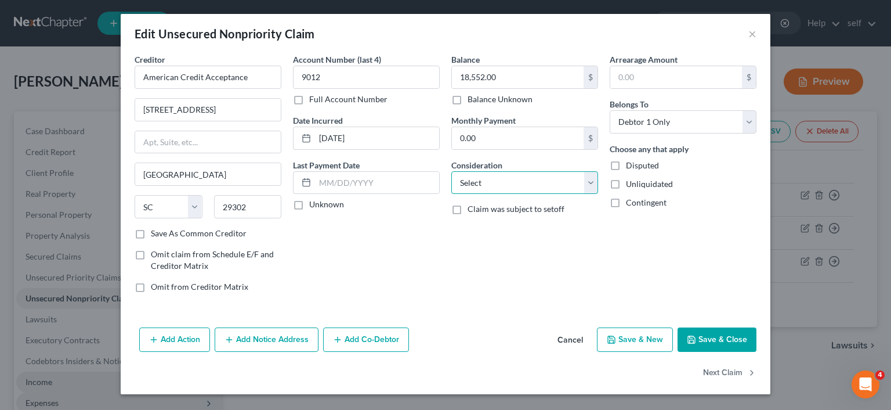
click at [451, 171] on select "Select Cable / Satellite Services Collection Agency Credit Card Debt Debt Couns…" at bounding box center [524, 182] width 147 height 23
click at [691, 214] on div "Arrearage Amount $ Belongs To * Select Debtor 1 Only Debtor 2 Only Debtor 1 And…" at bounding box center [683, 177] width 158 height 248
click at [577, 339] on button "Cancel" at bounding box center [570, 339] width 44 height 23
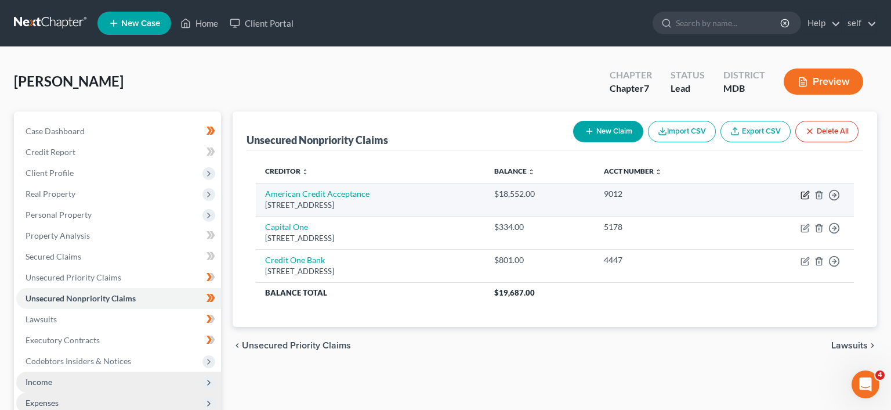
click at [803, 197] on icon "button" at bounding box center [805, 194] width 9 height 9
select select "42"
select select "0"
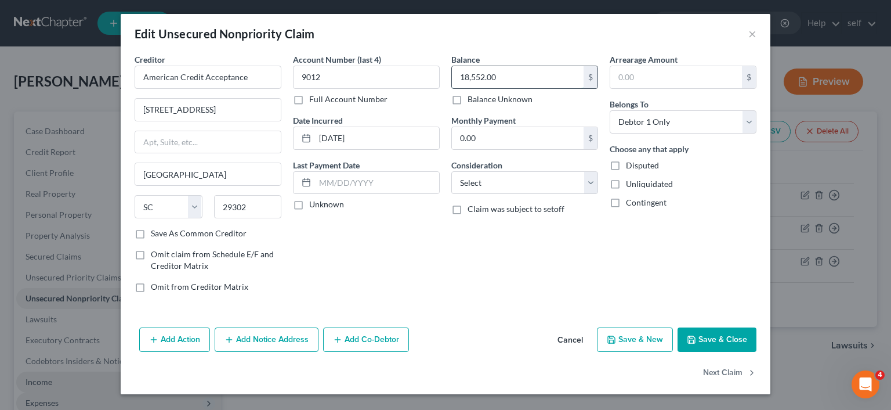
drag, startPoint x: 500, startPoint y: 77, endPoint x: 480, endPoint y: 80, distance: 20.6
click at [480, 80] on input "18,552.00" at bounding box center [518, 77] width 132 height 22
click at [501, 81] on input "18,552.00" at bounding box center [518, 77] width 132 height 22
drag, startPoint x: 505, startPoint y: 80, endPoint x: 455, endPoint y: 77, distance: 50.0
click at [455, 77] on input "18,552.00" at bounding box center [518, 77] width 132 height 22
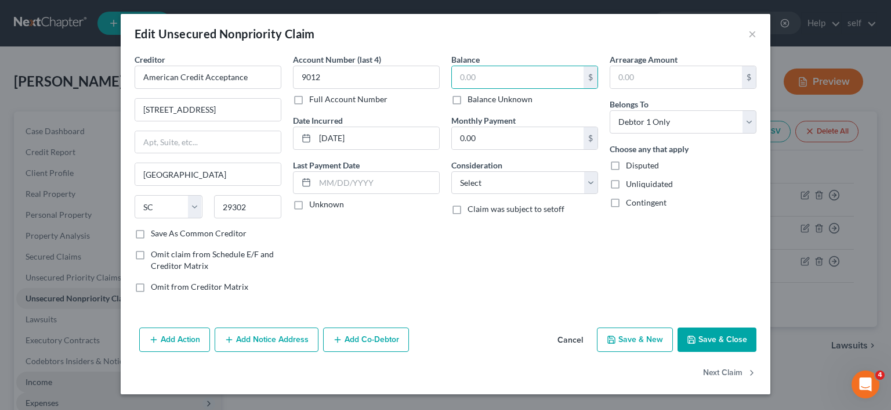
click at [693, 342] on icon "button" at bounding box center [691, 339] width 9 height 9
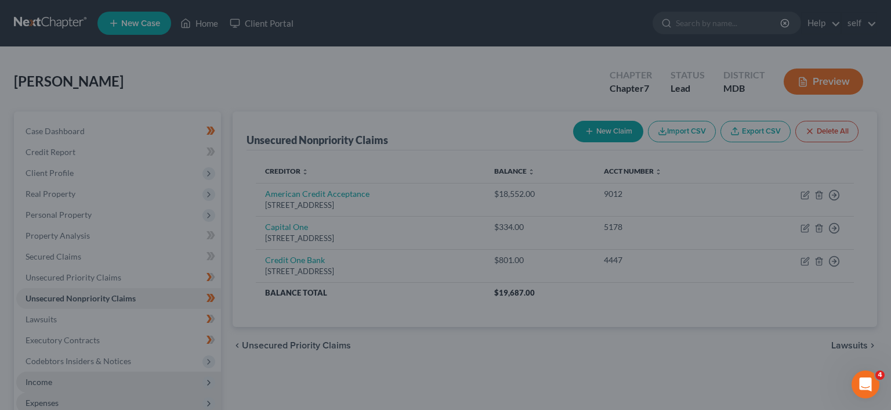
type input "0"
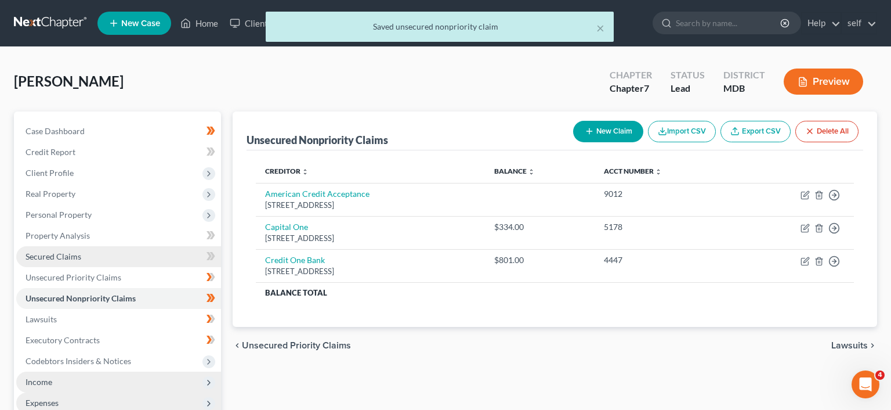
click at [151, 253] on link "Secured Claims" at bounding box center [118, 256] width 205 height 21
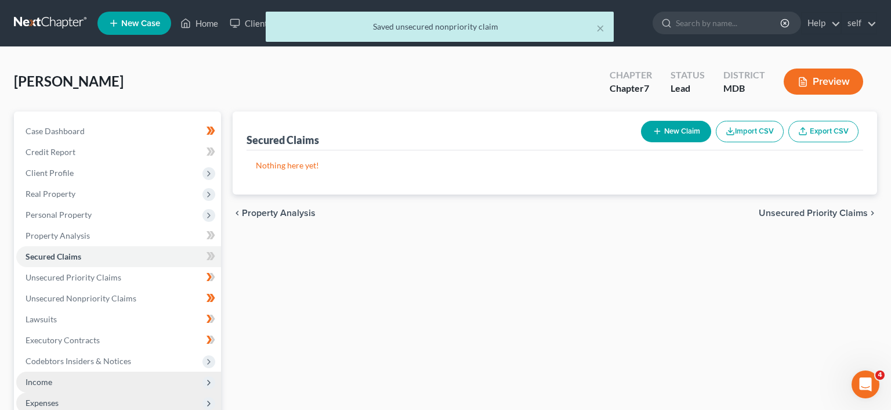
click at [673, 130] on button "New Claim" at bounding box center [676, 131] width 70 height 21
select select "0"
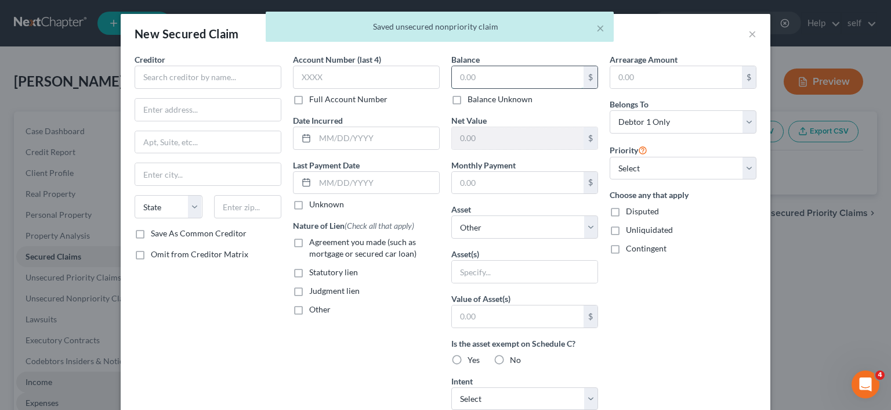
click at [505, 80] on input "text" at bounding box center [518, 77] width 132 height 22
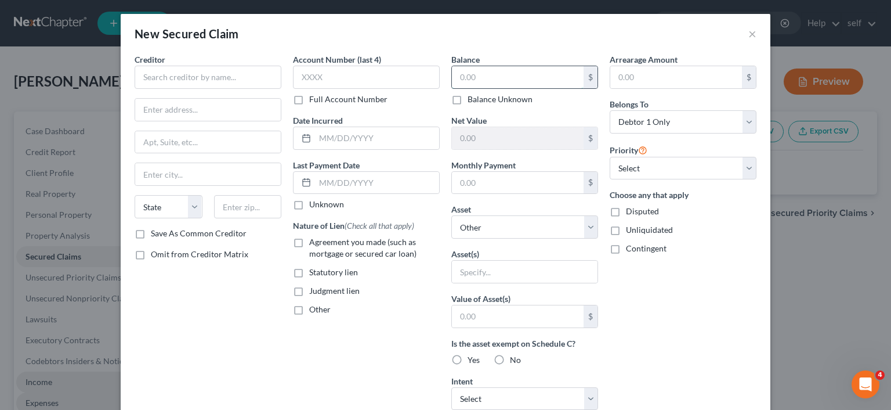
paste input "18,552.00"
type input "18,552.00"
click at [451, 215] on select "Select Other Multiple Assets" at bounding box center [524, 226] width 147 height 23
click at [660, 295] on div "Arrearage Amount $ Belongs To * Select Debtor 1 Only Debtor 2 Only Debtor 1 And…" at bounding box center [683, 311] width 158 height 517
click at [512, 266] on input "text" at bounding box center [525, 271] width 146 height 22
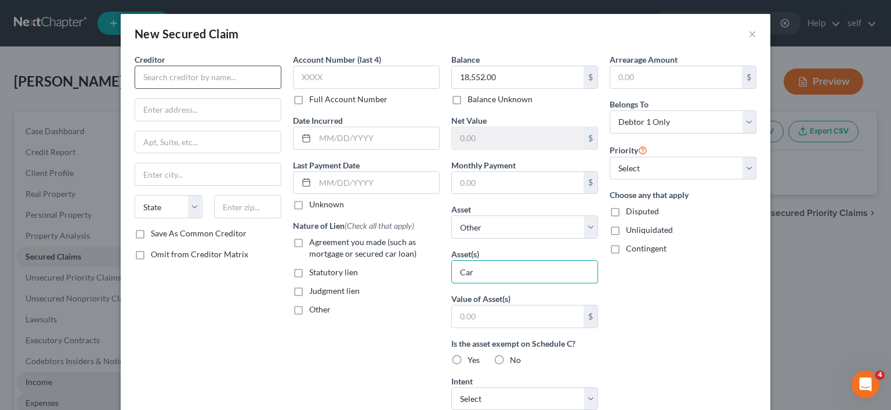
type input "Car"
click at [249, 82] on input "text" at bounding box center [208, 77] width 147 height 23
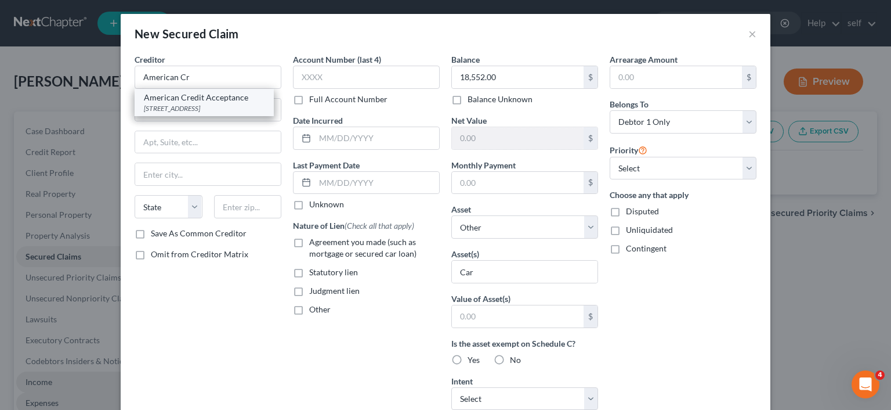
click at [258, 102] on div "American Credit Acceptance" at bounding box center [204, 98] width 121 height 12
type input "American Credit Acceptance"
type input "[STREET_ADDRESS]"
type input "[GEOGRAPHIC_DATA]"
select select "42"
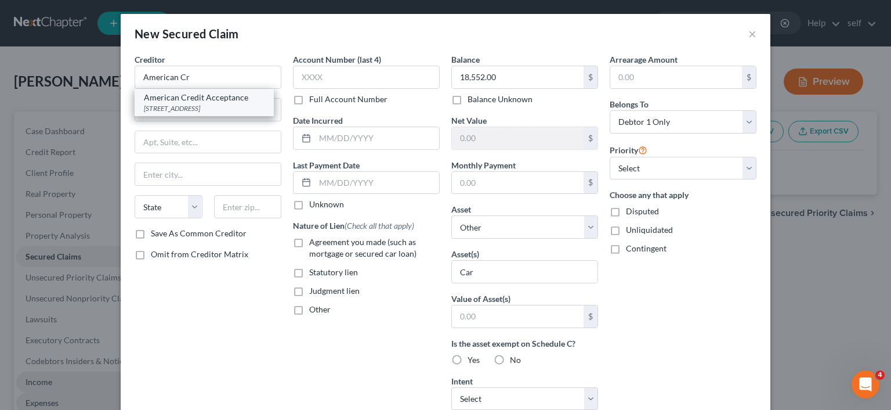
type input "29302"
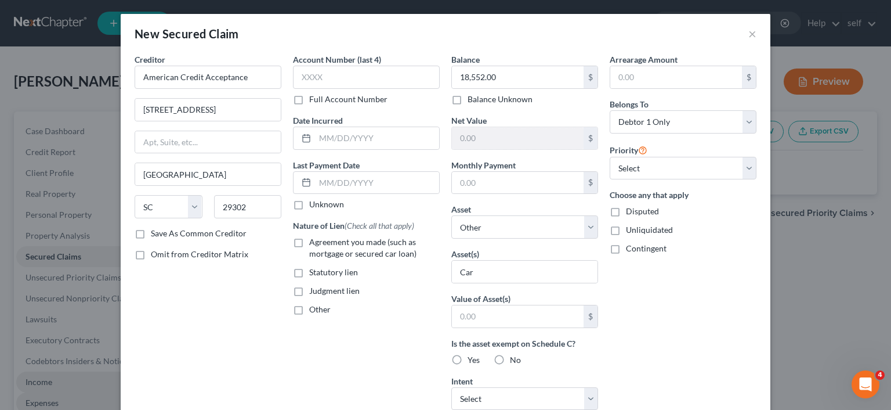
click at [151, 230] on label "Save As Common Creditor" at bounding box center [199, 233] width 96 height 12
click at [155, 230] on input "Save As Common Creditor" at bounding box center [159, 231] width 8 height 8
checkbox input "true"
click at [400, 139] on input "text" at bounding box center [377, 138] width 124 height 22
type input "[DATE]"
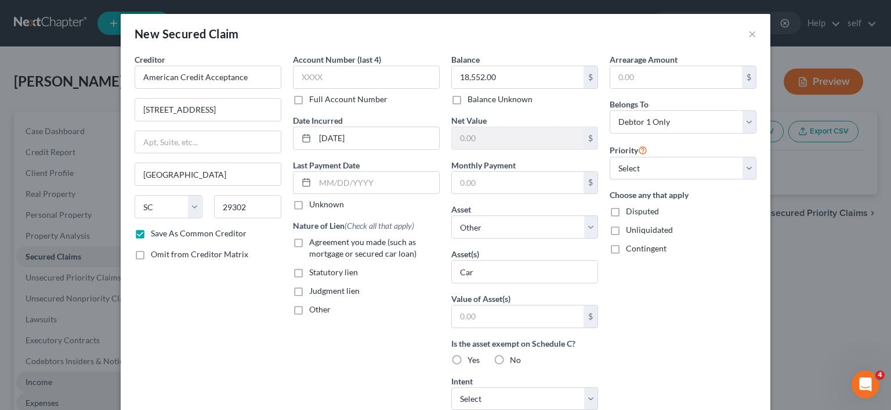
click at [309, 243] on label "Agreement you made (such as mortgage or secured car loan)" at bounding box center [374, 247] width 131 height 23
click at [314, 243] on input "Agreement you made (such as mortgage or secured car loan)" at bounding box center [318, 240] width 8 height 8
checkbox input "true"
click at [338, 77] on input "text" at bounding box center [366, 77] width 147 height 23
type input "9012"
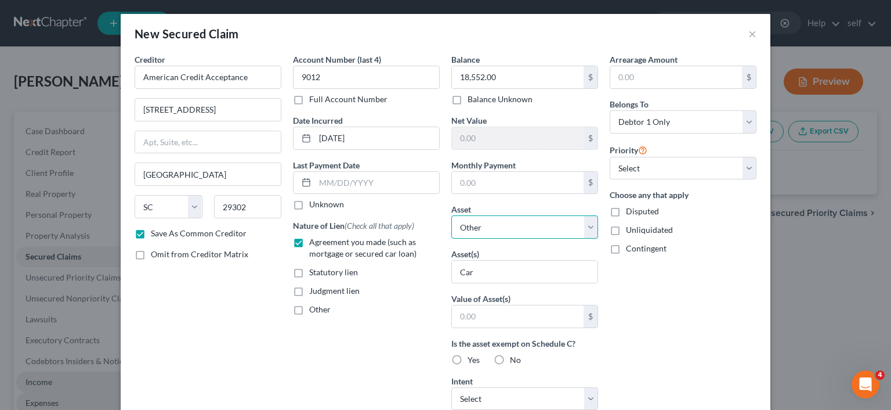
click at [451, 215] on select "Select Other Multiple Assets" at bounding box center [524, 226] width 147 height 23
click at [628, 281] on div "Arrearage Amount $ Belongs To * Select Debtor 1 Only Debtor 2 Only Debtor 1 And…" at bounding box center [683, 311] width 158 height 517
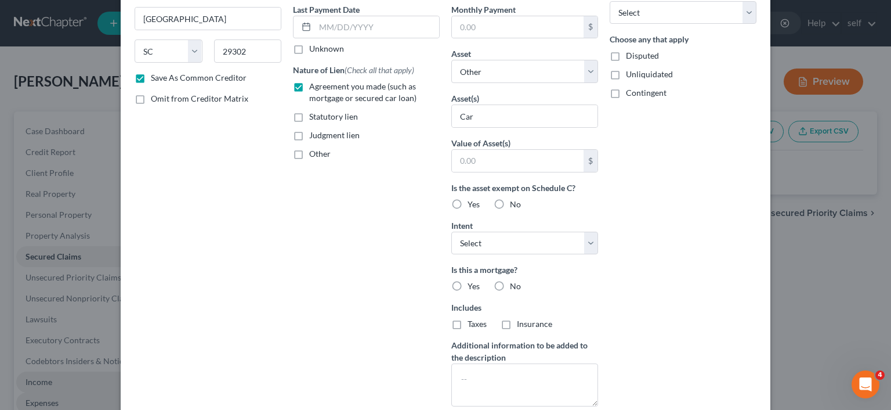
scroll to position [158, 0]
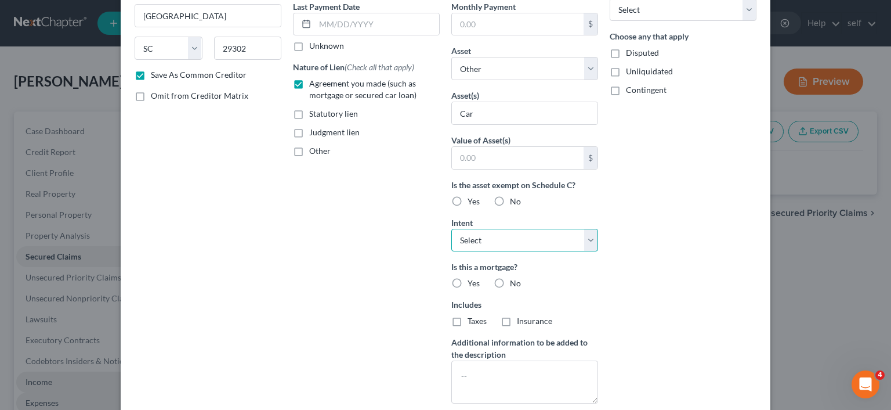
click at [451, 229] on select "Select Surrender Redeem Reaffirm Avoid Other" at bounding box center [524, 240] width 147 height 23
select select "4"
click option "Other" at bounding box center [0, 0] width 0 height 0
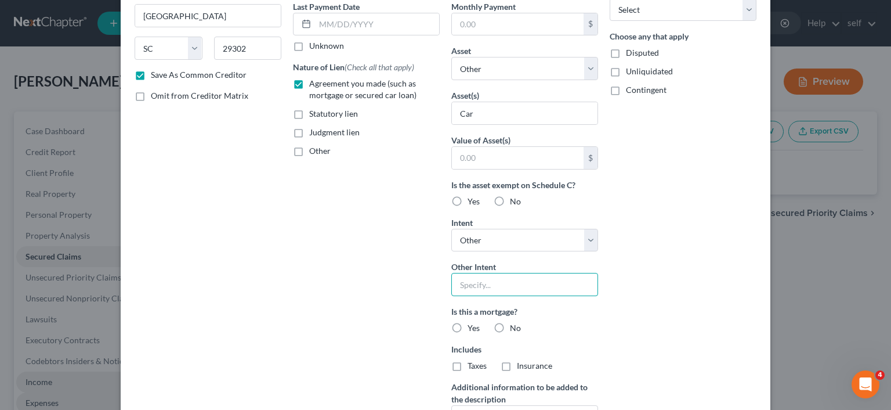
click at [530, 281] on input "text" at bounding box center [524, 284] width 147 height 23
type input "keep payments current"
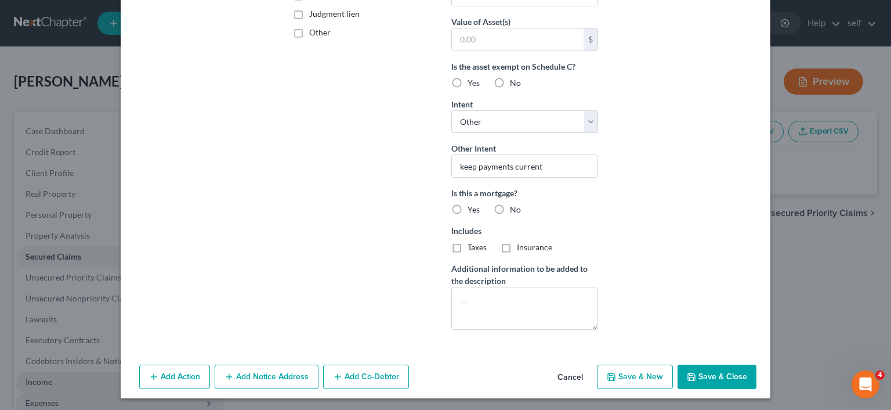
click at [698, 375] on button "Save & Close" at bounding box center [717, 376] width 79 height 24
checkbox input "false"
select select
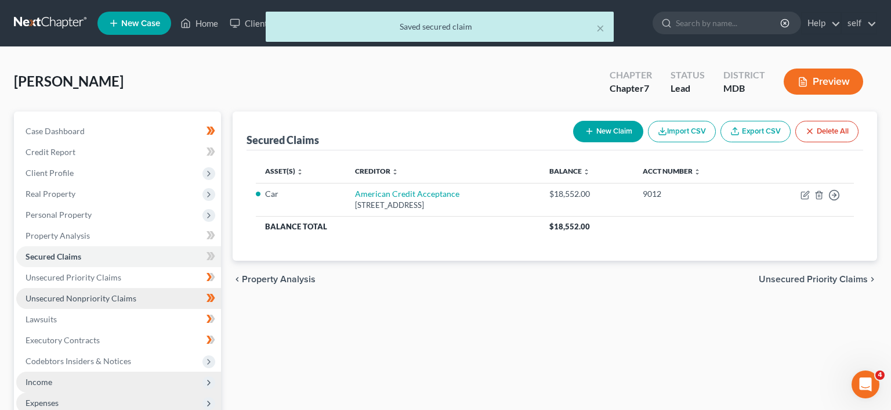
click at [138, 305] on link "Unsecured Nonpriority Claims" at bounding box center [118, 298] width 205 height 21
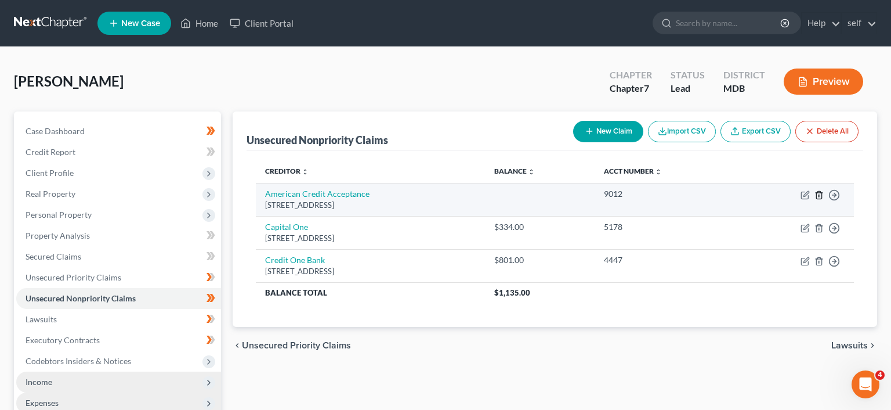
click at [820, 195] on icon "button" at bounding box center [818, 194] width 9 height 9
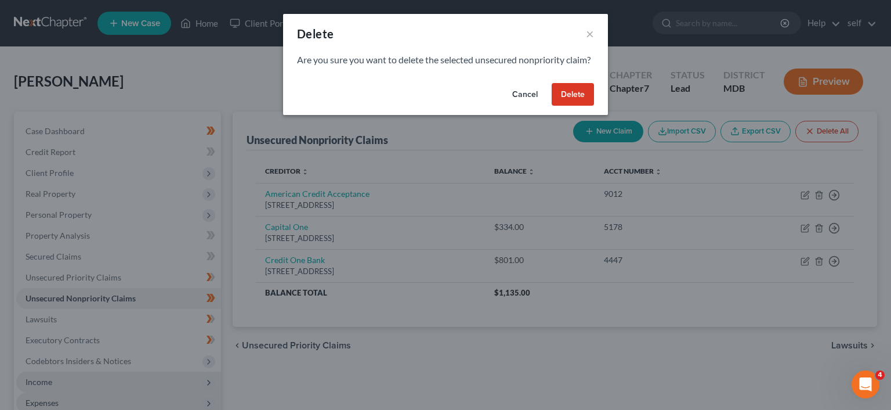
click at [573, 106] on button "Delete" at bounding box center [573, 94] width 42 height 23
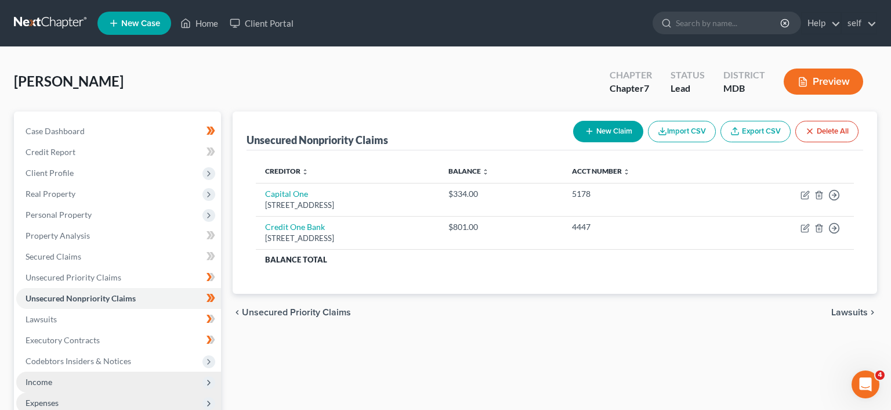
click at [592, 136] on button "New Claim" at bounding box center [608, 131] width 70 height 21
select select "0"
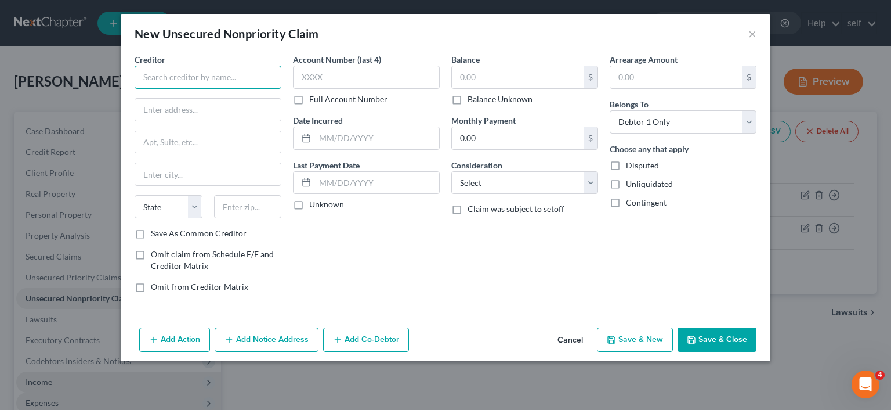
click at [233, 75] on input "text" at bounding box center [208, 77] width 147 height 23
type input "First Premier Bank"
click at [731, 48] on div "New Unsecured Nonpriority Claim ×" at bounding box center [446, 33] width 650 height 39
click at [508, 71] on input "text" at bounding box center [518, 77] width 132 height 22
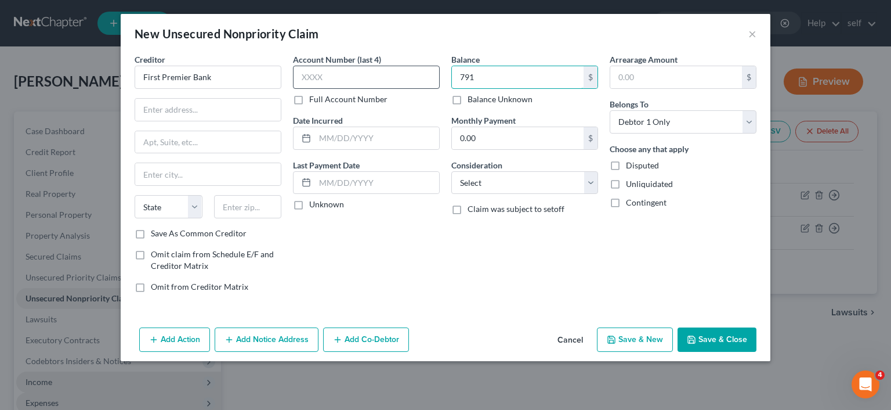
type input "791"
click at [365, 75] on input "text" at bounding box center [366, 77] width 147 height 23
click at [375, 82] on input "51" at bounding box center [366, 77] width 147 height 23
type input "5178"
click at [374, 137] on input "text" at bounding box center [377, 138] width 124 height 22
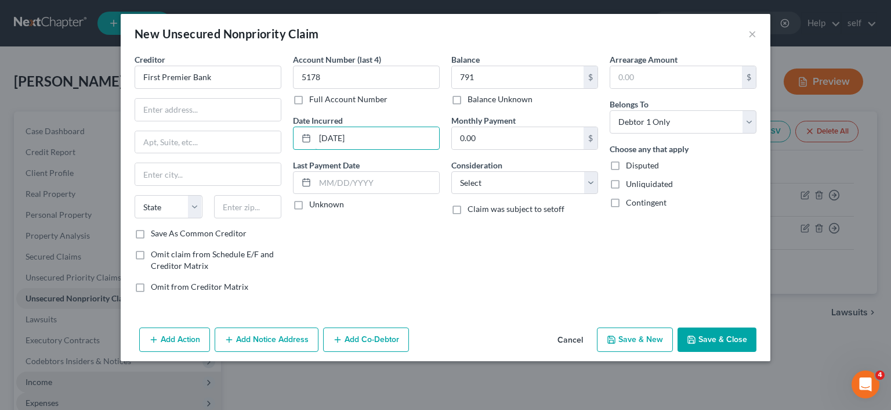
type input "[DATE]"
click at [151, 230] on label "Save As Common Creditor" at bounding box center [199, 233] width 96 height 12
click at [155, 230] on input "Save As Common Creditor" at bounding box center [159, 231] width 8 height 8
checkbox input "true"
click at [245, 106] on input "text" at bounding box center [208, 110] width 146 height 22
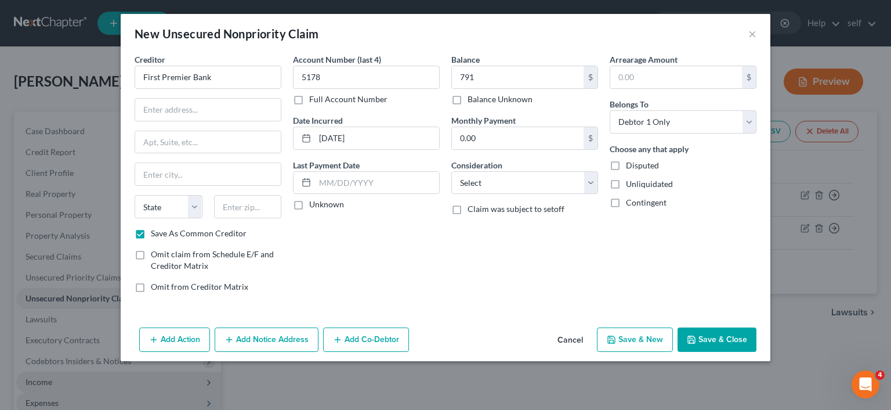
click at [245, 96] on div "Creditor * First Premier Bank State [US_STATE] AK AR AZ CA CO CT DE DC [GEOGRAP…" at bounding box center [208, 140] width 147 height 174
click at [214, 112] on input "text" at bounding box center [208, 110] width 146 height 22
paste input "[STREET_ADDRESS][US_STATE]"
type input "[STREET_ADDRESS][US_STATE]"
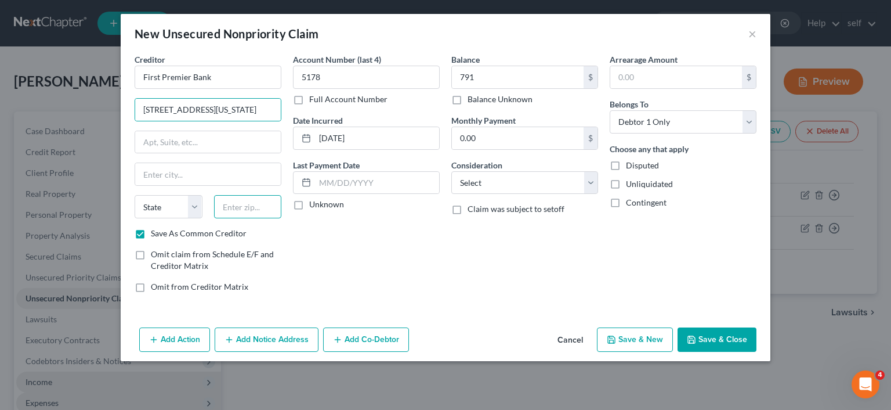
click at [238, 205] on input "text" at bounding box center [248, 206] width 68 height 23
type input "57104"
click at [251, 146] on input "text" at bounding box center [208, 142] width 146 height 22
type input "[GEOGRAPHIC_DATA]"
select select "43"
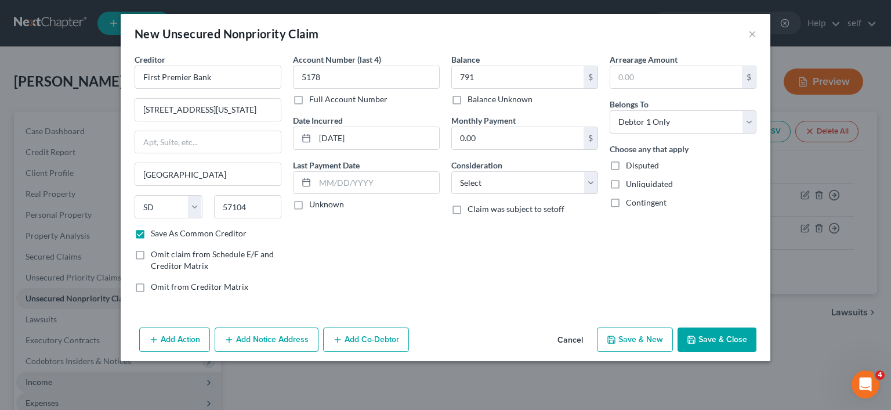
click at [623, 335] on button "Save & New" at bounding box center [635, 339] width 76 height 24
checkbox input "false"
select select "0"
type input "791.00"
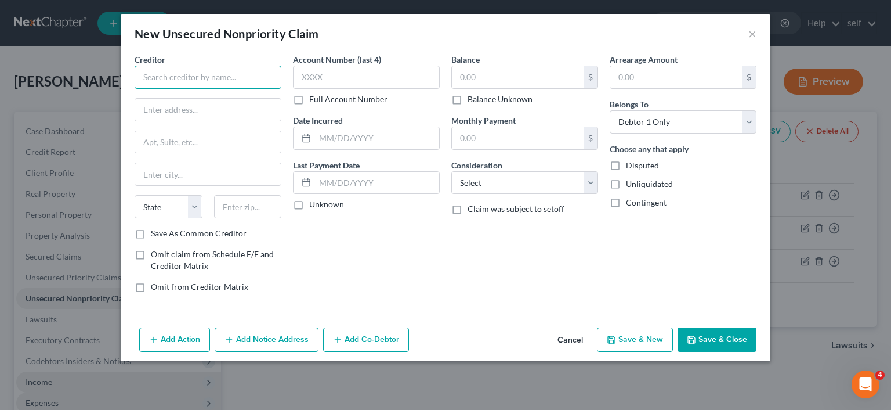
click at [226, 81] on input "text" at bounding box center [208, 77] width 147 height 23
paste input "JPMCB Card"
type input "JPMCB Card"
click at [484, 80] on input "text" at bounding box center [518, 77] width 132 height 22
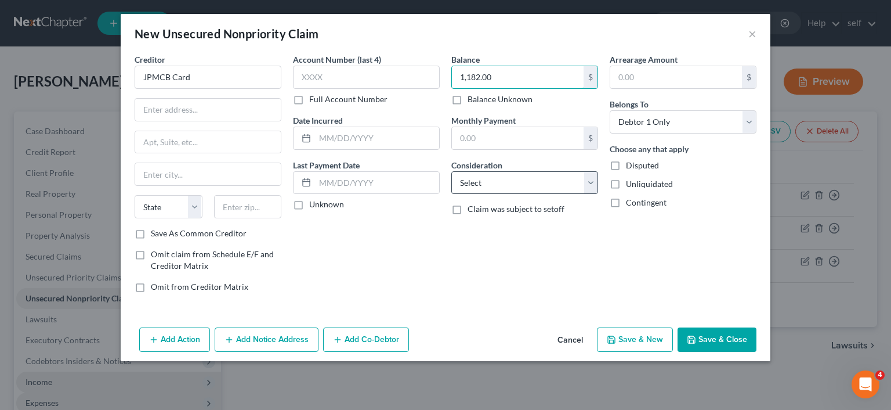
type input "1,182.00"
click at [451, 171] on select "Select Cable / Satellite Services Collection Agency Credit Card Debt Debt Couns…" at bounding box center [524, 182] width 147 height 23
select select "2"
click option "Credit Card Debt" at bounding box center [0, 0] width 0 height 0
click at [229, 114] on input "text" at bounding box center [208, 110] width 146 height 22
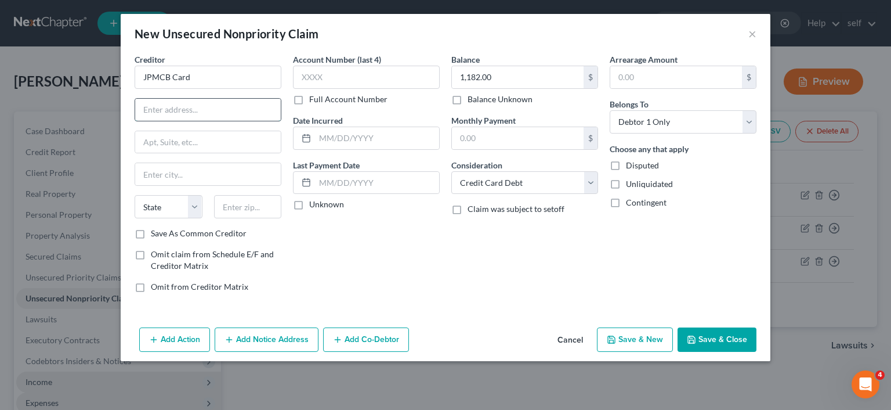
paste input "PO Box 15369"
type input "PO Box 15369"
click at [242, 208] on input "text" at bounding box center [248, 206] width 68 height 23
type input "19850"
type input "Wilmington"
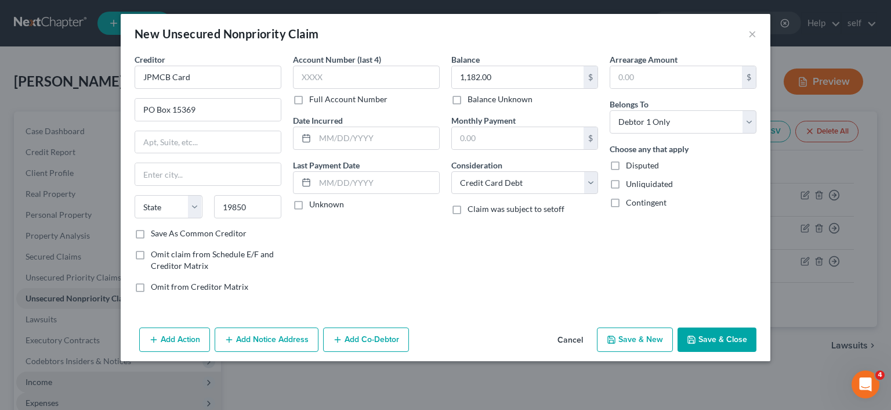
select select "7"
click at [382, 73] on input "text" at bounding box center [366, 77] width 147 height 23
type input "4147"
click at [618, 336] on button "Save & New" at bounding box center [635, 339] width 76 height 24
select select "0"
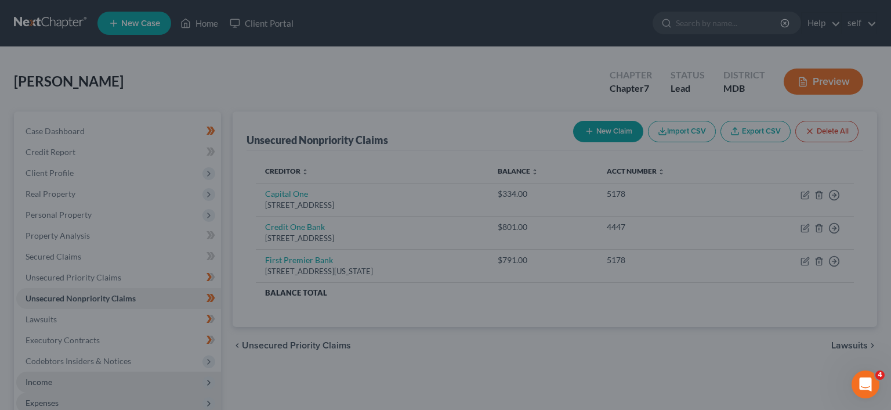
type input "0.00"
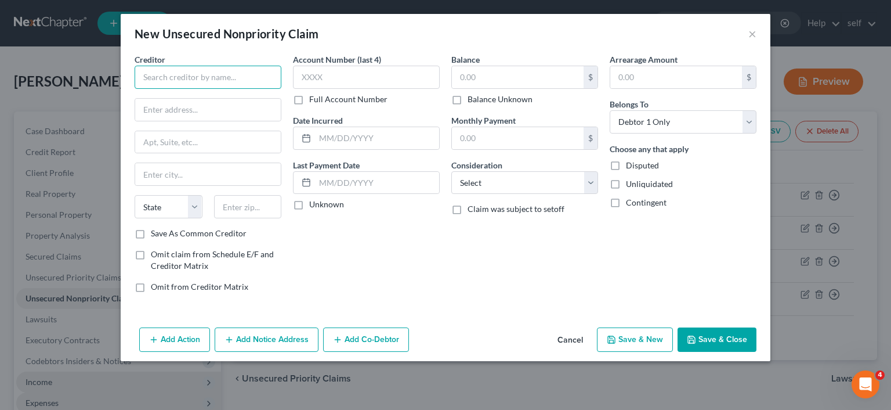
click at [226, 79] on input "text" at bounding box center [208, 77] width 147 height 23
paste input "Mariner Finance"
click at [226, 79] on input "Mariner Finance" at bounding box center [208, 77] width 147 height 23
type input "Mariner Finance"
click at [477, 79] on input "text" at bounding box center [518, 77] width 132 height 22
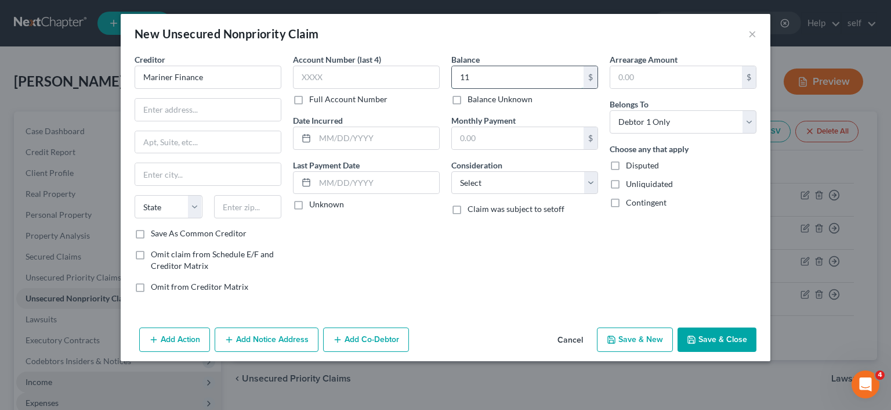
click at [522, 77] on input "11" at bounding box center [518, 77] width 132 height 22
type input "11,999"
click at [397, 72] on input "text" at bounding box center [366, 77] width 147 height 23
type input "1016"
click at [509, 216] on div "Balance 11,999.00 $ Balance Unknown Balance Undetermined 11,999 $ Balance Unkno…" at bounding box center [525, 177] width 158 height 248
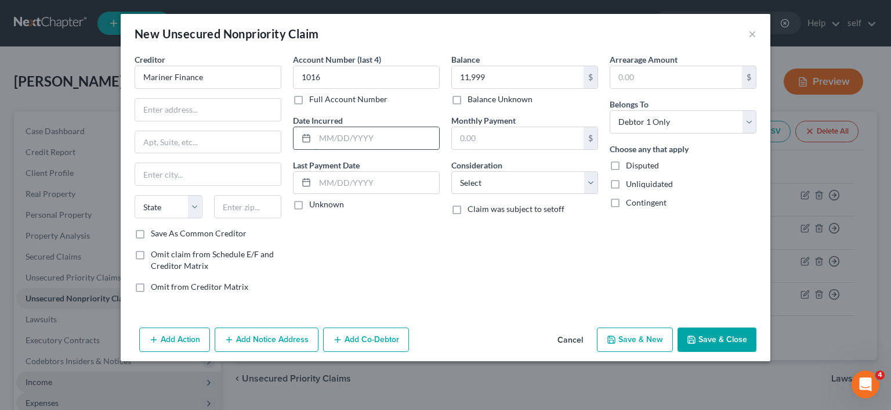
click at [400, 133] on input "text" at bounding box center [377, 138] width 124 height 22
type input "[DATE]"
click at [227, 117] on input "text" at bounding box center [208, 110] width 146 height 22
click at [451, 171] on select "Select Cable / Satellite Services Collection Agency Credit Card Debt Debt Couns…" at bounding box center [524, 182] width 147 height 23
select select "14"
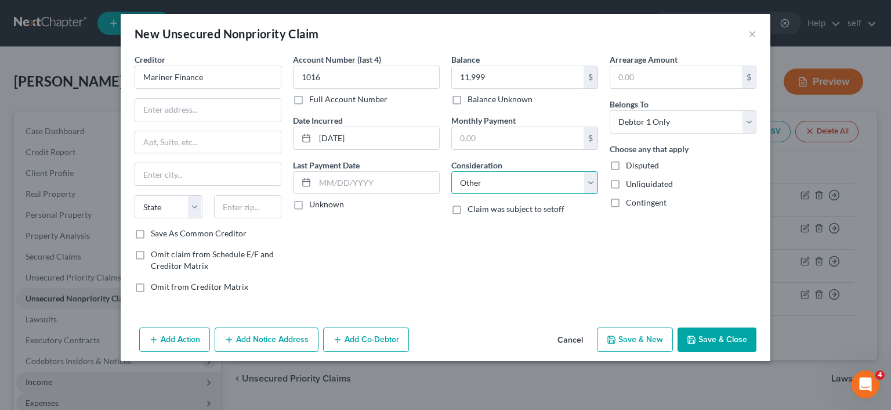
click option "Other" at bounding box center [0, 0] width 0 height 0
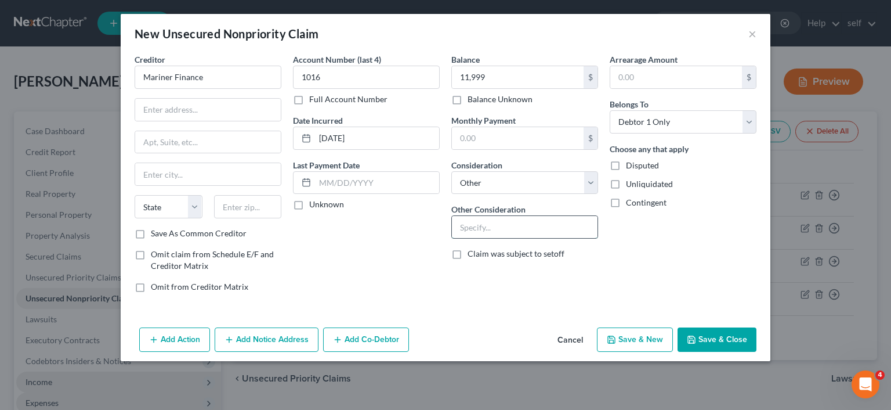
click at [528, 224] on input "text" at bounding box center [525, 227] width 146 height 22
type input "old car loan"
click at [232, 113] on input "text" at bounding box center [208, 110] width 146 height 22
paste input "[STREET_ADDRESS]"
type input "[STREET_ADDRESS]"
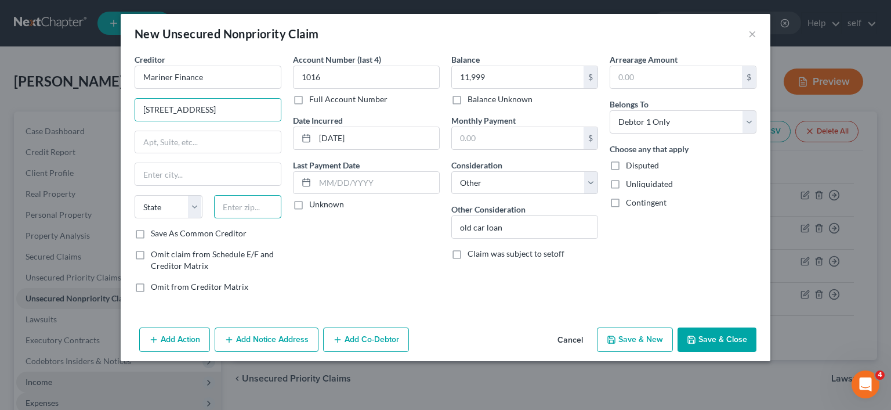
click at [255, 203] on input "text" at bounding box center [248, 206] width 68 height 23
type input "21236"
type input "[GEOGRAPHIC_DATA]"
select select "21"
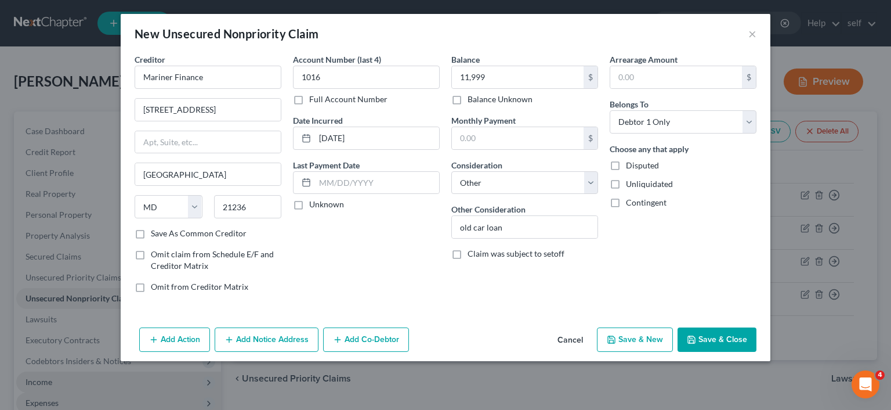
click at [151, 236] on label "Save As Common Creditor" at bounding box center [199, 233] width 96 height 12
click at [155, 235] on input "Save As Common Creditor" at bounding box center [159, 231] width 8 height 8
click at [622, 340] on button "Save & New" at bounding box center [635, 339] width 76 height 24
checkbox input "false"
select select "0"
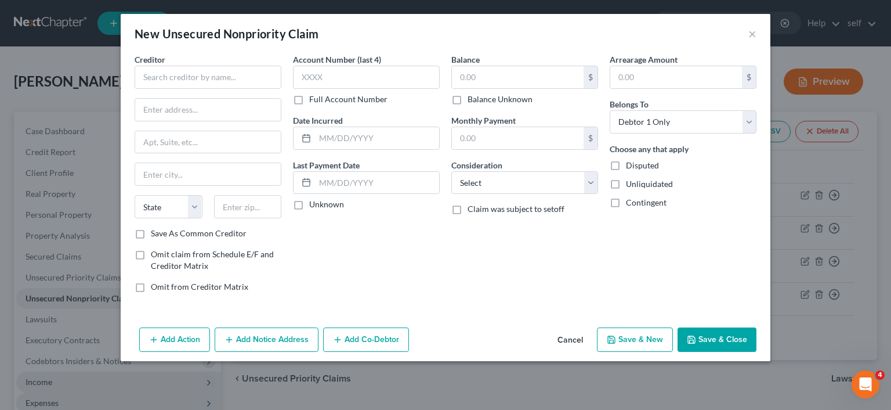
type input "11,999.00"
type input "0.00"
click at [252, 82] on input "text" at bounding box center [208, 77] width 147 height 23
paste input "Credit Collection Service"
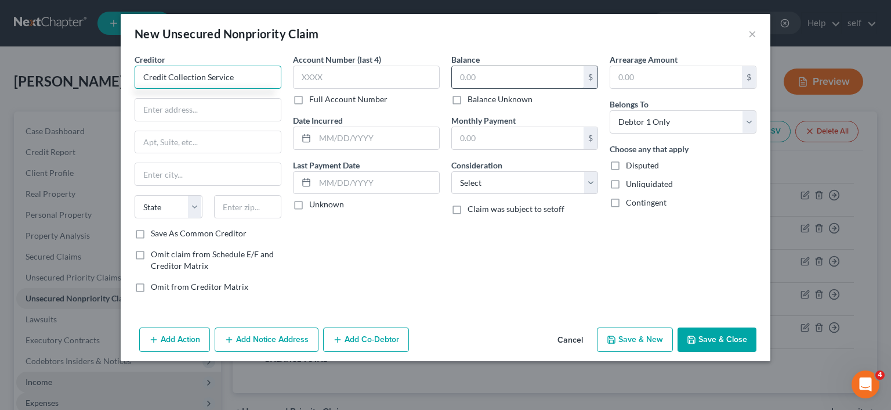
type input "Credit Collection Service"
click at [476, 79] on input "text" at bounding box center [518, 77] width 132 height 22
type input "653.00"
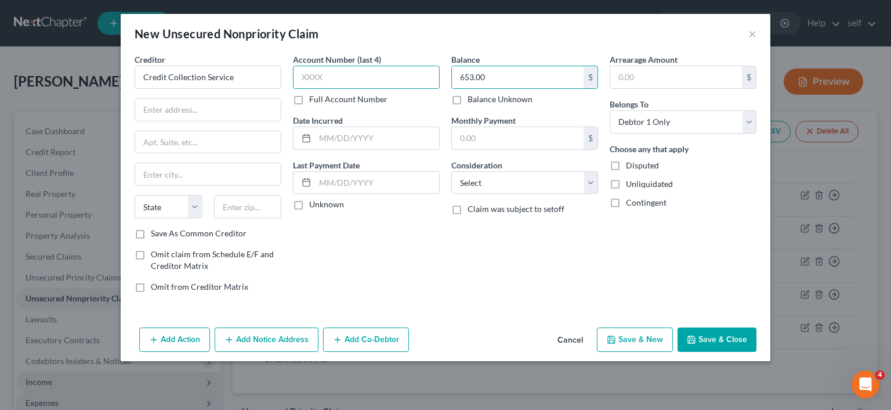
click at [379, 81] on input "text" at bounding box center [366, 77] width 147 height 23
click at [347, 82] on input "text" at bounding box center [366, 77] width 147 height 23
type input "2531"
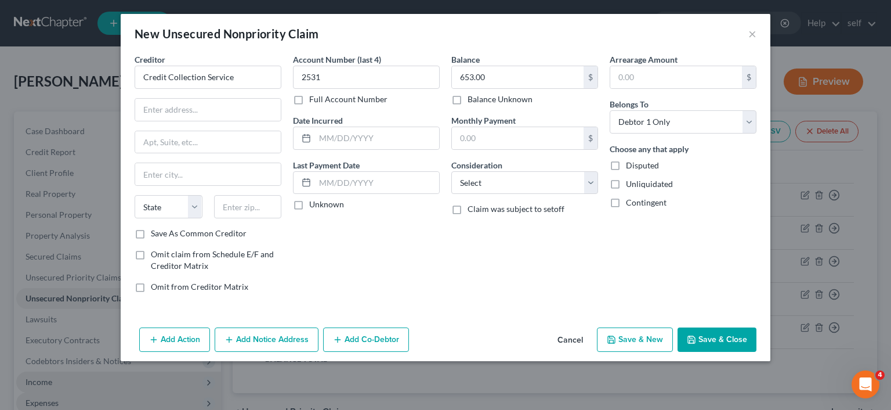
click at [151, 236] on label "Save As Common Creditor" at bounding box center [199, 233] width 96 height 12
click at [155, 235] on input "Save As Common Creditor" at bounding box center [159, 231] width 8 height 8
checkbox input "true"
click at [451, 171] on select "Select Cable / Satellite Services Collection Agency Credit Card Debt Debt Couns…" at bounding box center [524, 182] width 147 height 23
select select "1"
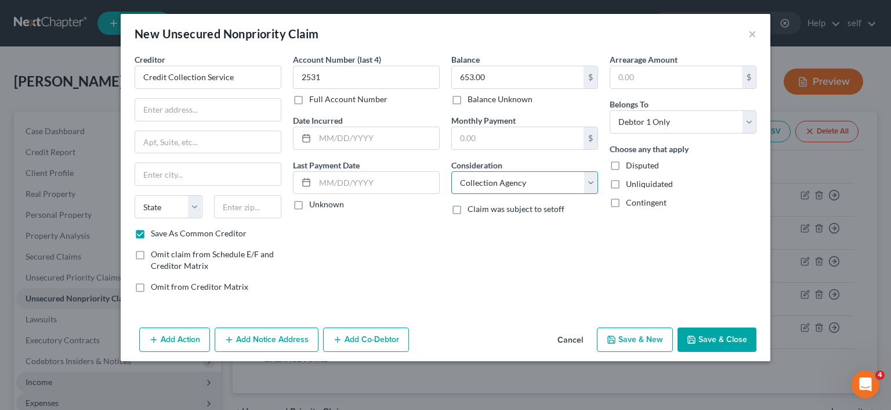
click option "Collection Agency" at bounding box center [0, 0] width 0 height 0
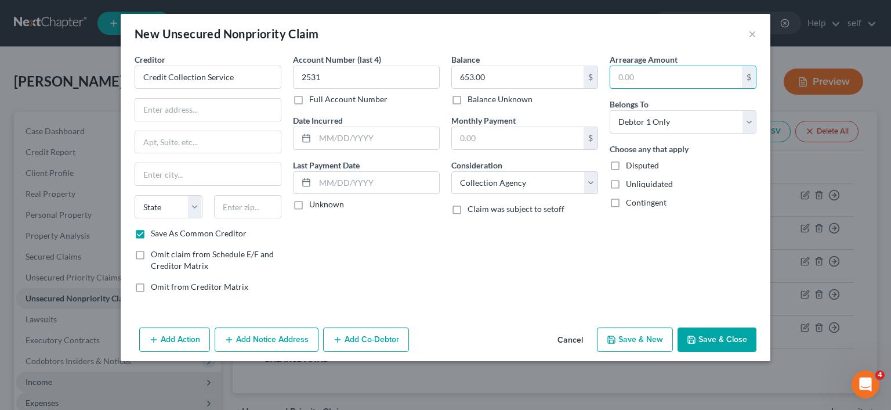
click at [597, 98] on div "Creditor * Credit Collection Service State [US_STATE] AK AR AZ CA CO [GEOGRAPHI…" at bounding box center [445, 177] width 633 height 248
click at [361, 140] on input "text" at bounding box center [377, 138] width 124 height 22
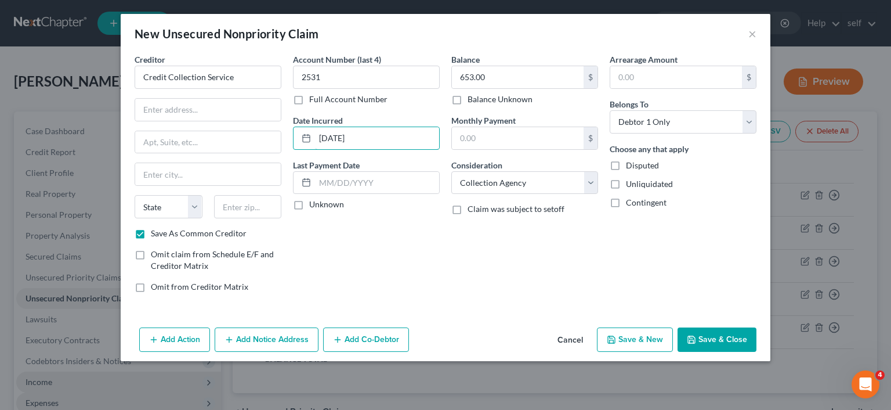
type input "[DATE]"
click at [235, 117] on input "text" at bounding box center [208, 110] width 146 height 22
paste input "[STREET_ADDRESS]"
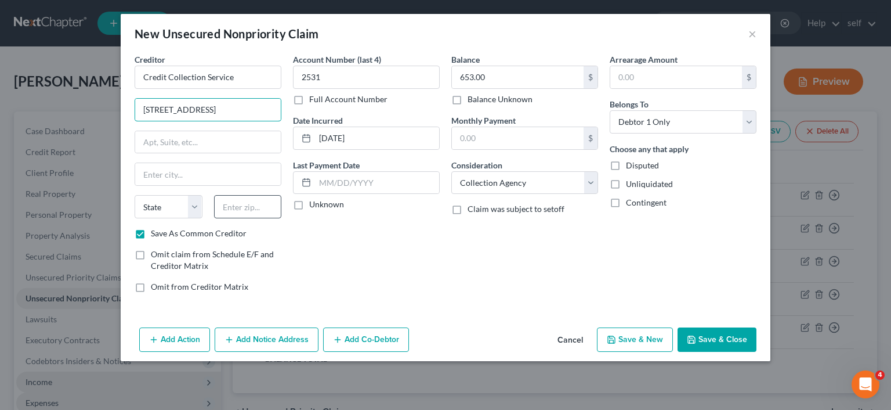
type input "[STREET_ADDRESS]"
click at [244, 209] on input "text" at bounding box center [248, 206] width 68 height 23
type input "02062"
click at [248, 144] on input "text" at bounding box center [208, 142] width 146 height 22
type input "[PERSON_NAME]"
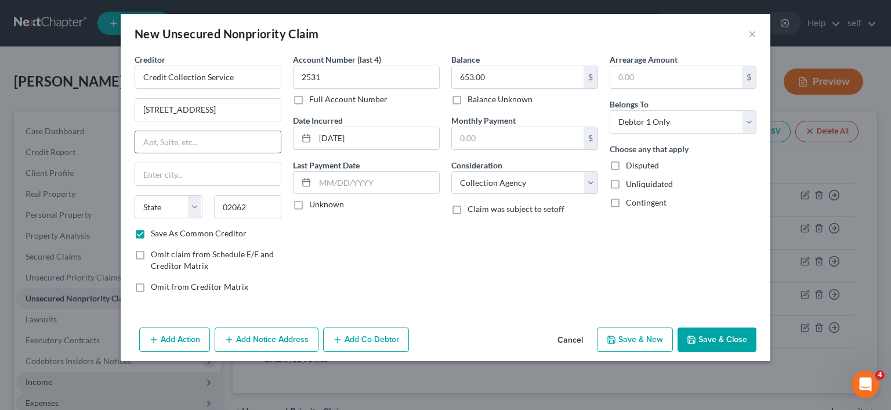
select select "22"
click at [615, 338] on icon "button" at bounding box center [611, 339] width 7 height 7
checkbox input "false"
type input "0.00"
select select "0"
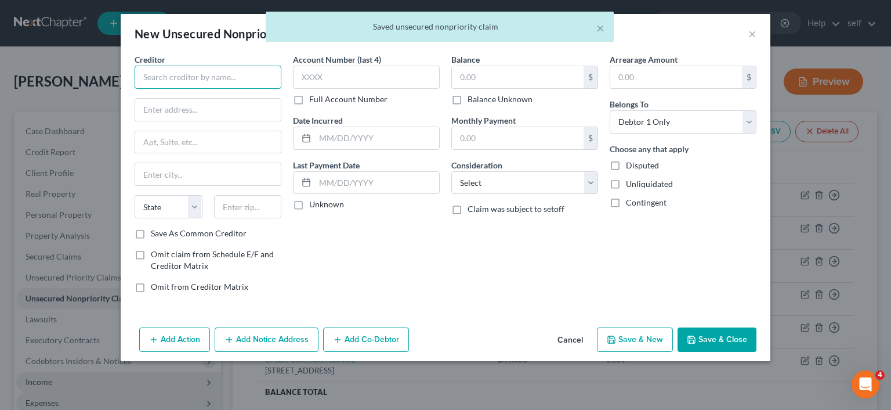
click at [204, 75] on input "text" at bounding box center [208, 77] width 147 height 23
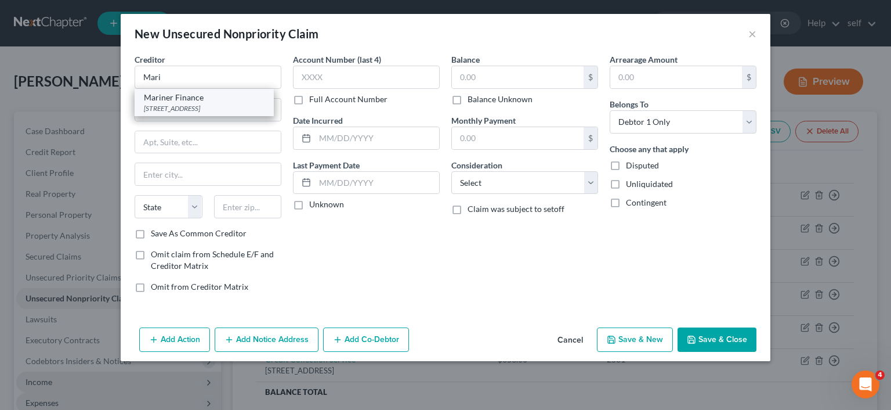
click at [204, 106] on div "[STREET_ADDRESS]" at bounding box center [204, 108] width 121 height 10
type input "Mariner Finance"
type input "[STREET_ADDRESS]"
type input "[GEOGRAPHIC_DATA]"
select select "21"
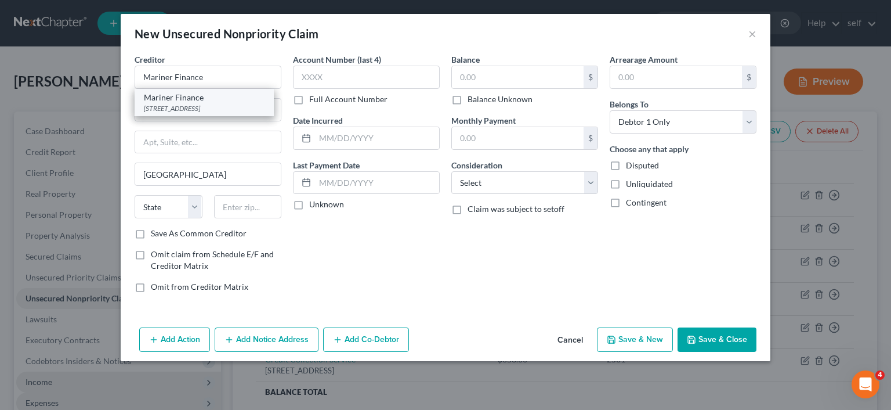
type input "21236"
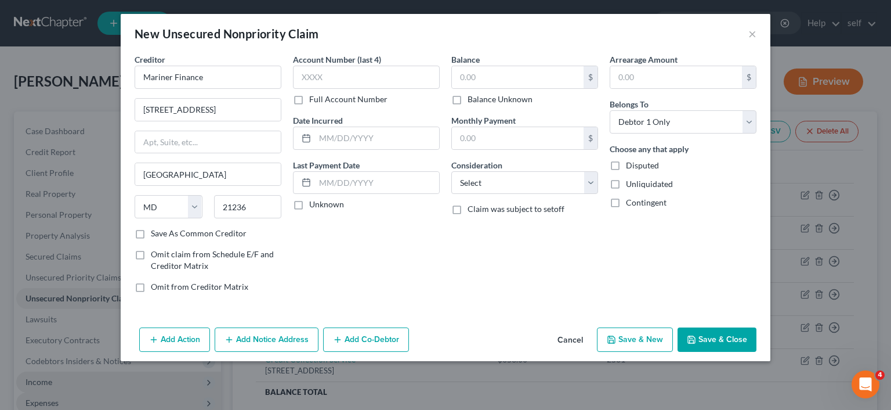
click at [151, 236] on label "Save As Common Creditor" at bounding box center [199, 233] width 96 height 12
click at [155, 235] on input "Save As Common Creditor" at bounding box center [159, 231] width 8 height 8
checkbox input "true"
click at [345, 78] on input "text" at bounding box center [366, 77] width 147 height 23
click at [549, 287] on div "Creditor * Mariner Finance [GEOGRAPHIC_DATA] [GEOGRAPHIC_DATA][US_STATE] AZ CA …" at bounding box center [445, 177] width 633 height 248
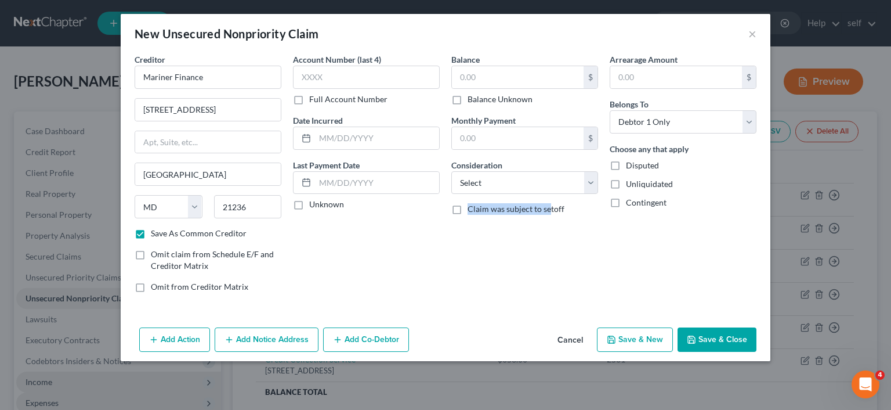
click at [580, 343] on button "Cancel" at bounding box center [570, 339] width 44 height 23
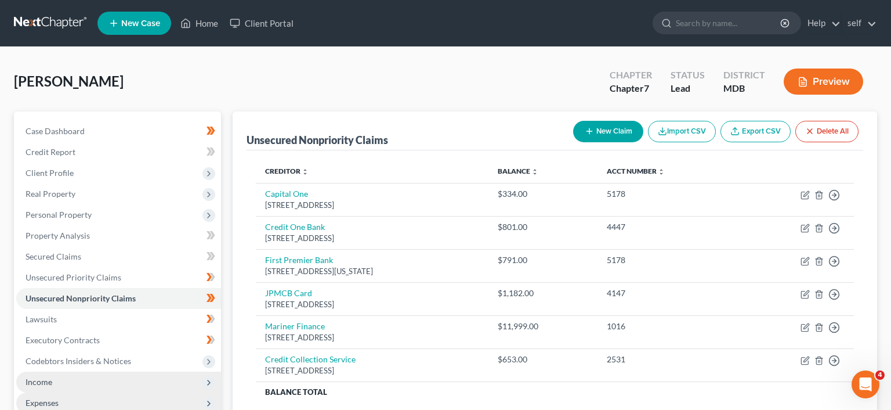
click at [599, 129] on button "New Claim" at bounding box center [608, 131] width 70 height 21
select select "0"
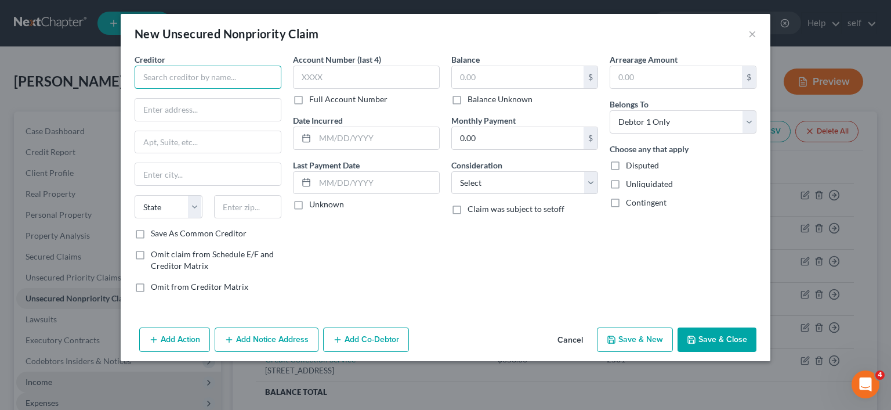
click at [198, 80] on input "text" at bounding box center [208, 77] width 147 height 23
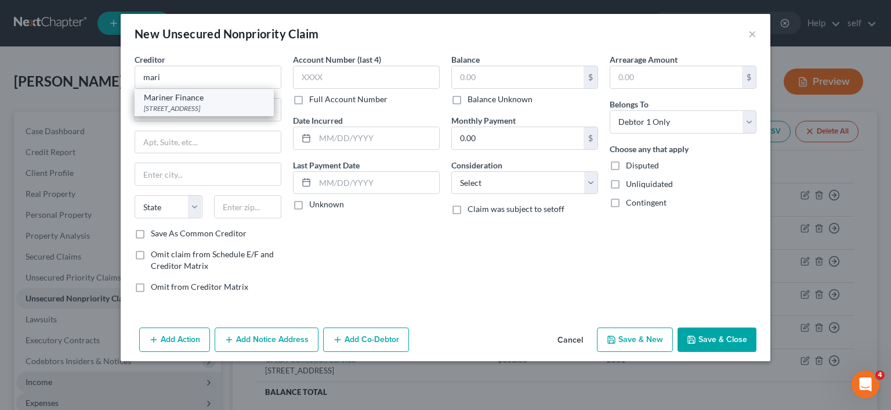
click at [224, 113] on div "[STREET_ADDRESS]" at bounding box center [204, 108] width 121 height 10
type input "Mariner Finance"
type input "[STREET_ADDRESS]"
type input "[GEOGRAPHIC_DATA]"
select select "21"
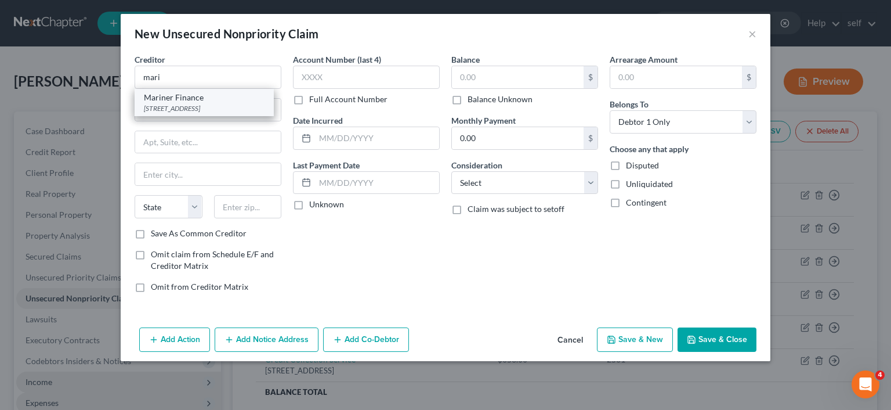
type input "21236"
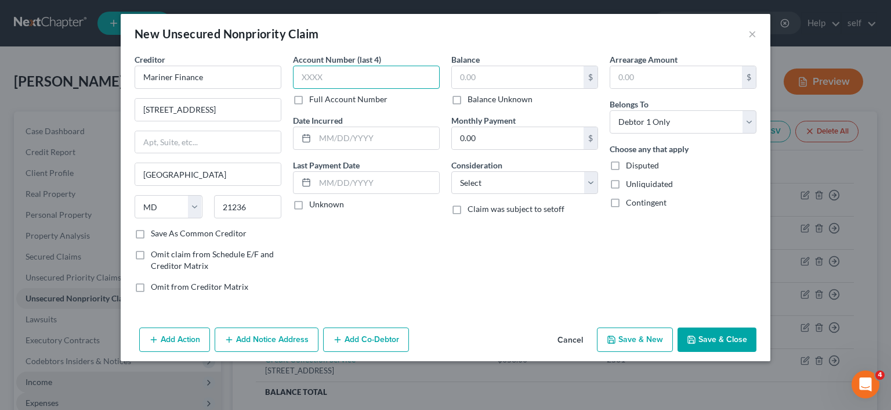
click at [364, 75] on input "text" at bounding box center [366, 77] width 147 height 23
click at [364, 75] on input "1016" at bounding box center [366, 77] width 147 height 23
type input "1016"
click at [631, 75] on input "text" at bounding box center [676, 77] width 132 height 22
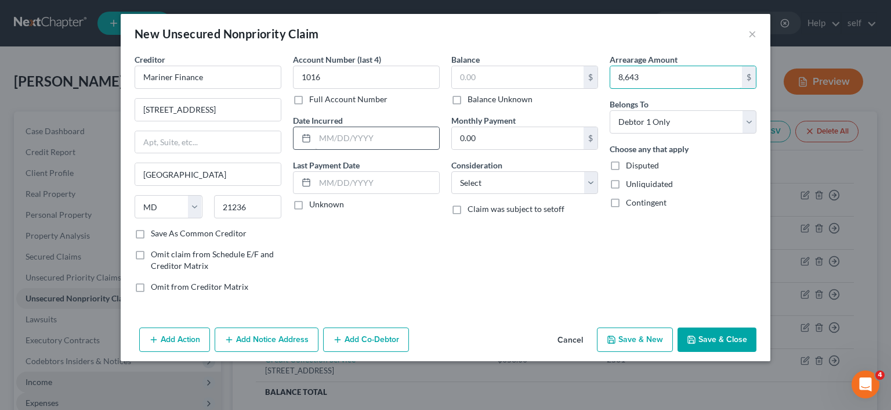
type input "8,643"
click at [390, 145] on input "text" at bounding box center [377, 138] width 124 height 22
type input "[DATE]"
click at [151, 239] on label "Save As Common Creditor" at bounding box center [199, 233] width 96 height 12
click at [155, 235] on input "Save As Common Creditor" at bounding box center [159, 231] width 8 height 8
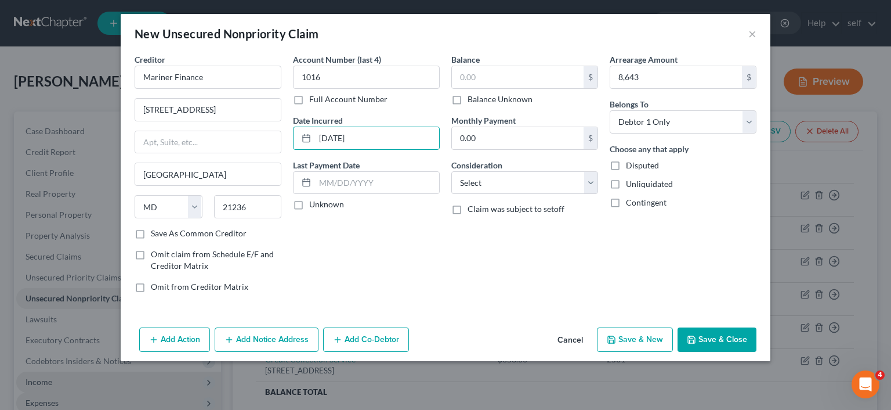
checkbox input "true"
click at [394, 137] on input "[DATE]" at bounding box center [377, 138] width 124 height 22
type input "[DATE]"
click at [645, 80] on input "8,643" at bounding box center [676, 77] width 132 height 22
click at [633, 73] on input "8,643" at bounding box center [676, 77] width 132 height 22
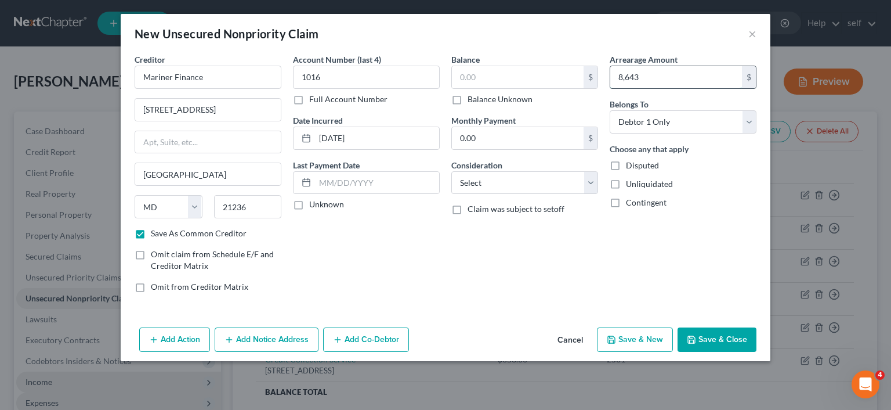
drag, startPoint x: 650, startPoint y: 80, endPoint x: 607, endPoint y: 80, distance: 42.3
click at [610, 80] on input "8,643" at bounding box center [676, 77] width 132 height 22
click at [512, 80] on input "text" at bounding box center [518, 77] width 132 height 22
click at [531, 140] on input "0.00" at bounding box center [518, 138] width 132 height 22
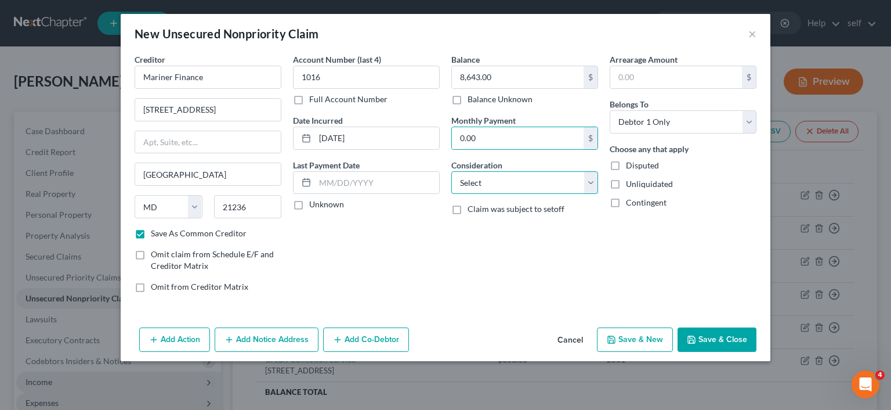
click at [451, 171] on select "Select Cable / Satellite Services Collection Agency Credit Card Debt Debt Couns…" at bounding box center [524, 182] width 147 height 23
click at [416, 284] on div "Account Number (last 4) 1016 Full Account Number Date Incurred [DATE] Last Paym…" at bounding box center [366, 177] width 158 height 248
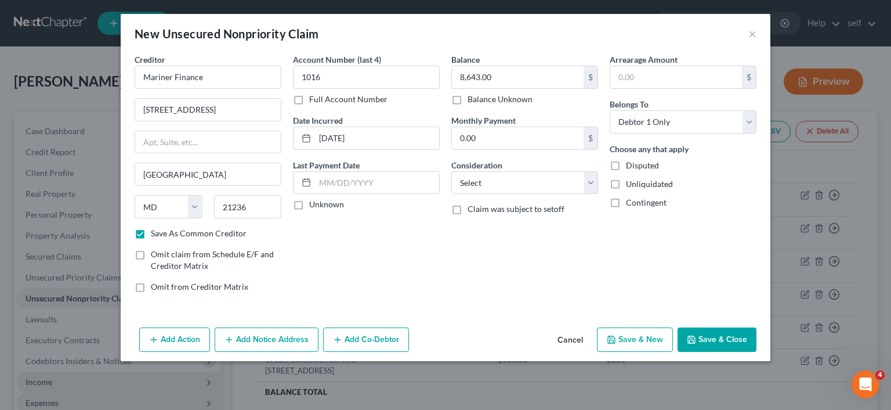
click at [627, 340] on button "Save & New" at bounding box center [635, 339] width 76 height 24
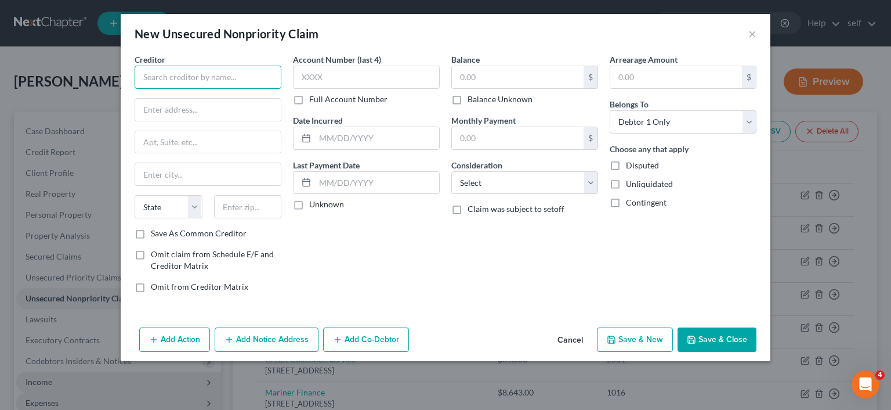
click at [222, 77] on input "text" at bounding box center [208, 77] width 147 height 23
click at [451, 171] on select "Select Cable / Satellite Services Collection Agency Credit Card Debt Debt Couns…" at bounding box center [524, 182] width 147 height 23
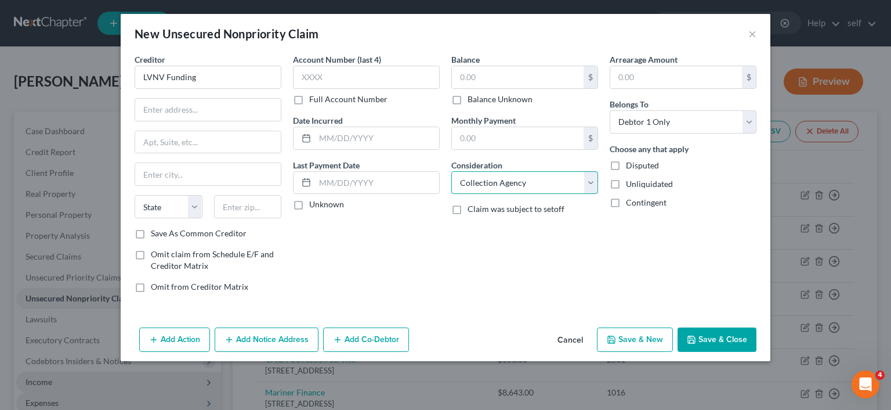
click option "Collection Agency" at bounding box center [0, 0] width 0 height 0
drag, startPoint x: 634, startPoint y: 338, endPoint x: 639, endPoint y: 353, distance: 16.3
click at [639, 353] on div "Add Action Add Notice Address Add Co-Debtor Cancel Save & New Save & Close" at bounding box center [446, 342] width 650 height 38
click at [646, 77] on input "text" at bounding box center [676, 77] width 132 height 22
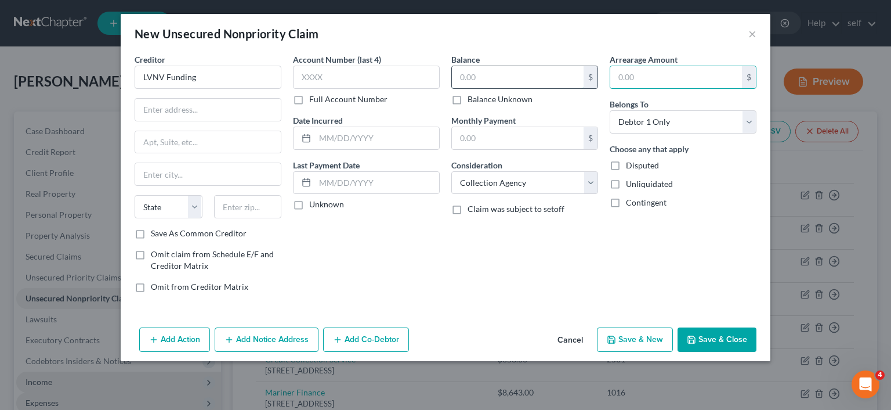
click at [516, 84] on input "text" at bounding box center [518, 77] width 132 height 22
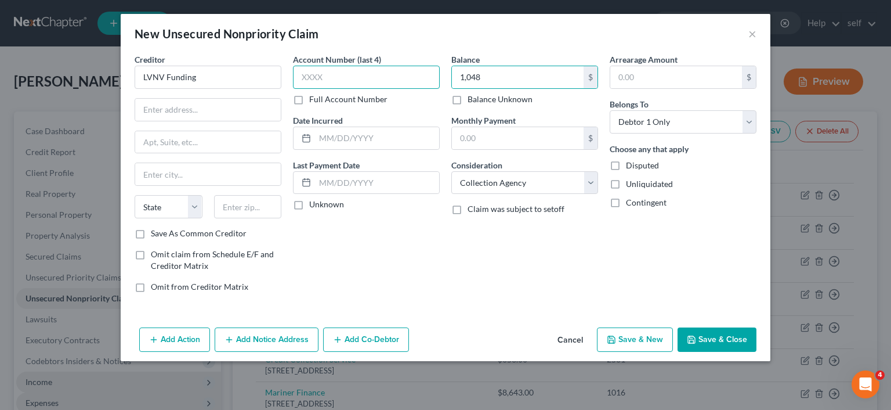
click at [361, 77] on input "text" at bounding box center [366, 77] width 147 height 23
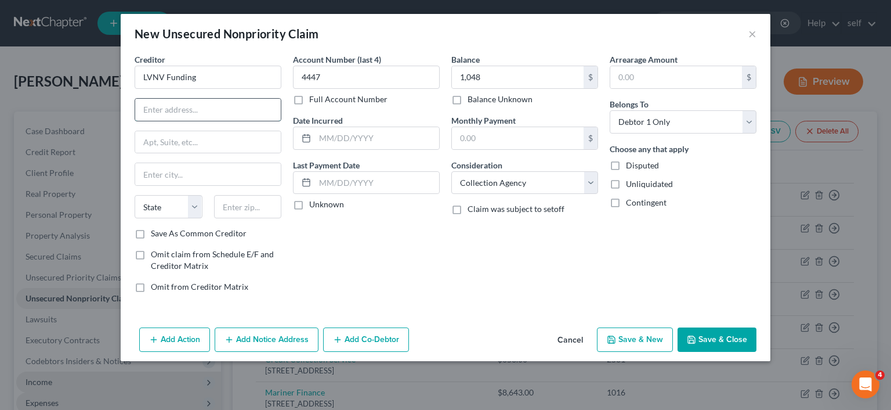
click at [192, 114] on input "text" at bounding box center [208, 110] width 146 height 22
click at [500, 244] on div "Balance 1,048.00 $ Balance Unknown Balance Undetermined 1,048 $ Balance Unknown…" at bounding box center [525, 177] width 158 height 248
click at [360, 132] on input "text" at bounding box center [377, 138] width 124 height 22
click at [233, 113] on input "text" at bounding box center [208, 110] width 146 height 22
paste input "PO Box 1269"
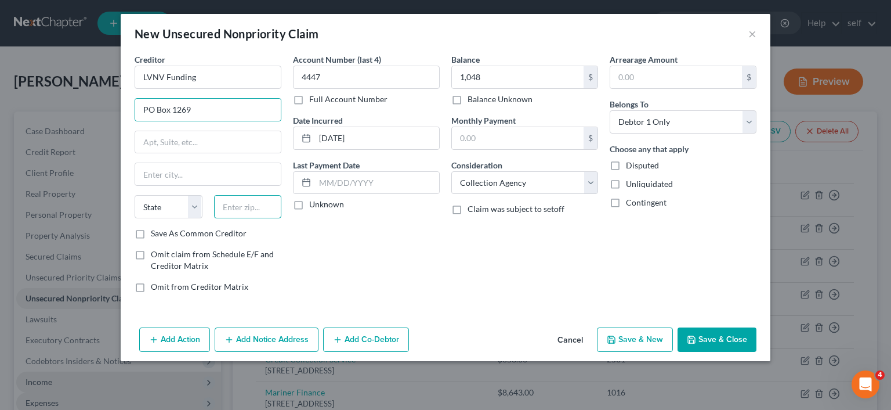
click at [255, 205] on input "text" at bounding box center [248, 206] width 68 height 23
click at [151, 234] on label "Save As Common Creditor" at bounding box center [199, 233] width 96 height 12
click at [155, 234] on input "Save As Common Creditor" at bounding box center [159, 231] width 8 height 8
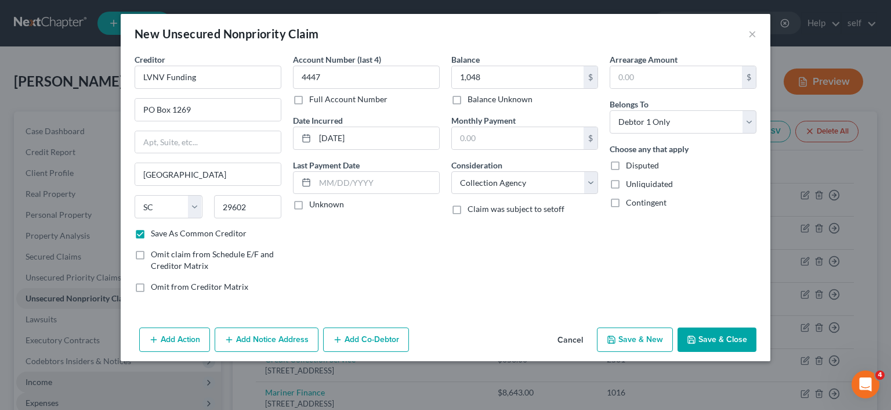
click at [614, 339] on polyline "button" at bounding box center [612, 340] width 4 height 3
click at [709, 338] on button "Save & Close" at bounding box center [717, 339] width 79 height 24
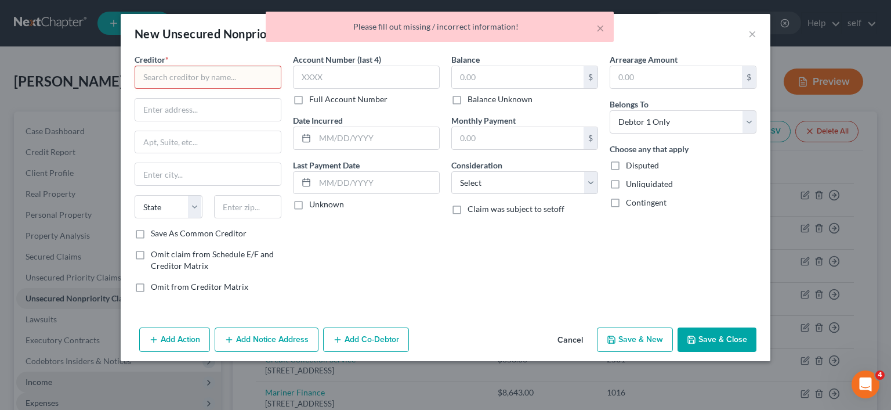
click at [752, 34] on div "× Please fill out missing / incorrect information!" at bounding box center [439, 30] width 891 height 36
click at [755, 31] on div "× Please fill out missing / incorrect information!" at bounding box center [439, 30] width 891 height 36
click at [600, 31] on button "×" at bounding box center [600, 28] width 8 height 14
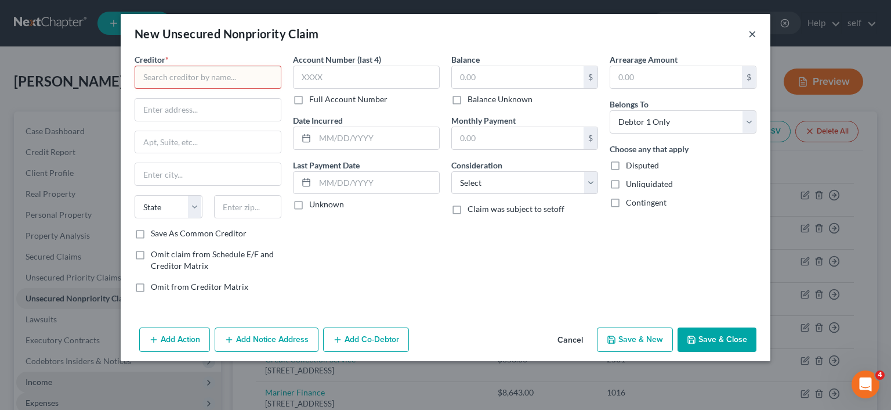
click at [753, 38] on button "×" at bounding box center [752, 34] width 8 height 14
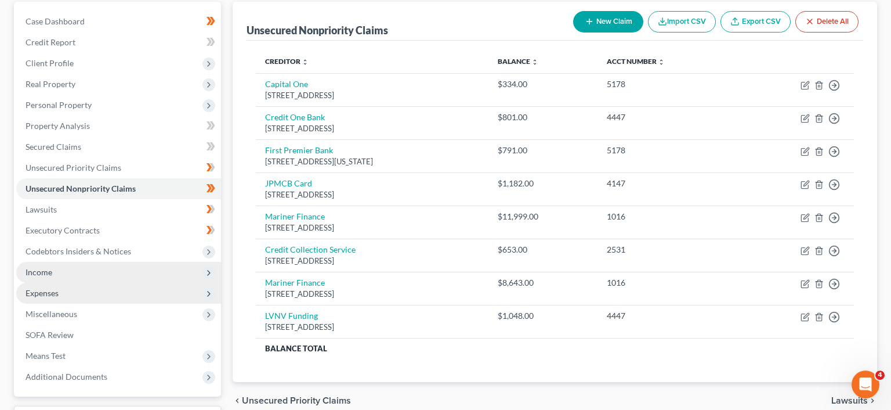
scroll to position [111, 0]
click at [119, 293] on span "Expenses" at bounding box center [118, 291] width 205 height 21
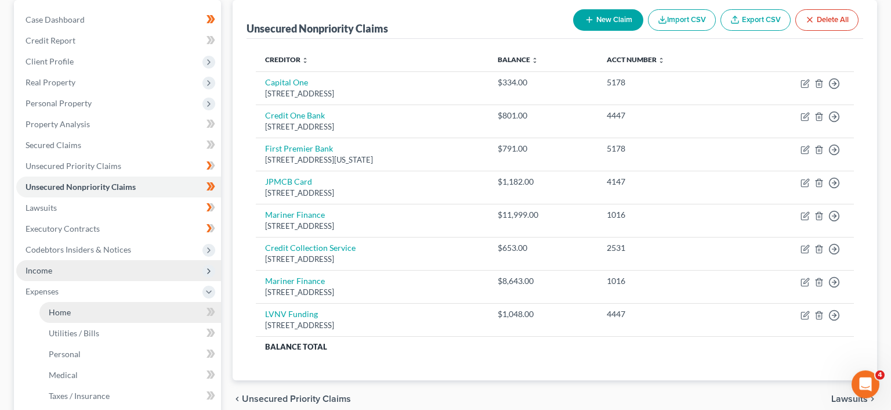
click at [122, 313] on link "Home" at bounding box center [130, 312] width 182 height 21
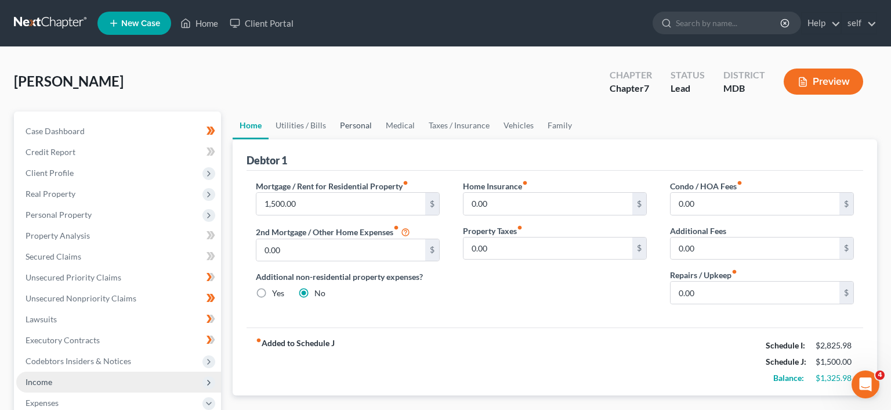
click at [345, 129] on link "Personal" at bounding box center [356, 125] width 46 height 28
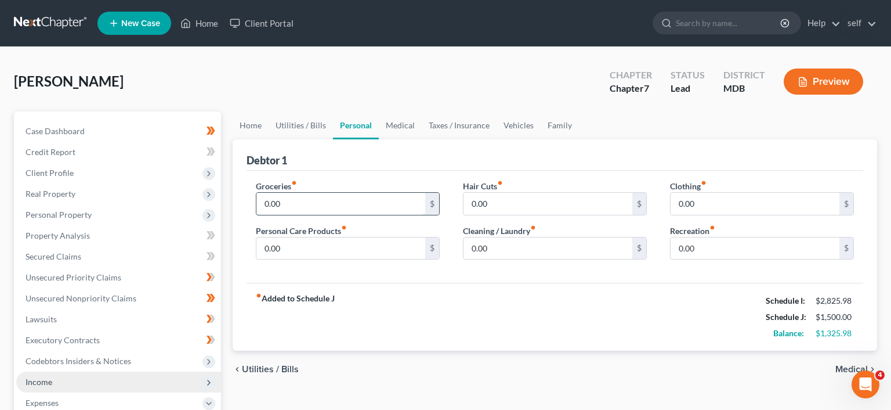
click at [329, 198] on input "0.00" at bounding box center [340, 204] width 169 height 22
click at [764, 117] on ul "Home Utilities / Bills Personal Medical Taxes / Insurance Vehicles Family" at bounding box center [555, 125] width 644 height 28
click at [563, 121] on link "Family" at bounding box center [560, 125] width 38 height 28
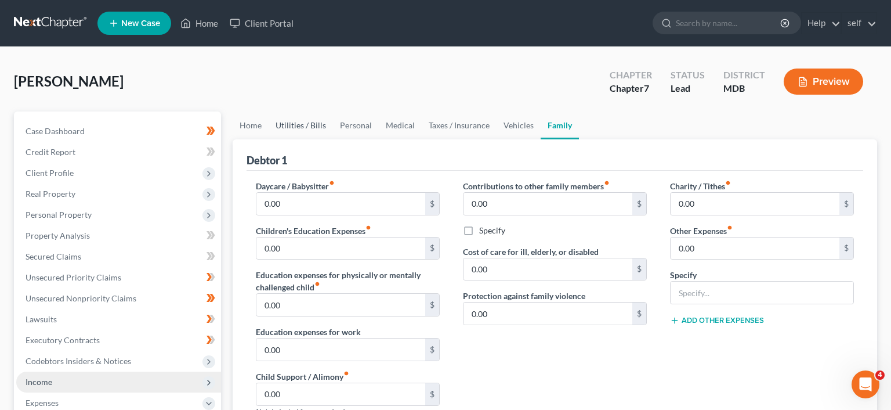
click at [298, 131] on link "Utilities / Bills" at bounding box center [301, 125] width 64 height 28
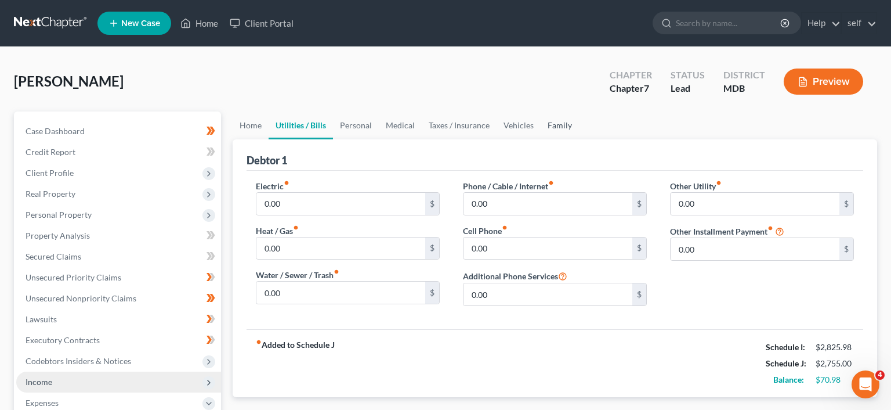
click at [557, 126] on link "Family" at bounding box center [560, 125] width 38 height 28
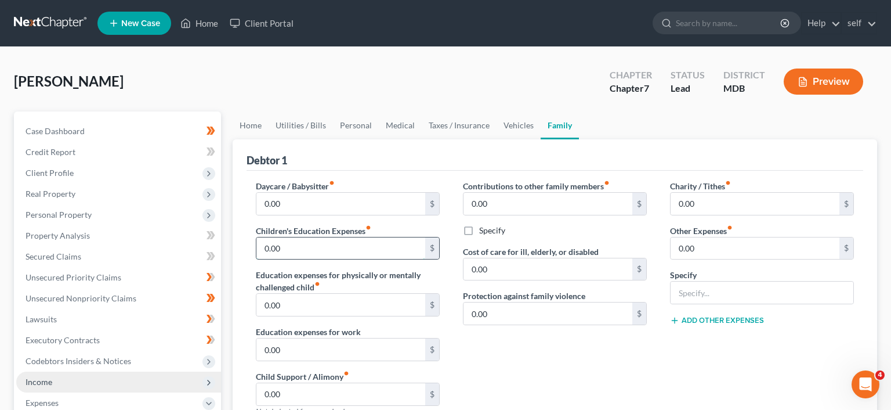
click at [338, 245] on input "0.00" at bounding box center [340, 248] width 169 height 22
click at [396, 157] on div "Debtor 1" at bounding box center [555, 154] width 617 height 31
click at [352, 122] on link "Personal" at bounding box center [356, 125] width 46 height 28
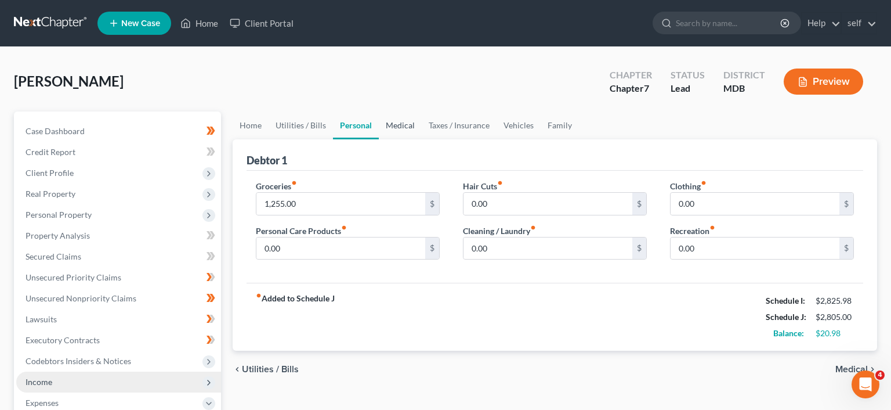
click at [401, 125] on link "Medical" at bounding box center [400, 125] width 43 height 28
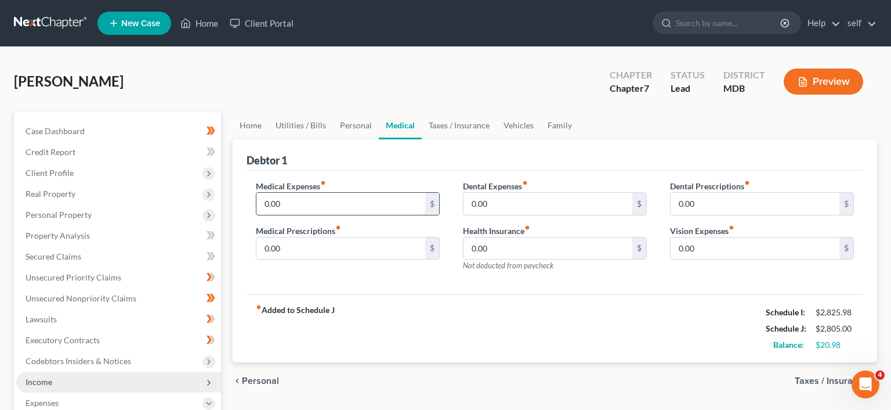
click at [359, 197] on input "0.00" at bounding box center [340, 204] width 169 height 22
click at [352, 244] on input "0.00" at bounding box center [340, 248] width 169 height 22
click at [466, 312] on div "fiber_manual_record Added to Schedule J Schedule I: $2,825.98 Schedule J: $3,05…" at bounding box center [555, 328] width 617 height 68
click at [312, 124] on link "Utilities / Bills" at bounding box center [301, 125] width 64 height 28
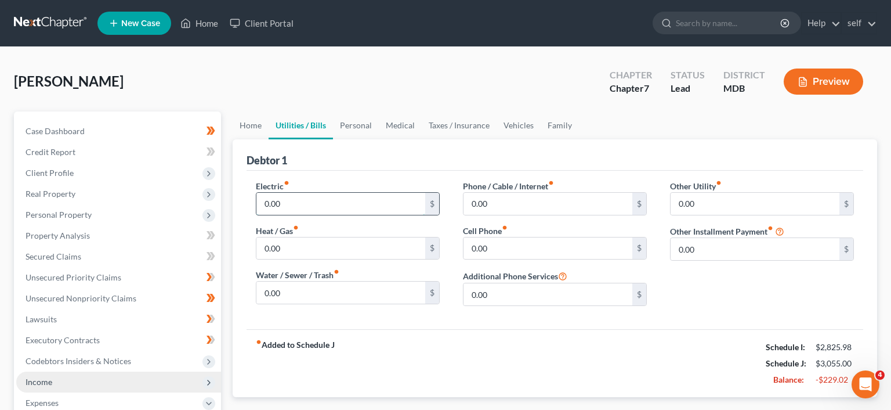
click at [330, 196] on input "0.00" at bounding box center [340, 204] width 169 height 22
click at [517, 125] on link "Vehicles" at bounding box center [519, 125] width 44 height 28
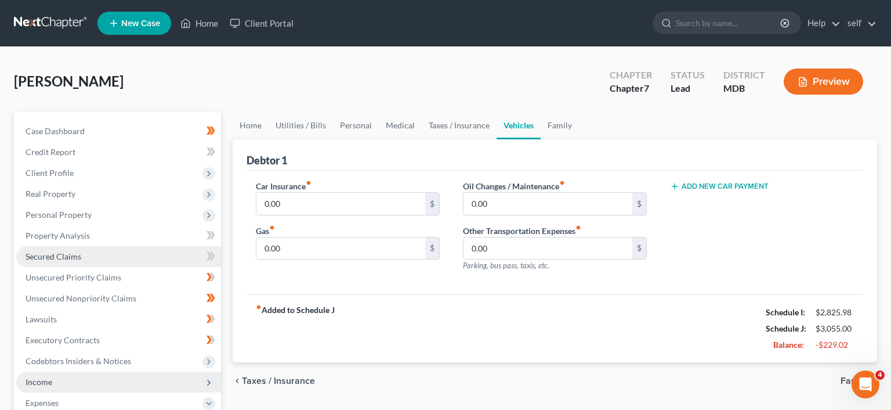
click at [189, 252] on link "Secured Claims" at bounding box center [118, 256] width 205 height 21
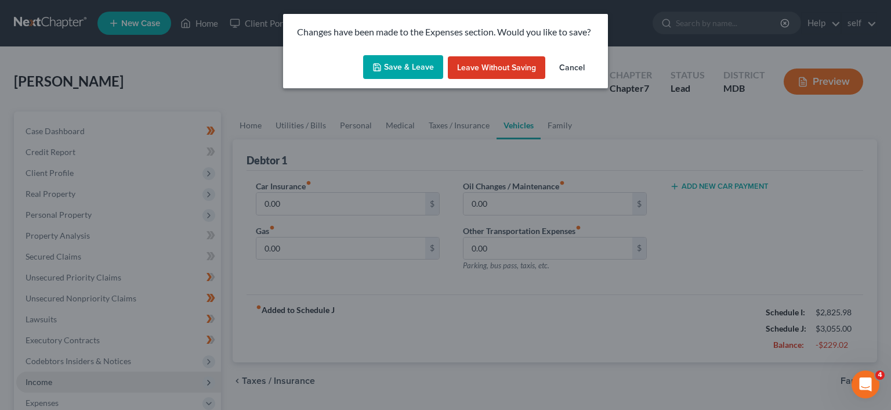
click at [379, 70] on polyline "button" at bounding box center [377, 68] width 4 height 3
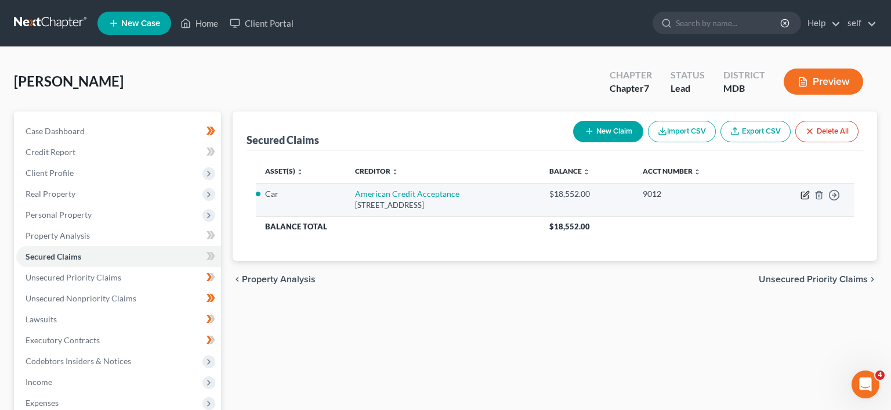
click at [801, 196] on icon "button" at bounding box center [804, 195] width 7 height 7
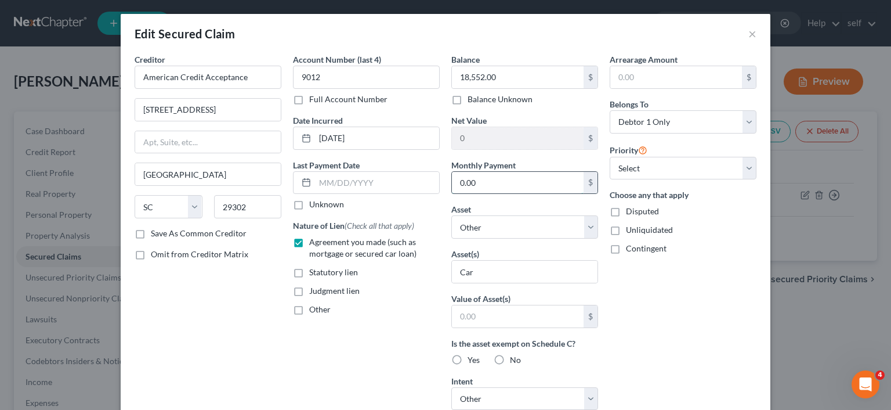
click at [510, 184] on input "0.00" at bounding box center [518, 183] width 132 height 22
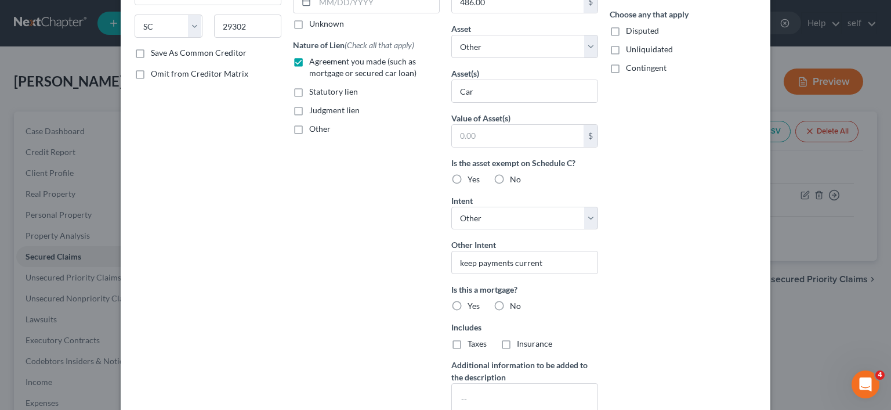
scroll to position [286, 0]
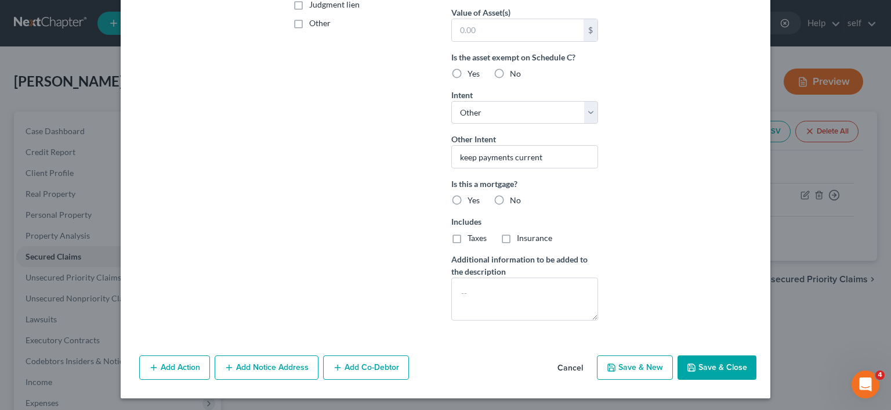
click at [696, 367] on icon "button" at bounding box center [691, 367] width 9 height 9
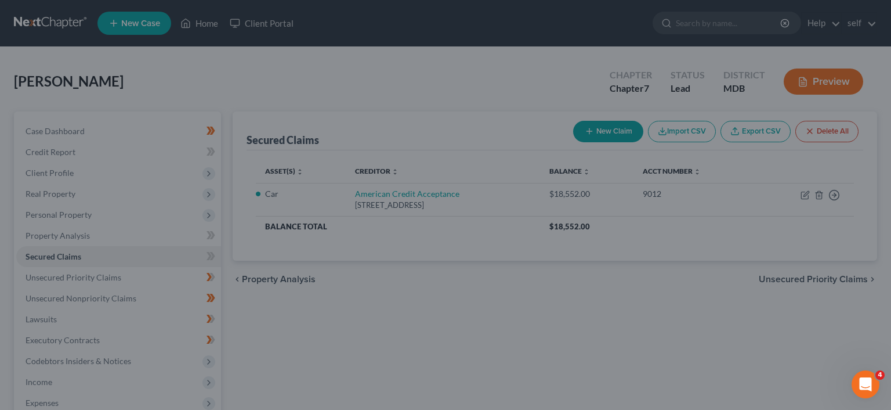
scroll to position [160, 0]
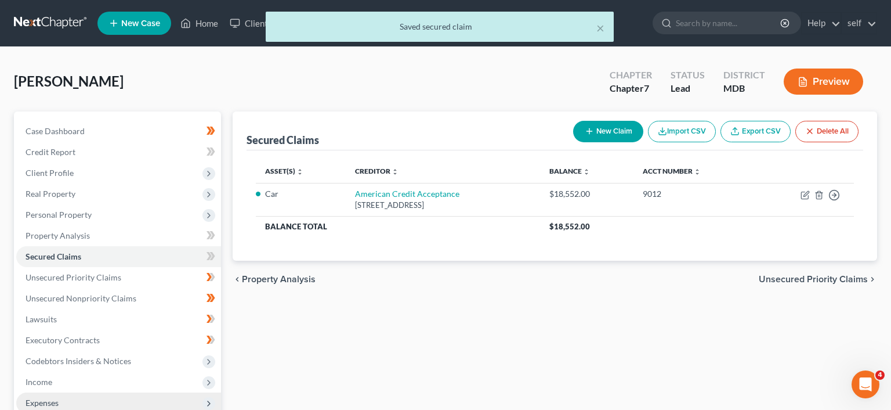
click at [206, 399] on icon at bounding box center [208, 403] width 9 height 9
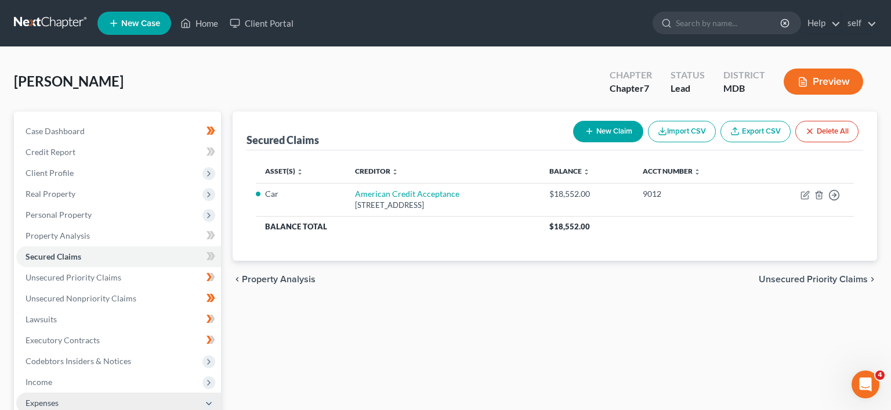
click at [56, 400] on span "Expenses" at bounding box center [42, 402] width 33 height 10
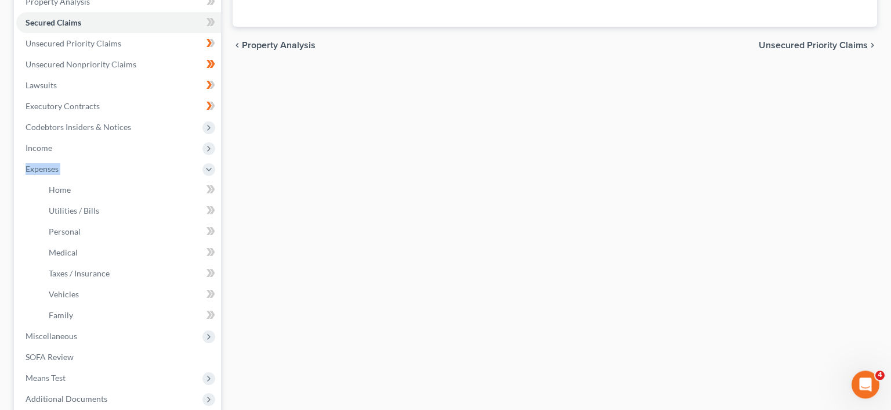
scroll to position [237, 0]
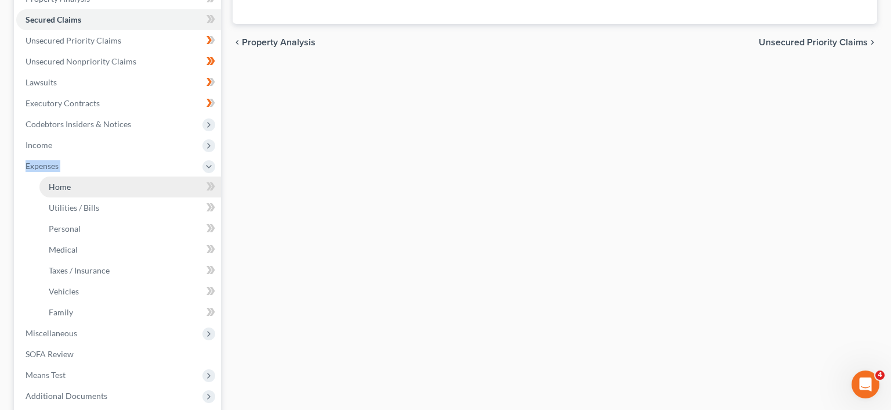
click at [66, 179] on link "Home" at bounding box center [130, 186] width 182 height 21
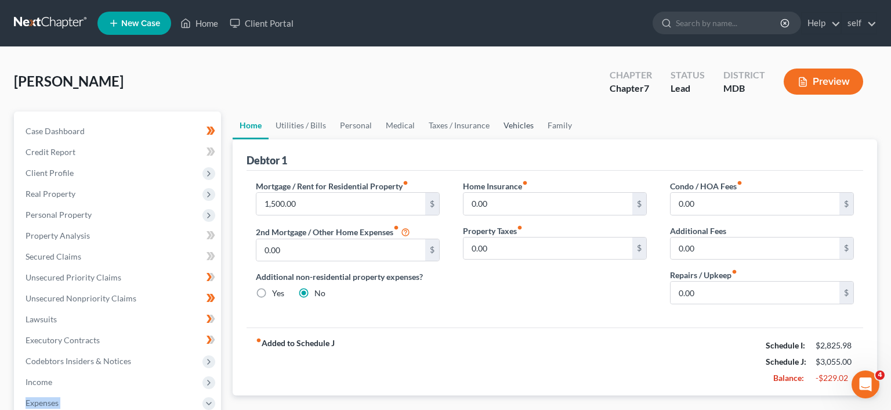
click at [510, 124] on link "Vehicles" at bounding box center [519, 125] width 44 height 28
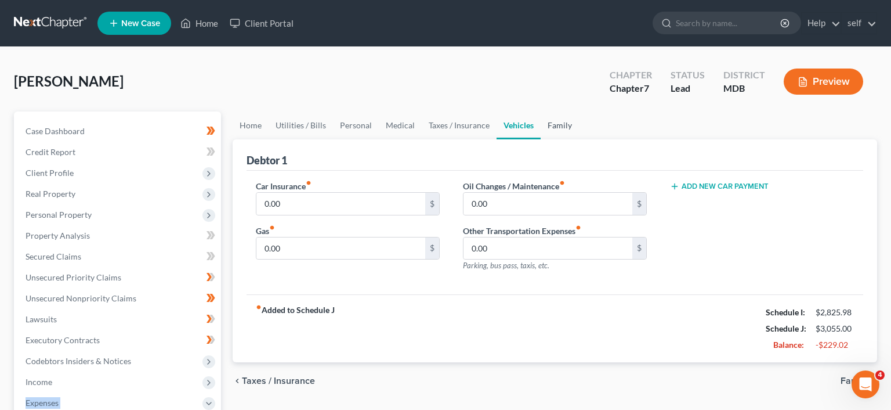
click at [556, 122] on link "Family" at bounding box center [560, 125] width 38 height 28
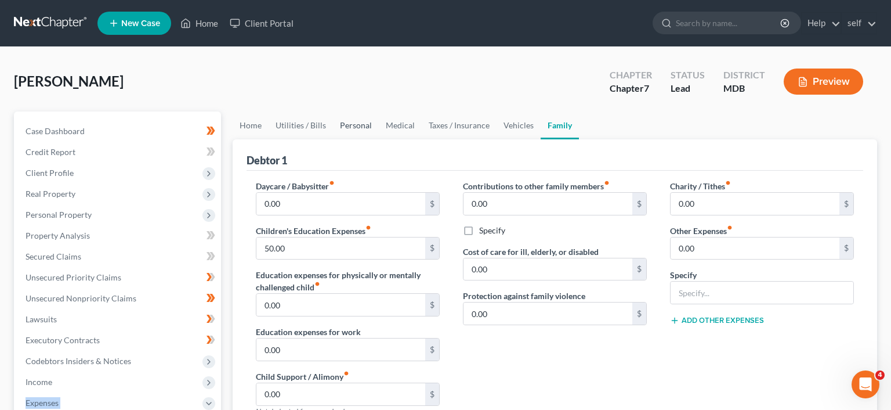
click at [357, 127] on link "Personal" at bounding box center [356, 125] width 46 height 28
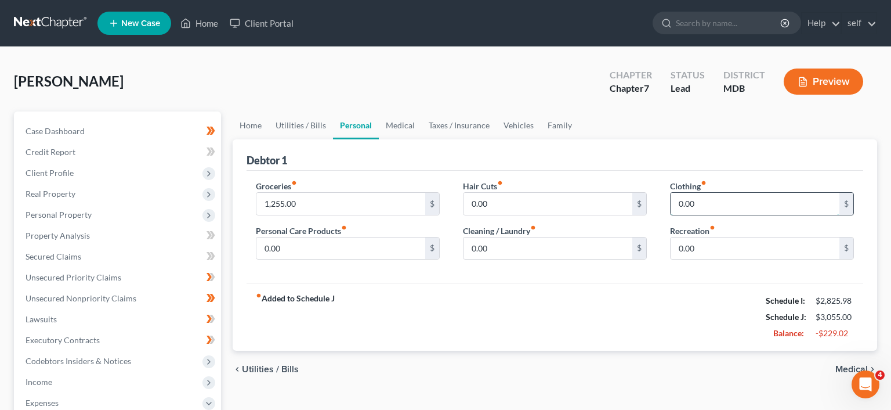
click at [733, 203] on input "0.00" at bounding box center [755, 204] width 169 height 22
click at [518, 122] on link "Vehicles" at bounding box center [519, 125] width 44 height 28
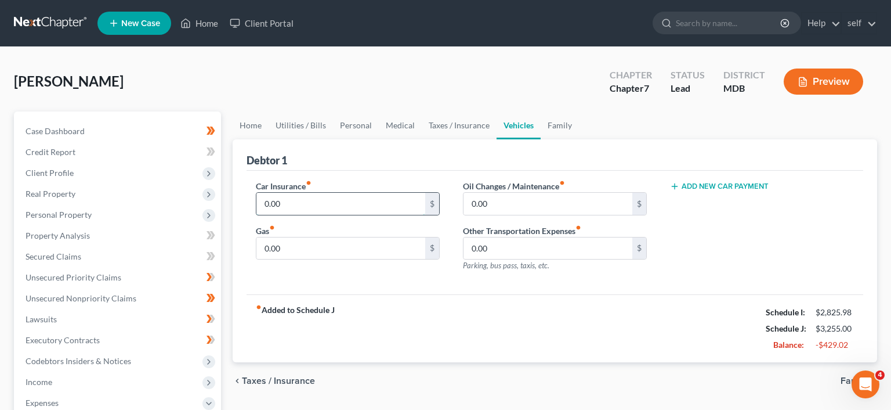
click at [381, 200] on input "0.00" at bounding box center [340, 204] width 169 height 22
click at [382, 150] on div "Debtor 1" at bounding box center [555, 154] width 617 height 31
click at [309, 128] on link "Utilities / Bills" at bounding box center [301, 125] width 64 height 28
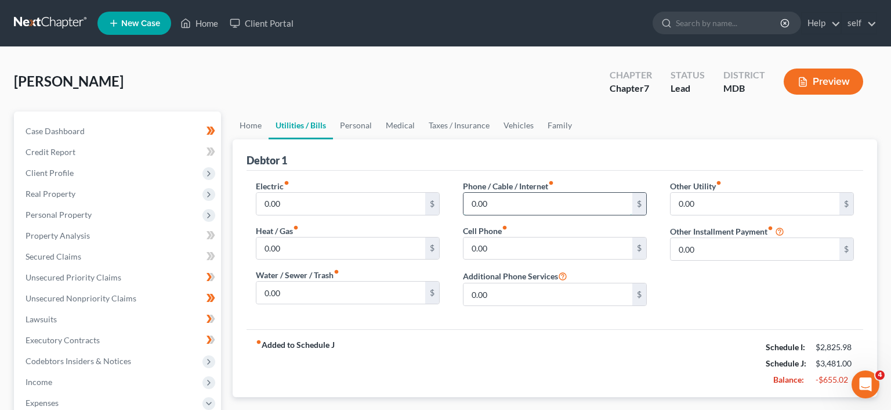
click at [513, 196] on input "0.00" at bounding box center [547, 204] width 169 height 22
click at [704, 198] on input "0.00" at bounding box center [755, 204] width 169 height 22
click at [345, 293] on input "0.00" at bounding box center [340, 292] width 169 height 22
click at [315, 198] on input "0.00" at bounding box center [340, 204] width 169 height 22
click at [465, 326] on div "Electric fiber_manual_record 200.00 $ Heat / Gas fiber_manual_record 0.00 $ Wat…" at bounding box center [555, 250] width 617 height 158
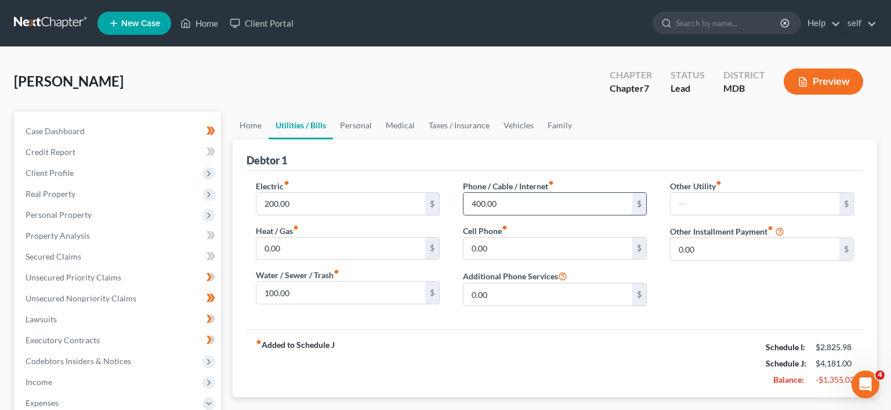
click at [523, 205] on input "400.00" at bounding box center [547, 204] width 169 height 22
drag, startPoint x: 491, startPoint y: 250, endPoint x: 459, endPoint y: 368, distance: 121.9
click at [463, 259] on input "0.00" at bounding box center [547, 248] width 169 height 22
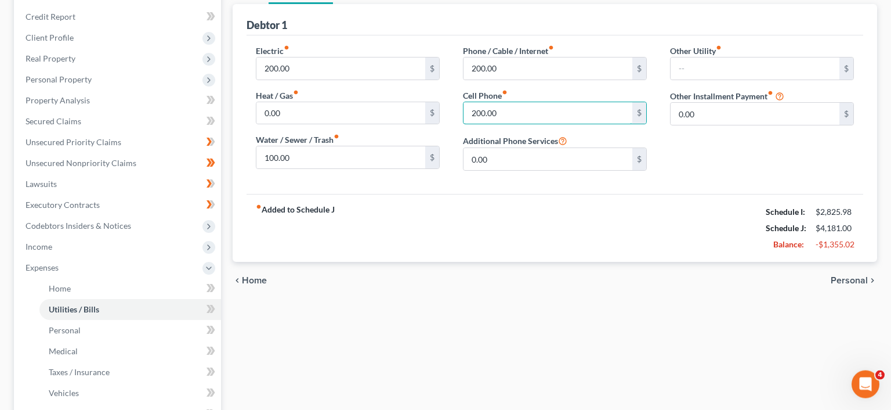
scroll to position [135, 0]
click at [857, 382] on icon "Open Intercom Messenger" at bounding box center [863, 382] width 19 height 19
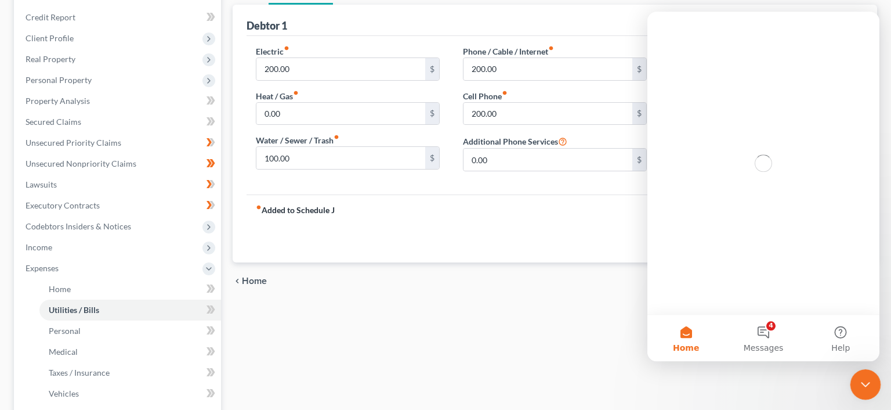
scroll to position [0, 0]
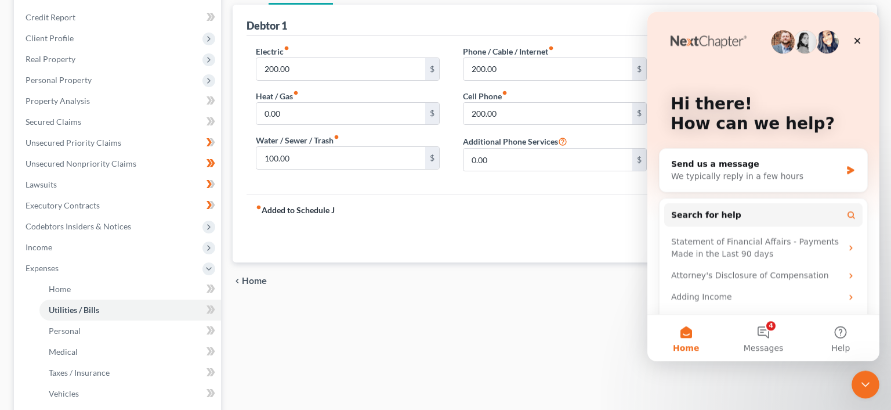
click at [522, 236] on div "fiber_manual_record Added to Schedule J Schedule I: $2,825.98 Schedule J: $4,18…" at bounding box center [555, 228] width 617 height 68
click at [858, 39] on icon "Close" at bounding box center [857, 40] width 9 height 9
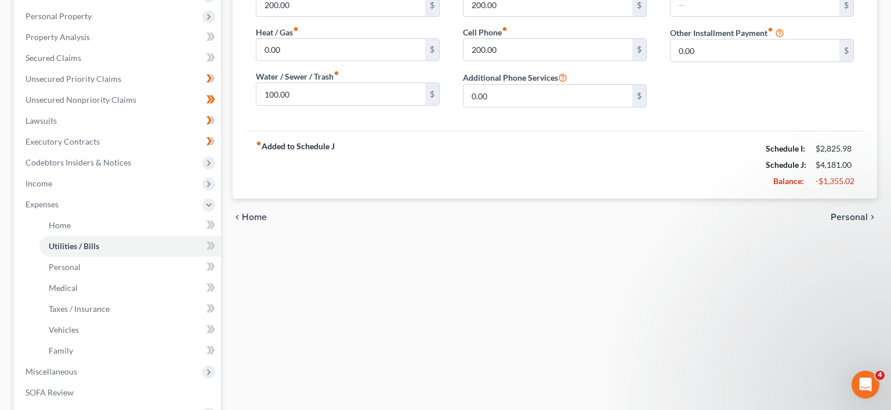
scroll to position [199, 0]
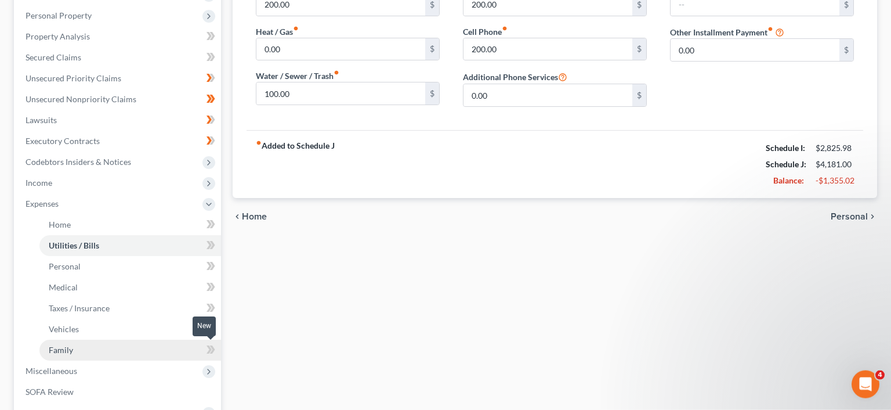
click at [201, 348] on link "Family" at bounding box center [130, 349] width 182 height 21
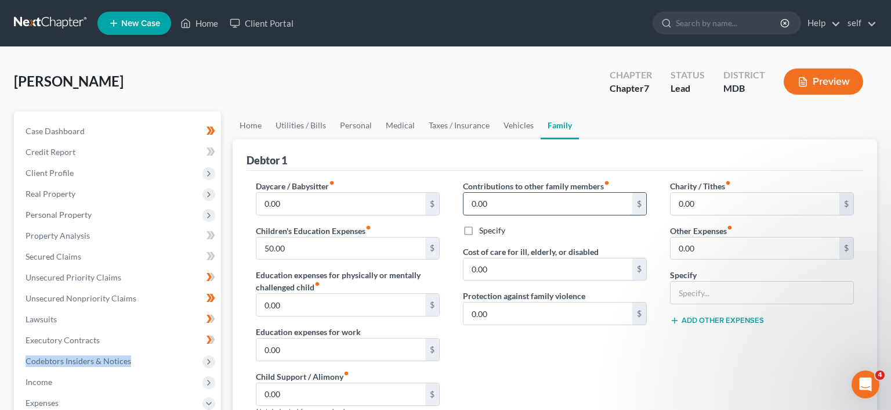
drag, startPoint x: 470, startPoint y: 234, endPoint x: 512, endPoint y: 201, distance: 53.6
click at [512, 201] on div "Petition Navigation Case Dashboard Payments Invoices Payments Payments Credit R…" at bounding box center [445, 414] width 875 height 607
click at [324, 84] on div "[PERSON_NAME] Upgraded Chapter Chapter 7 Status Lead District MDB Preview" at bounding box center [445, 86] width 863 height 50
click at [299, 128] on link "Utilities / Bills" at bounding box center [301, 125] width 64 height 28
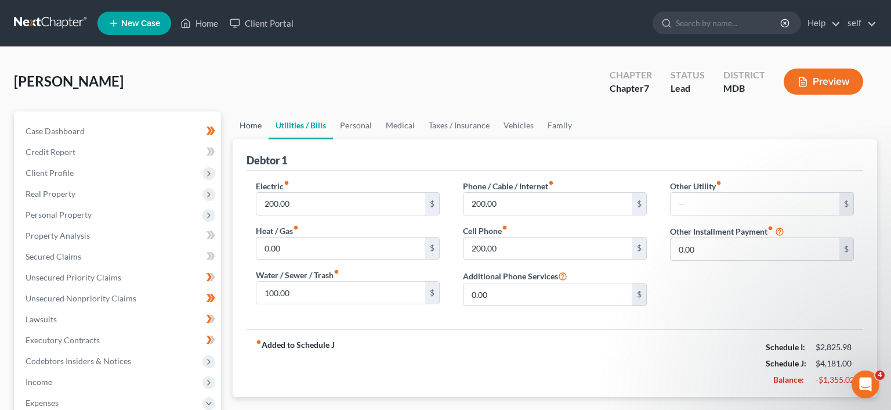
click at [258, 125] on link "Home" at bounding box center [251, 125] width 36 height 28
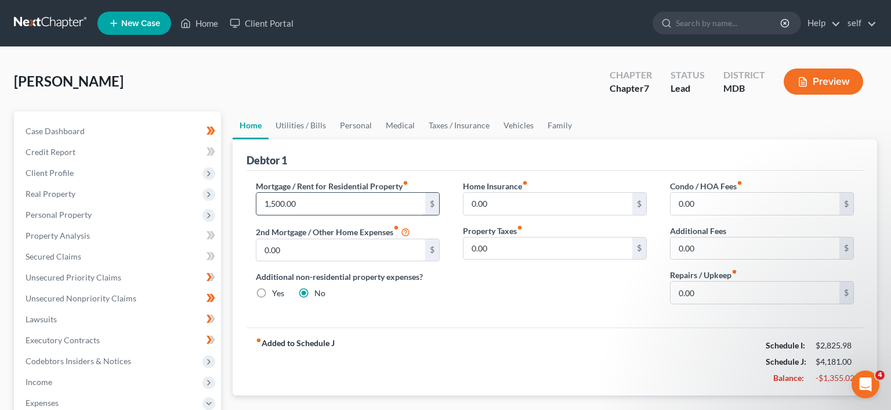
click at [310, 208] on input "1,500.00" at bounding box center [340, 204] width 169 height 22
click at [396, 309] on div "Mortgage / Rent for Residential Property fiber_manual_record 1,484.00 $ 2nd Mor…" at bounding box center [347, 246] width 207 height 133
click at [179, 339] on link "Executory Contracts" at bounding box center [118, 339] width 205 height 21
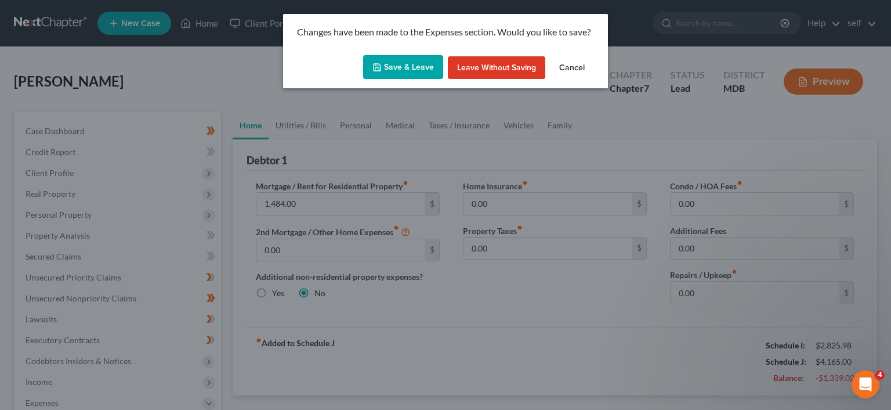
click at [389, 68] on button "Save & Leave" at bounding box center [403, 67] width 80 height 24
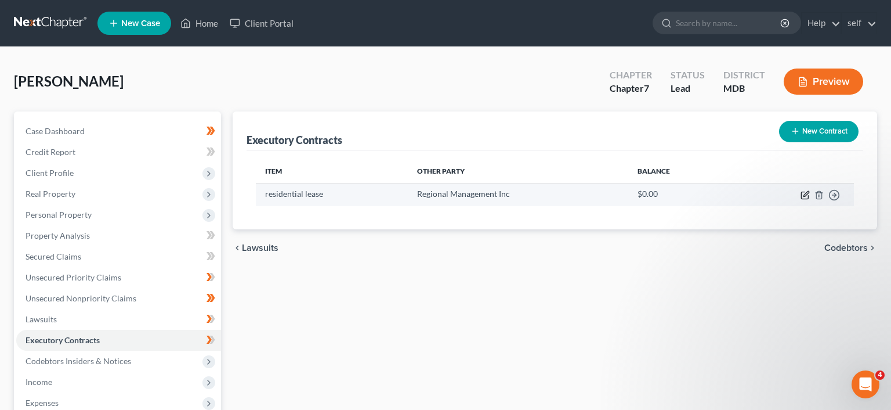
click at [803, 195] on icon "button" at bounding box center [805, 194] width 9 height 9
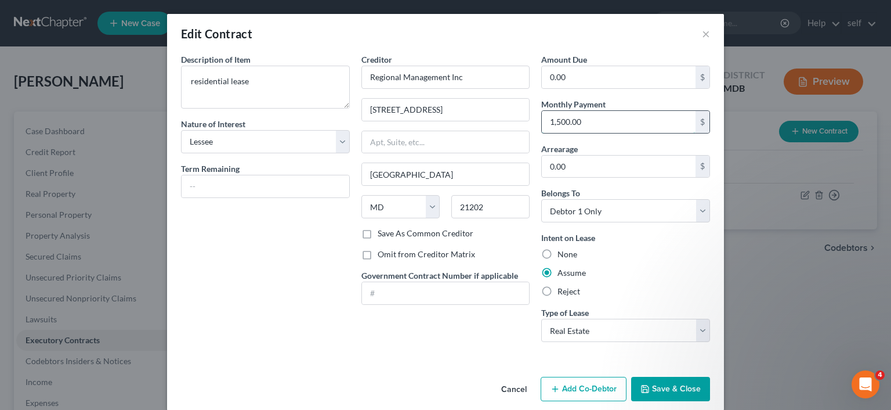
click at [602, 119] on input "1,500.00" at bounding box center [619, 122] width 154 height 22
click at [654, 389] on button "Save & Close" at bounding box center [670, 388] width 79 height 24
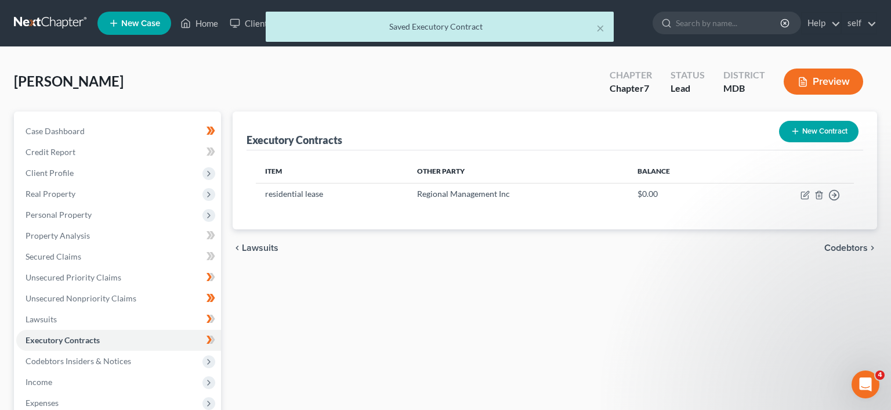
drag, startPoint x: 751, startPoint y: 259, endPoint x: 776, endPoint y: 246, distance: 28.0
click at [755, 256] on div "chevron_left Lawsuits Codebtors chevron_right" at bounding box center [555, 247] width 644 height 37
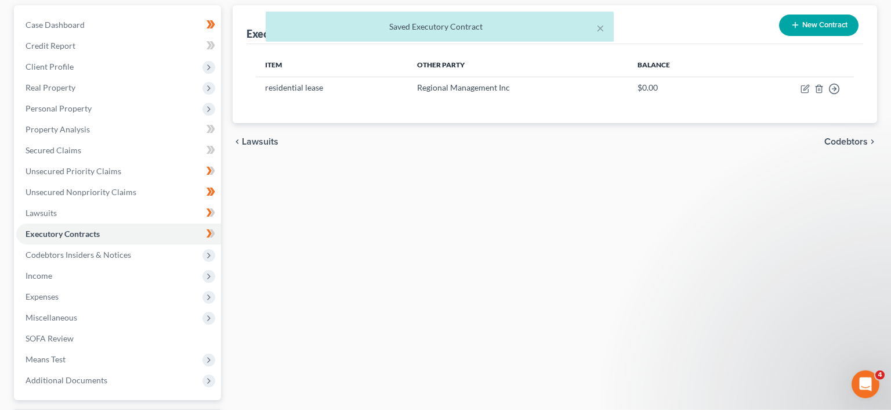
scroll to position [108, 0]
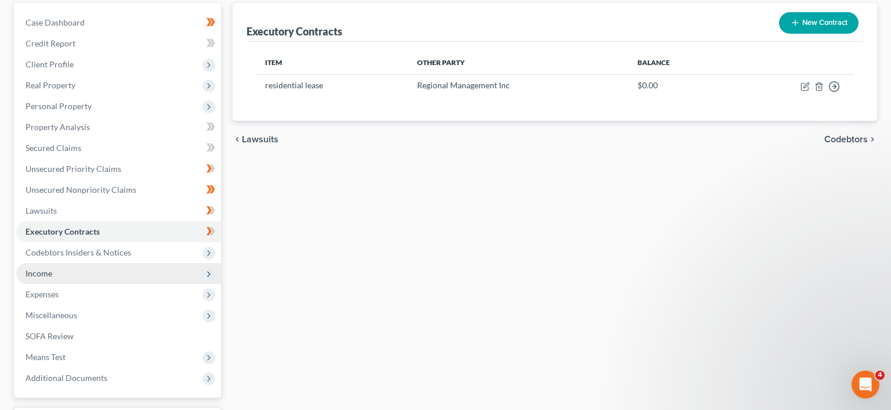
click at [79, 280] on span "Income" at bounding box center [118, 273] width 205 height 21
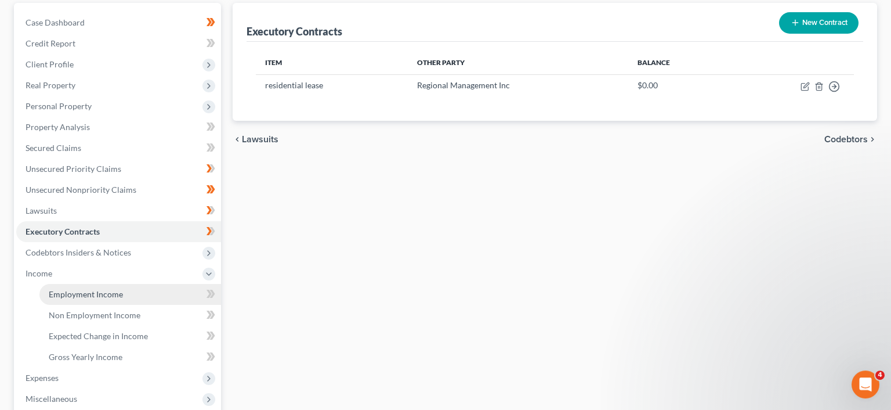
click at [98, 297] on span "Employment Income" at bounding box center [86, 294] width 74 height 10
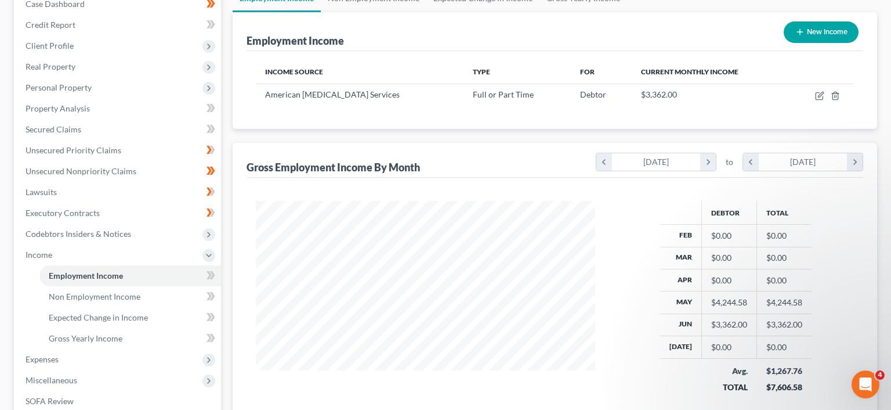
scroll to position [49, 0]
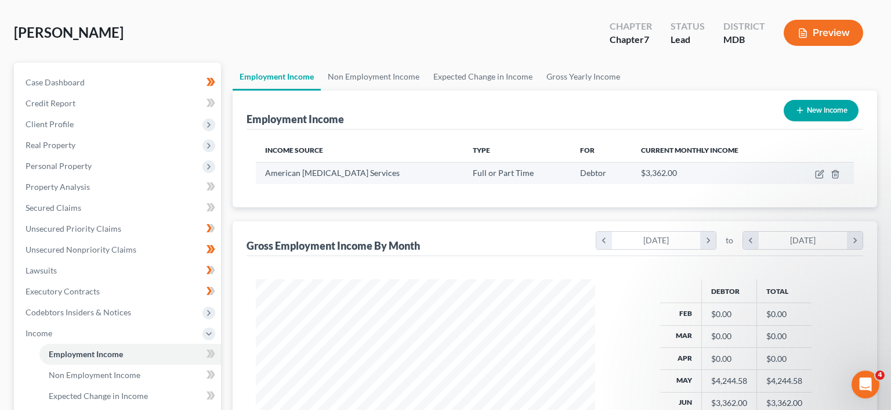
click at [818, 181] on td at bounding box center [821, 173] width 65 height 22
click at [820, 175] on icon "button" at bounding box center [819, 173] width 9 height 9
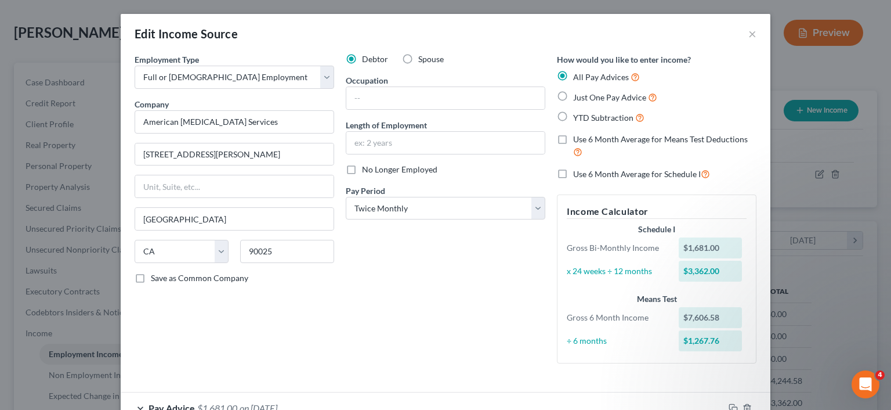
scroll to position [137, 0]
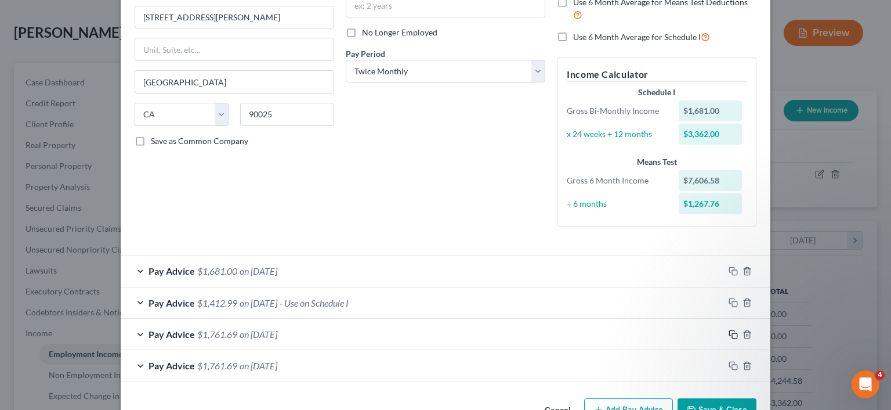
click at [732, 334] on rect "button" at bounding box center [734, 335] width 5 height 5
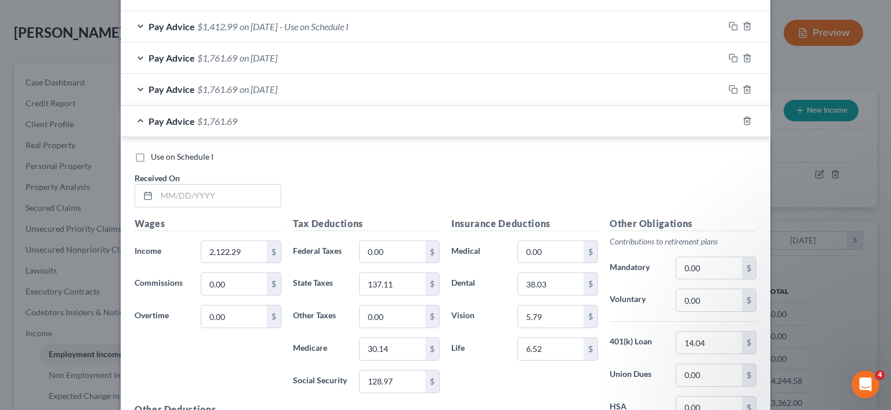
scroll to position [419, 0]
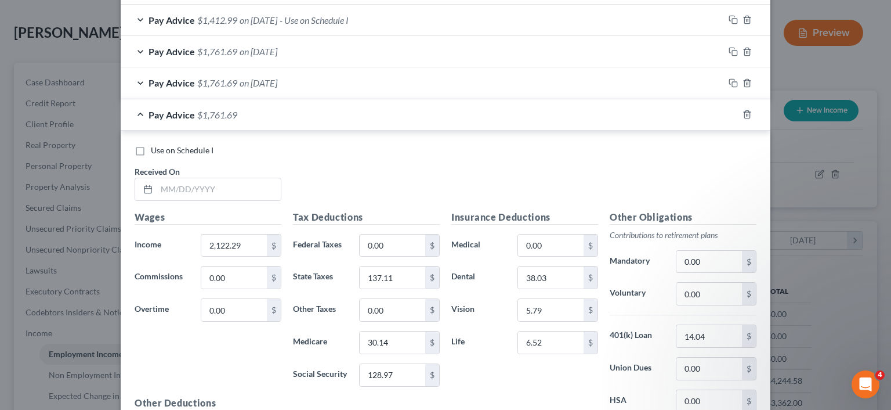
click at [189, 87] on span "Pay Advice" at bounding box center [172, 82] width 46 height 11
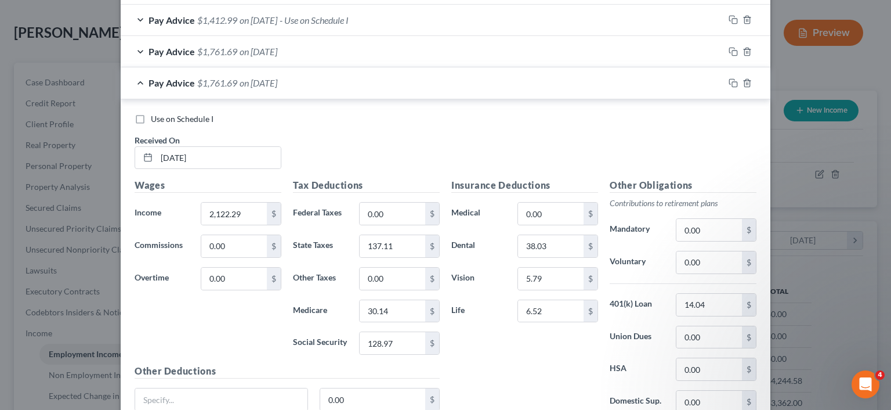
click at [189, 87] on span "Pay Advice" at bounding box center [172, 82] width 46 height 11
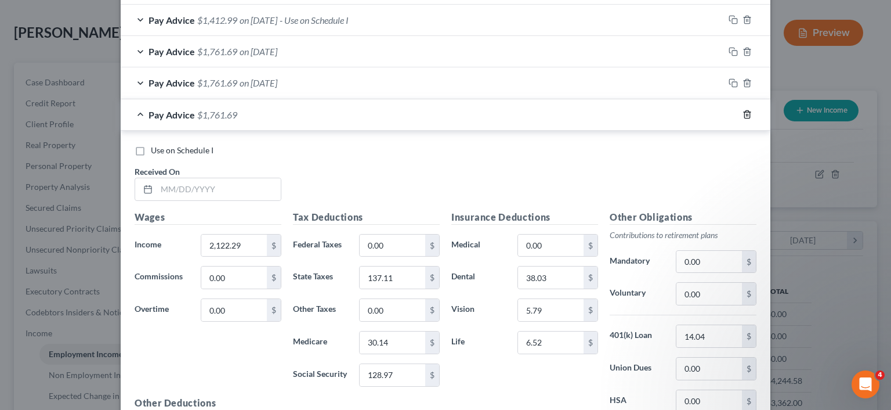
click at [748, 111] on icon "button" at bounding box center [746, 115] width 5 height 8
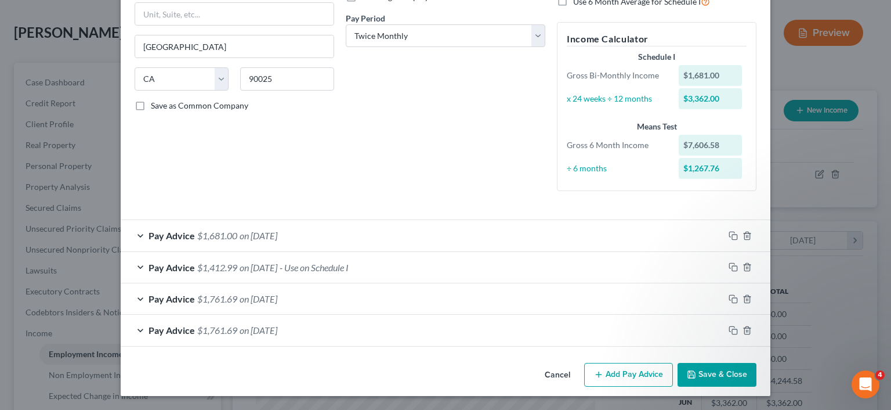
scroll to position [172, 0]
click at [698, 372] on button "Save & Close" at bounding box center [717, 375] width 79 height 24
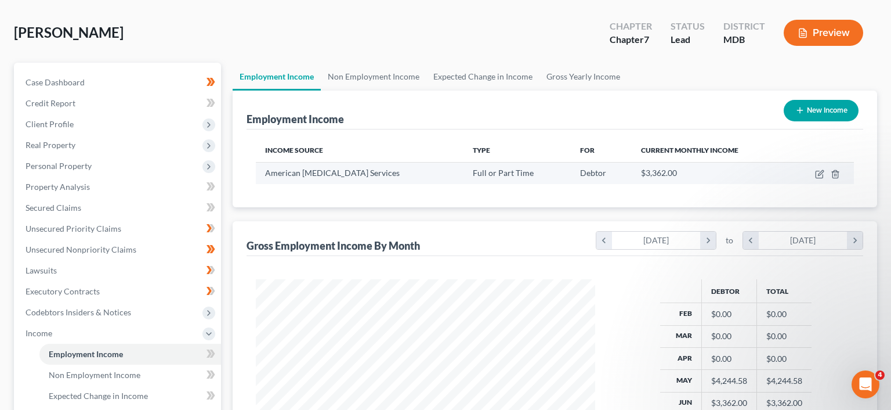
click at [818, 178] on td at bounding box center [821, 173] width 65 height 22
click at [820, 175] on icon "button" at bounding box center [819, 173] width 9 height 9
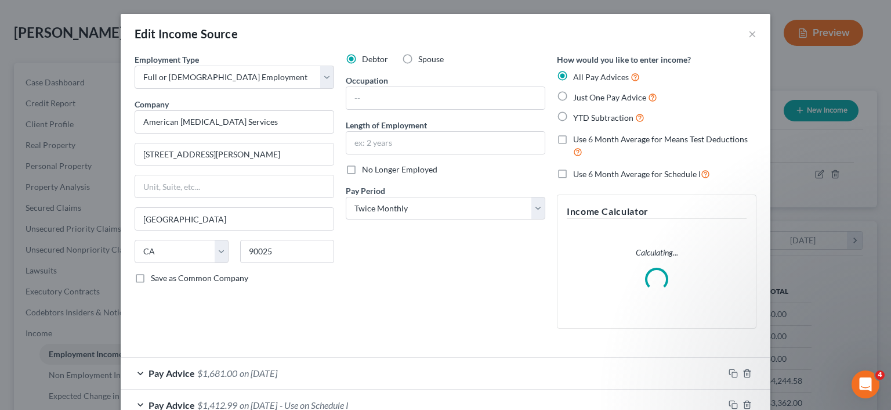
scroll to position [137, 0]
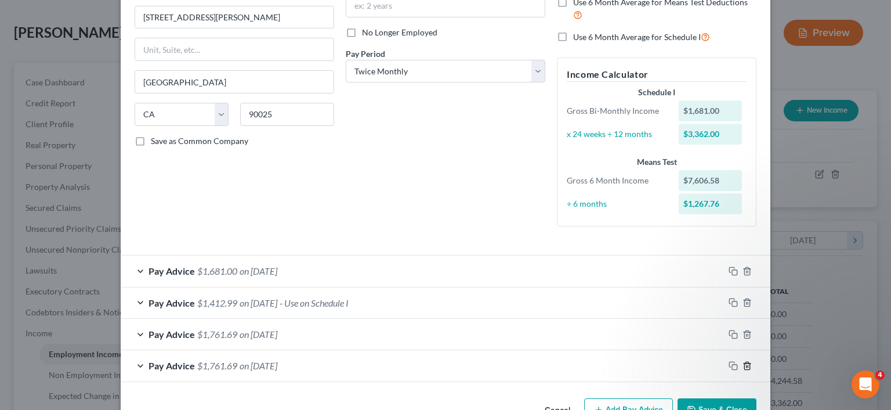
click at [748, 365] on line "button" at bounding box center [748, 366] width 0 height 2
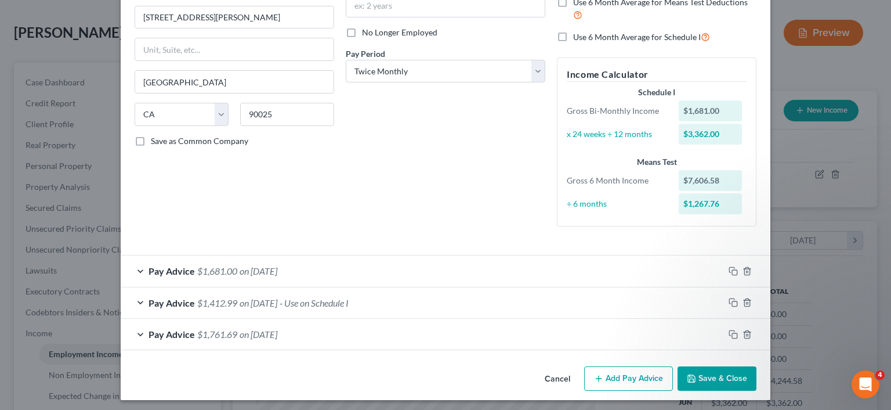
click at [748, 365] on div "Cancel Add Pay Advice Save & Close" at bounding box center [446, 380] width 650 height 38
click at [623, 376] on button "Add Pay Advice" at bounding box center [628, 378] width 89 height 24
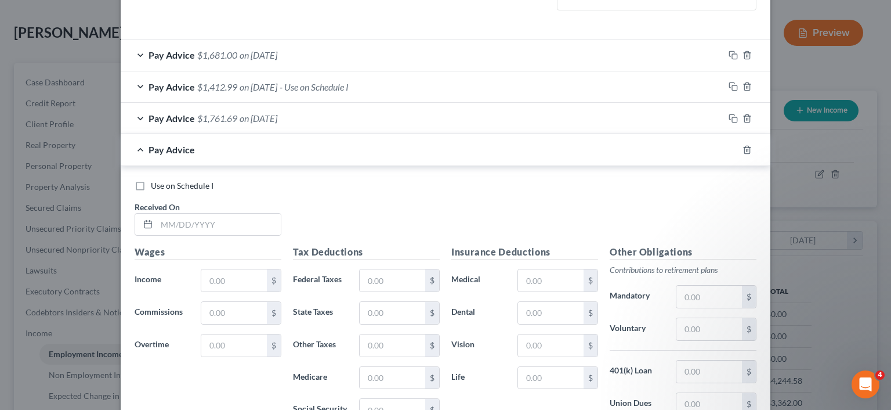
scroll to position [368, 0]
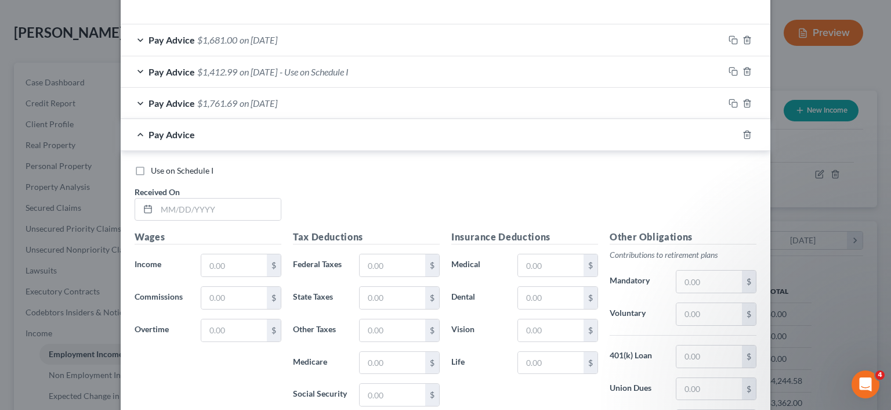
click at [151, 173] on label "Use on Schedule I" at bounding box center [182, 171] width 63 height 12
click at [155, 172] on input "Use on Schedule I" at bounding box center [159, 169] width 8 height 8
click at [214, 207] on input "text" at bounding box center [219, 209] width 124 height 22
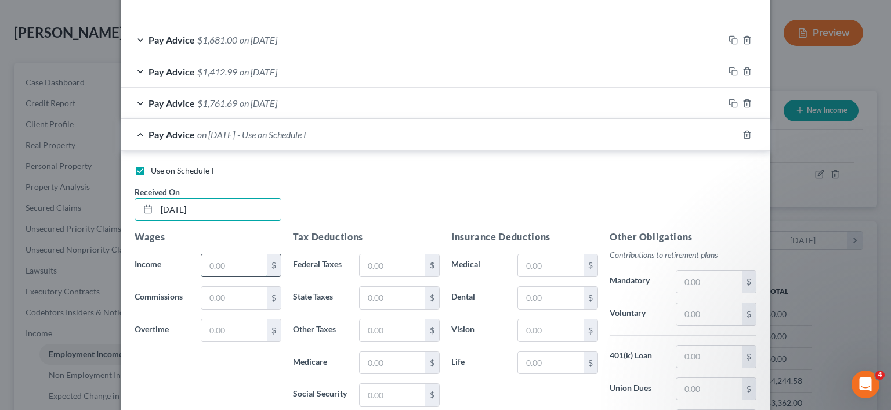
click at [242, 263] on input "text" at bounding box center [234, 265] width 66 height 22
click at [396, 300] on input "text" at bounding box center [393, 298] width 66 height 22
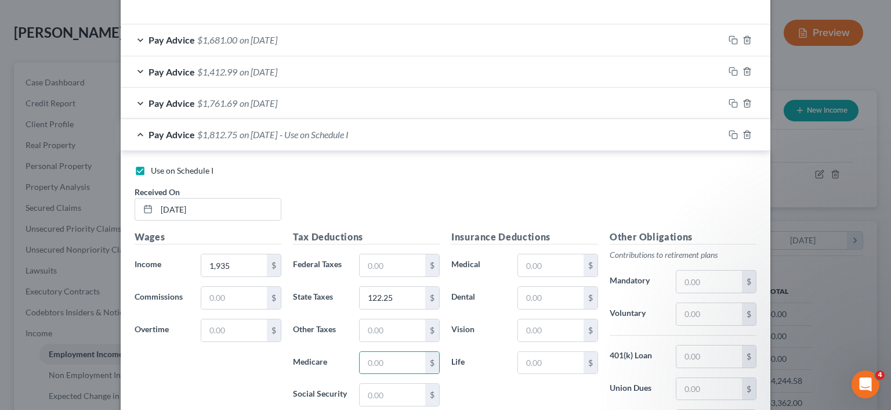
click at [460, 376] on div "Insurance Deductions Medical $ Dental $ Vision $ Life $" at bounding box center [525, 352] width 158 height 244
click at [358, 354] on div "$" at bounding box center [399, 362] width 92 height 23
click at [369, 357] on input "text" at bounding box center [393, 363] width 66 height 22
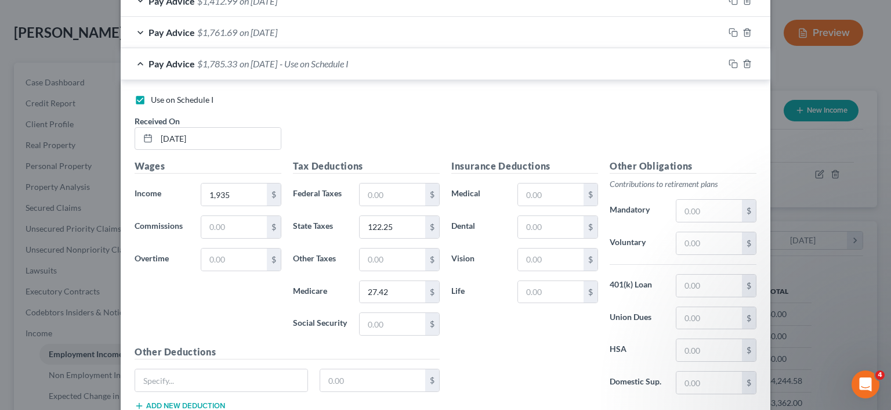
scroll to position [440, 0]
click at [389, 320] on input "text" at bounding box center [393, 323] width 66 height 22
click at [555, 229] on input "text" at bounding box center [551, 226] width 66 height 22
click at [705, 278] on input "text" at bounding box center [709, 284] width 66 height 22
click at [559, 253] on input "text" at bounding box center [551, 258] width 66 height 22
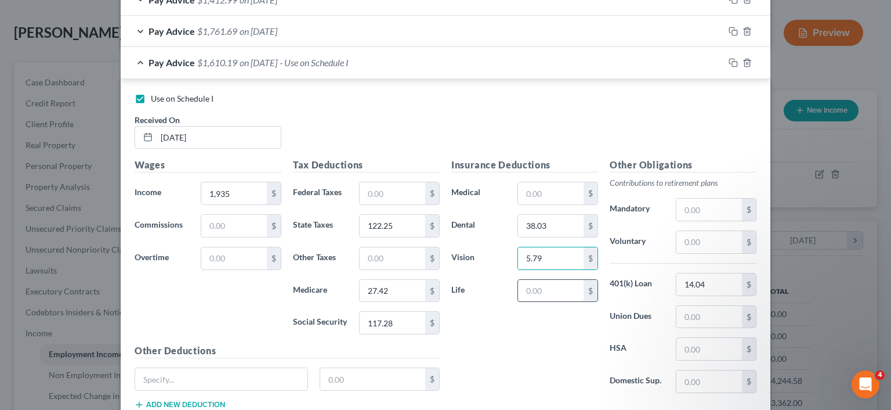
click at [559, 283] on input "text" at bounding box center [551, 291] width 66 height 22
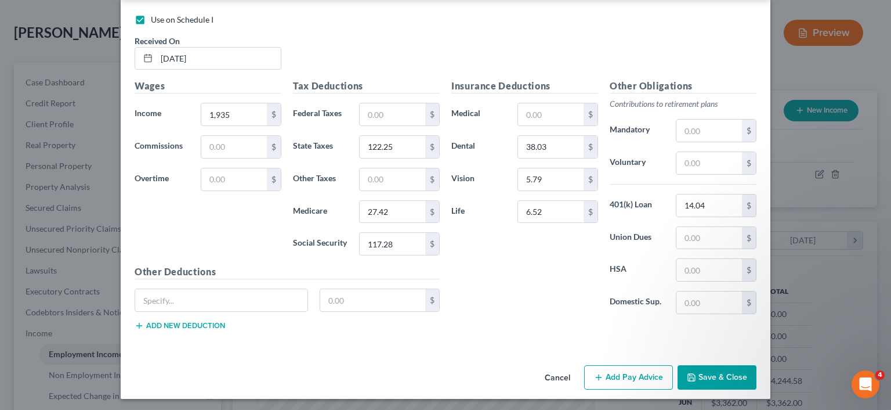
click at [695, 376] on icon "button" at bounding box center [691, 376] width 9 height 9
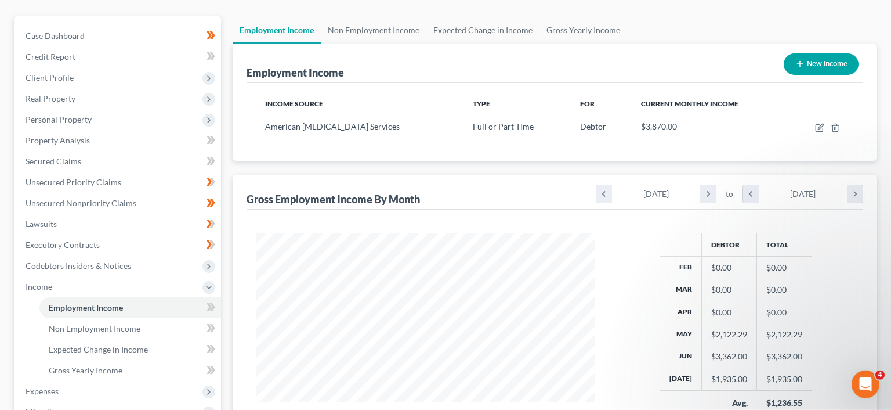
scroll to position [0, 0]
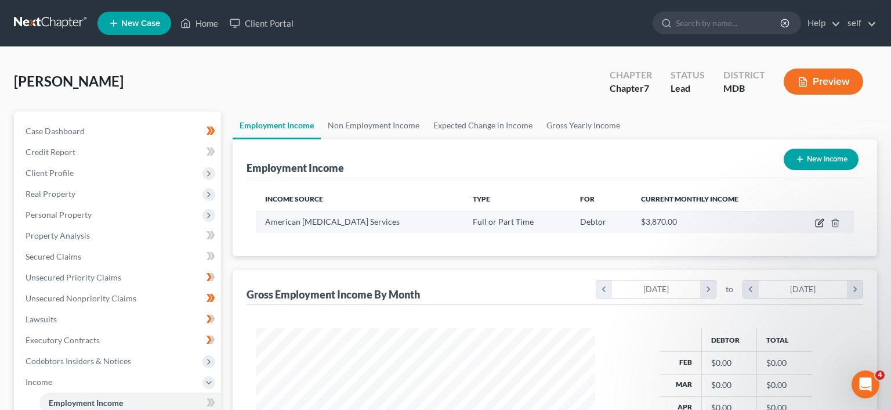
click at [819, 222] on icon "button" at bounding box center [820, 221] width 5 height 5
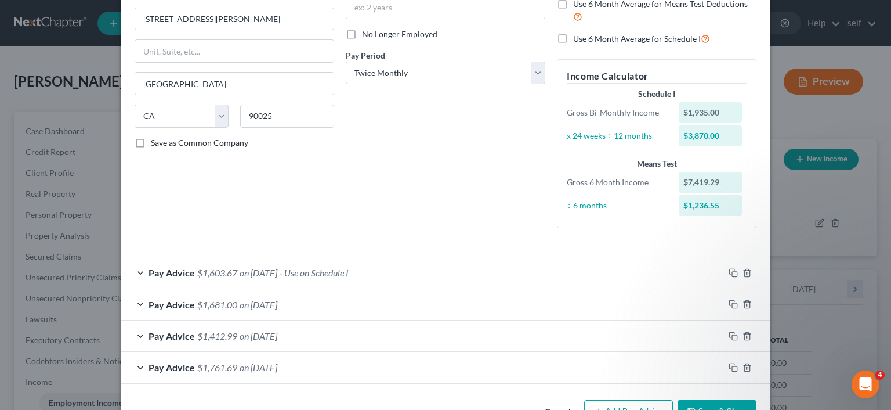
scroll to position [137, 0]
click at [747, 336] on icon "button" at bounding box center [747, 333] width 9 height 9
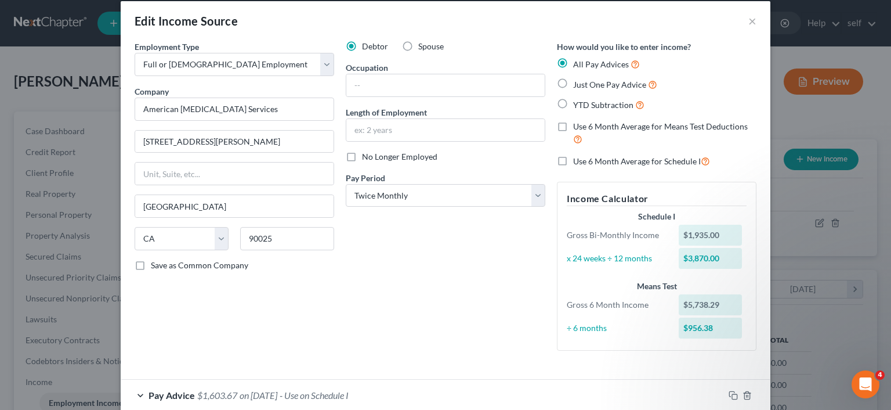
scroll to position [140, 0]
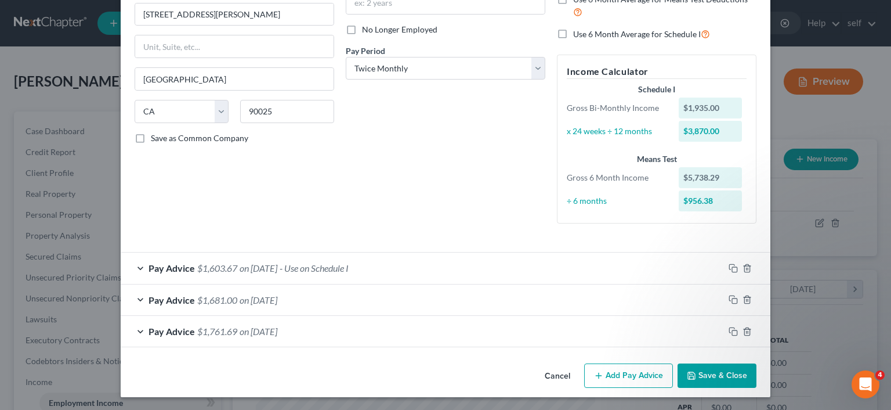
click at [628, 380] on button "Add Pay Advice" at bounding box center [628, 375] width 89 height 24
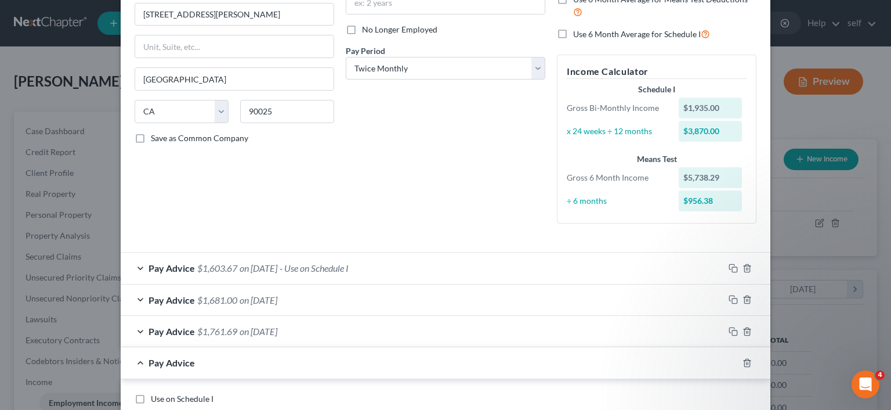
scroll to position [395, 0]
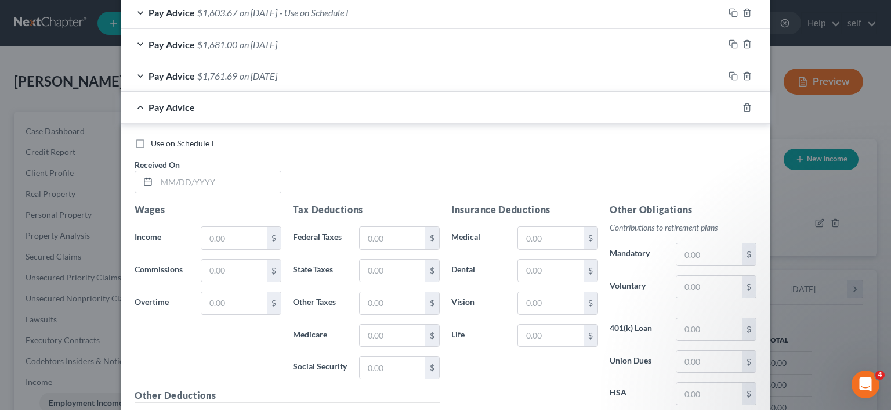
click at [151, 143] on label "Use on Schedule I" at bounding box center [182, 143] width 63 height 12
click at [155, 143] on input "Use on Schedule I" at bounding box center [159, 141] width 8 height 8
click at [205, 178] on input "text" at bounding box center [219, 182] width 124 height 22
click at [234, 237] on input "text" at bounding box center [234, 238] width 66 height 22
click at [396, 272] on input "text" at bounding box center [393, 270] width 66 height 22
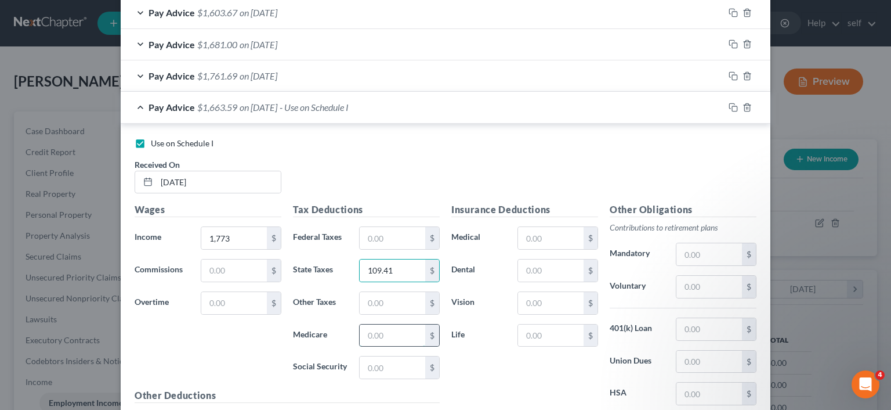
click at [413, 325] on input "text" at bounding box center [393, 335] width 66 height 22
click at [400, 362] on input "text" at bounding box center [393, 367] width 66 height 22
click at [550, 303] on input "text" at bounding box center [551, 303] width 66 height 22
click at [557, 328] on input "text" at bounding box center [551, 335] width 66 height 22
click at [556, 269] on input "text" at bounding box center [551, 270] width 66 height 22
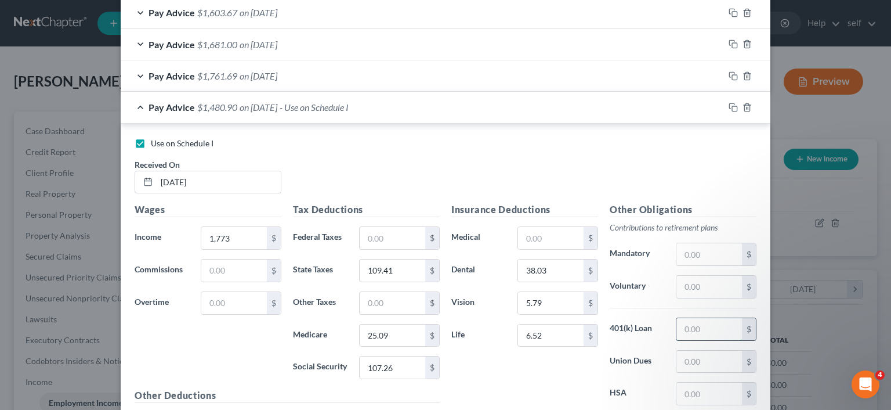
click at [704, 328] on input "text" at bounding box center [709, 329] width 66 height 22
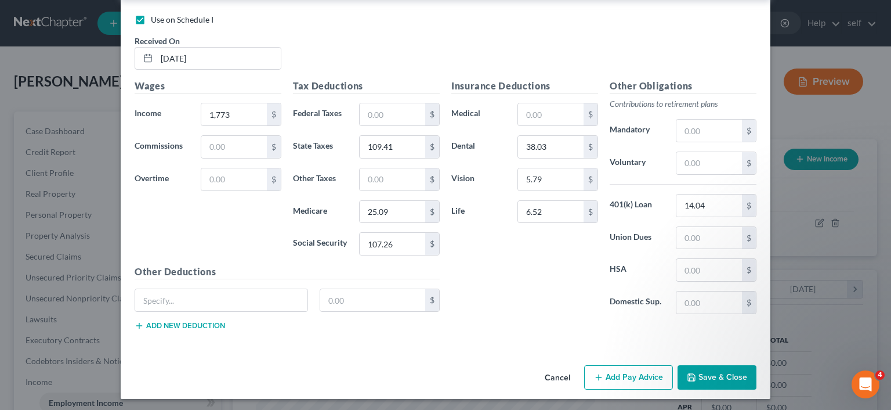
click at [696, 373] on icon "button" at bounding box center [691, 376] width 9 height 9
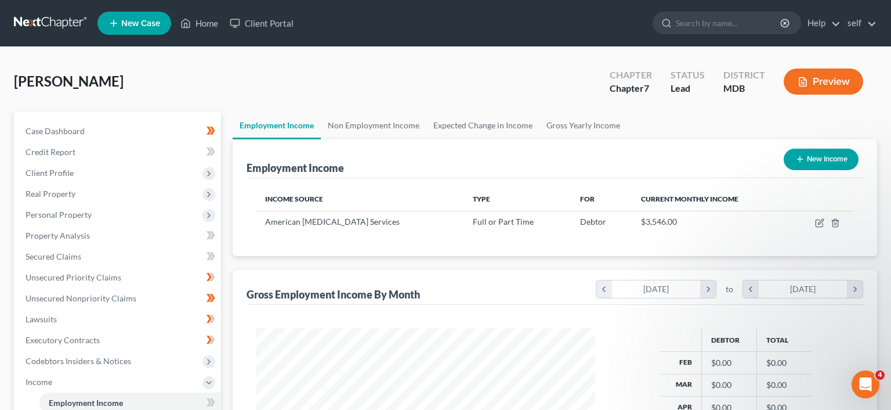
scroll to position [210, 0]
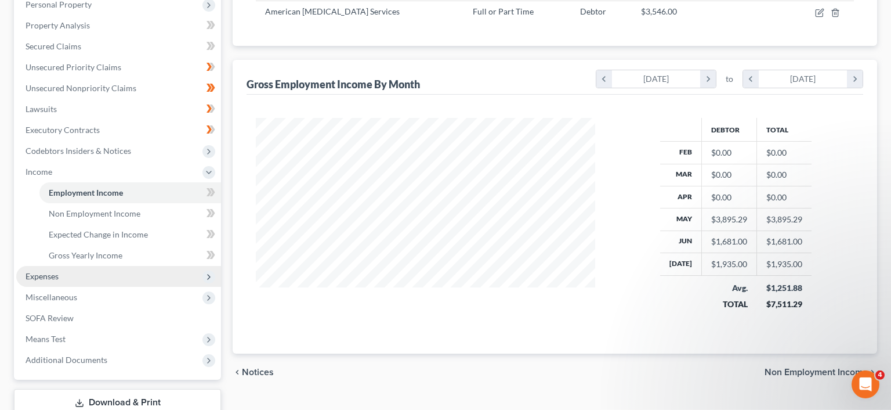
click at [49, 278] on span "Expenses" at bounding box center [42, 276] width 33 height 10
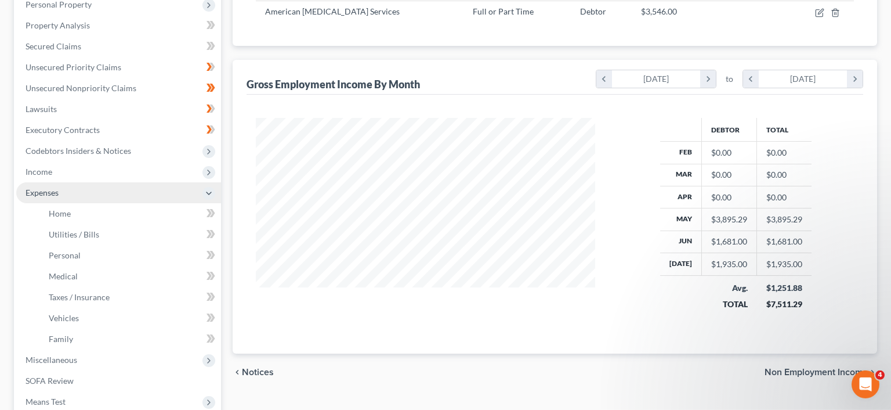
click at [51, 198] on span "Expenses" at bounding box center [118, 192] width 205 height 21
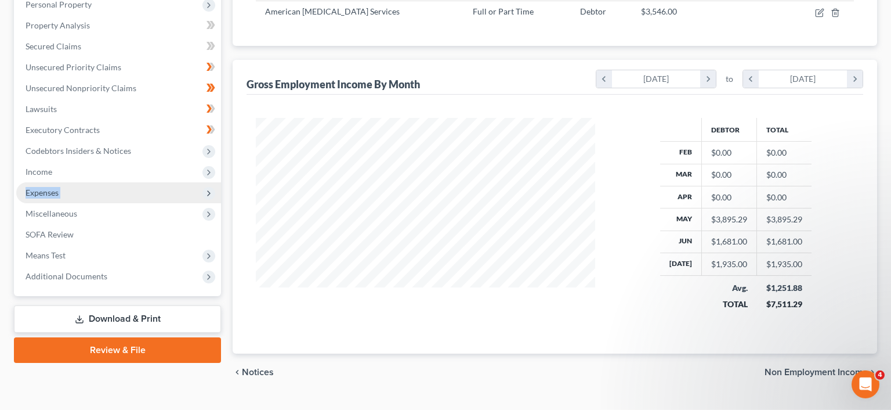
click at [51, 198] on span "Expenses" at bounding box center [118, 192] width 205 height 21
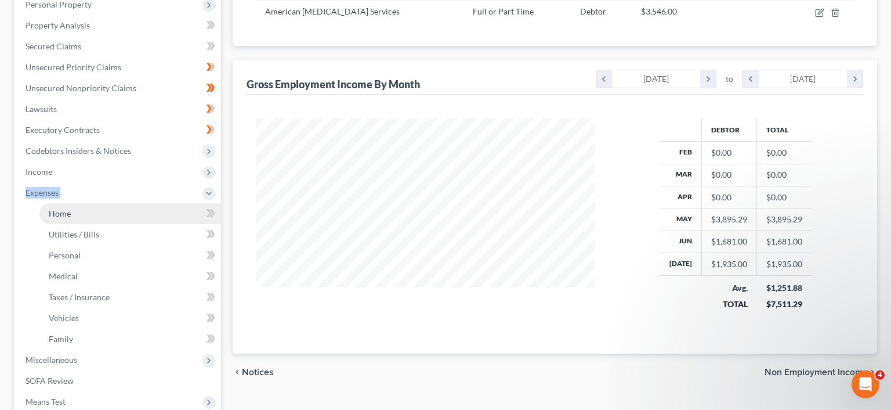
click at [63, 213] on span "Home" at bounding box center [60, 213] width 22 height 10
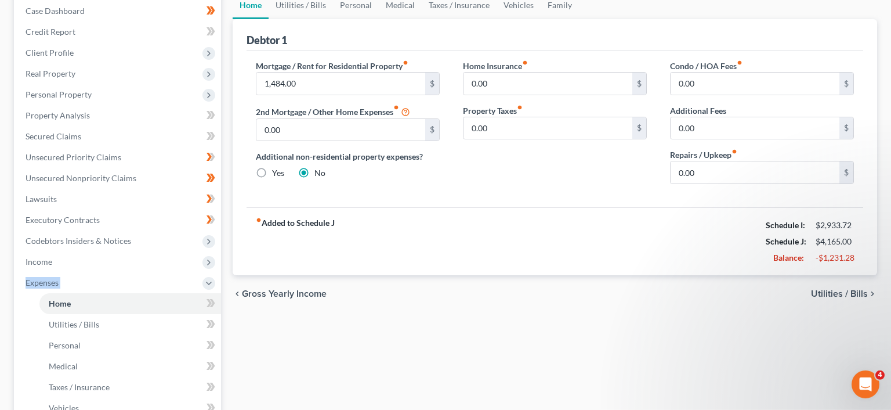
scroll to position [121, 0]
